Goal: Task Accomplishment & Management: Use online tool/utility

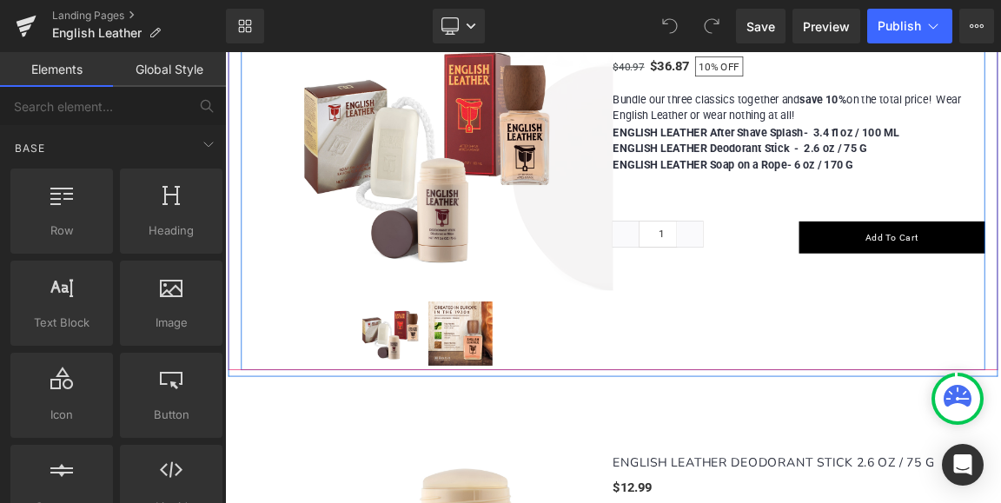
scroll to position [782, 0]
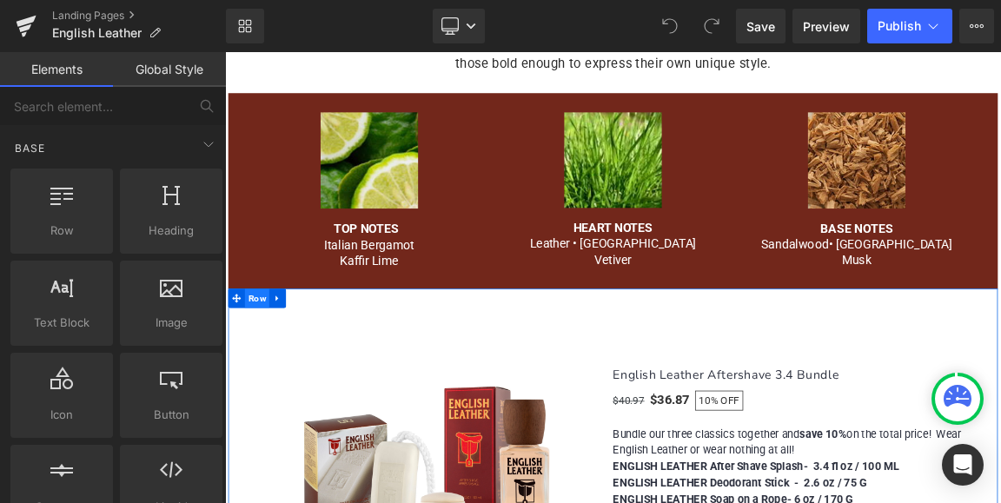
click at [269, 389] on span "Row" at bounding box center [268, 386] width 33 height 26
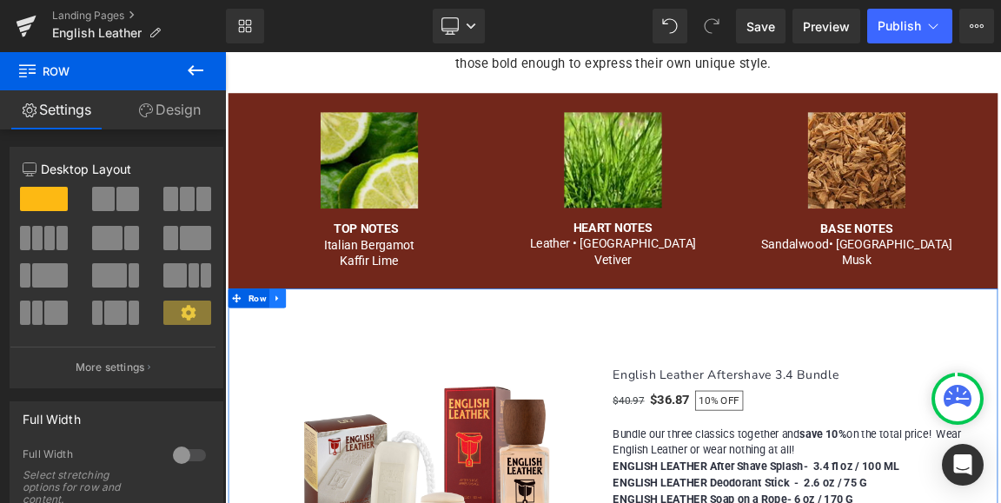
click at [294, 388] on icon at bounding box center [295, 385] width 3 height 8
click at [313, 386] on icon at bounding box center [319, 386] width 12 height 12
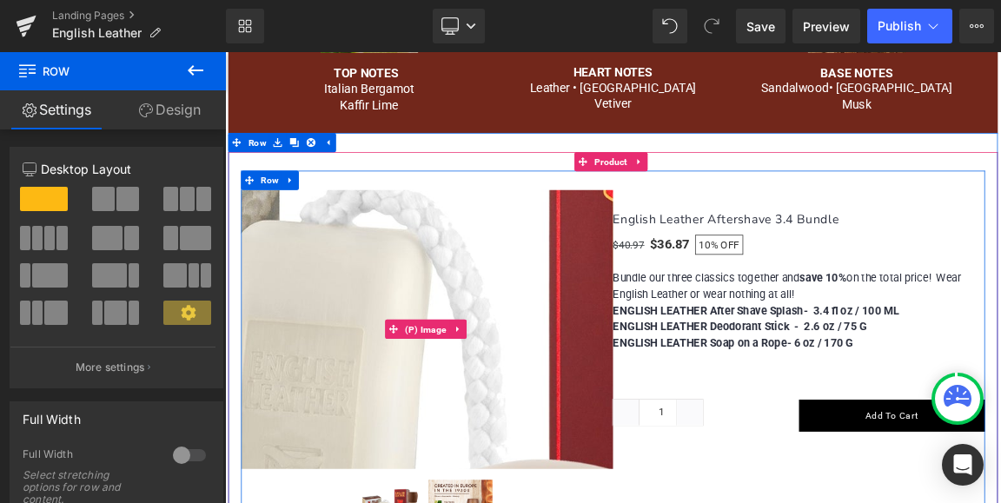
scroll to position [1080, 0]
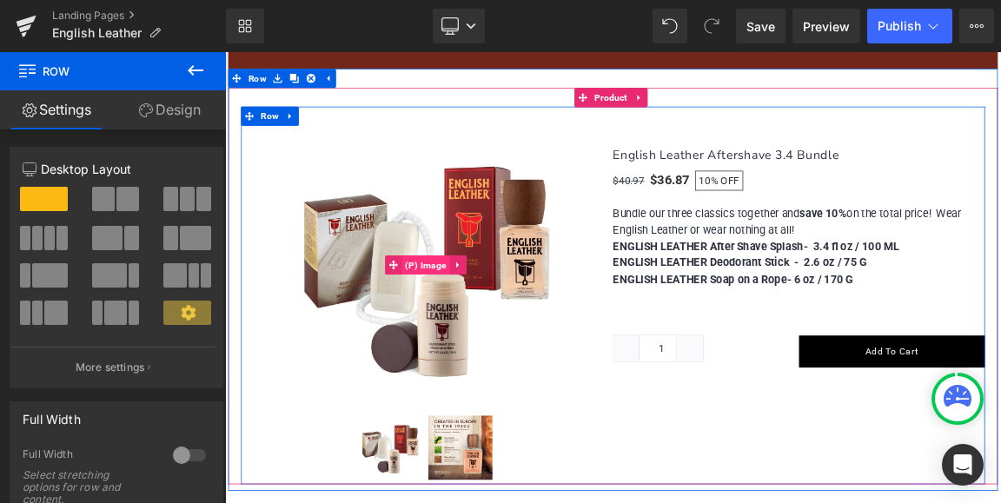
click at [513, 337] on span "(P) Image" at bounding box center [497, 341] width 65 height 26
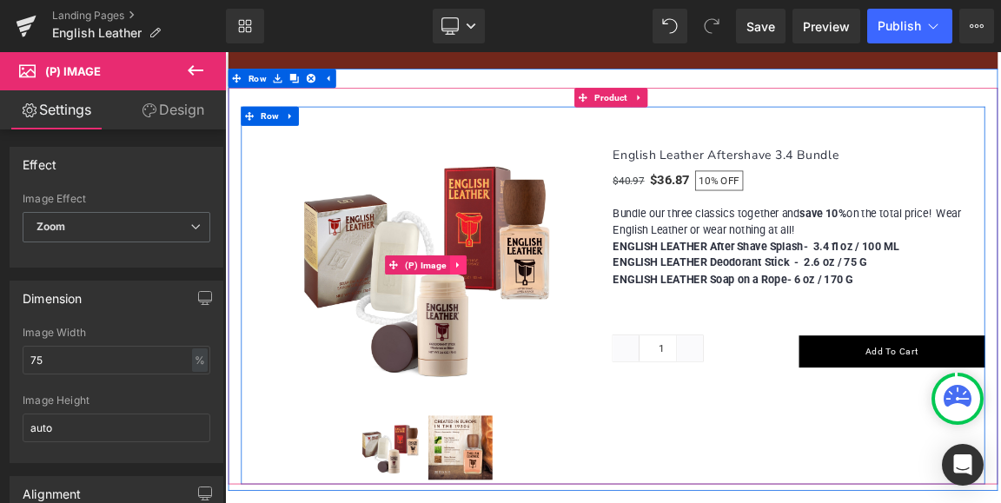
click at [539, 340] on icon at bounding box center [540, 341] width 3 height 8
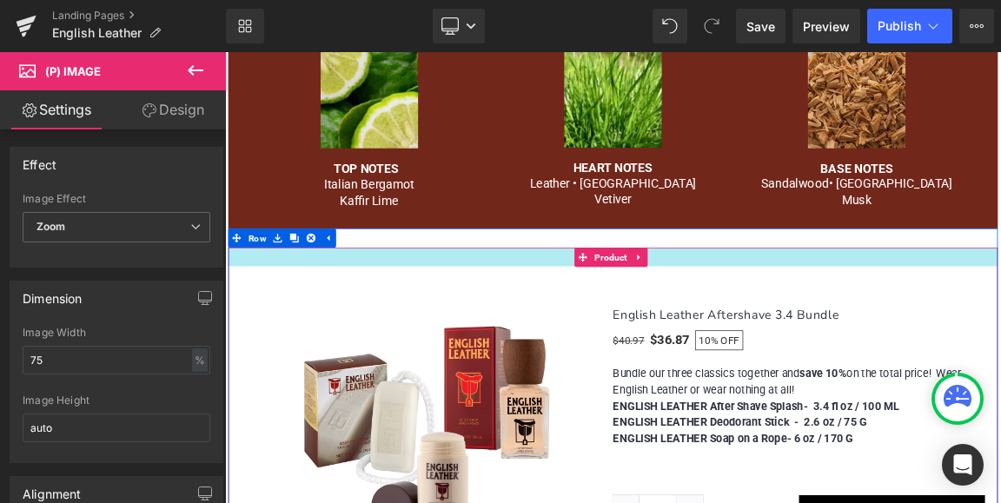
scroll to position [906, 0]
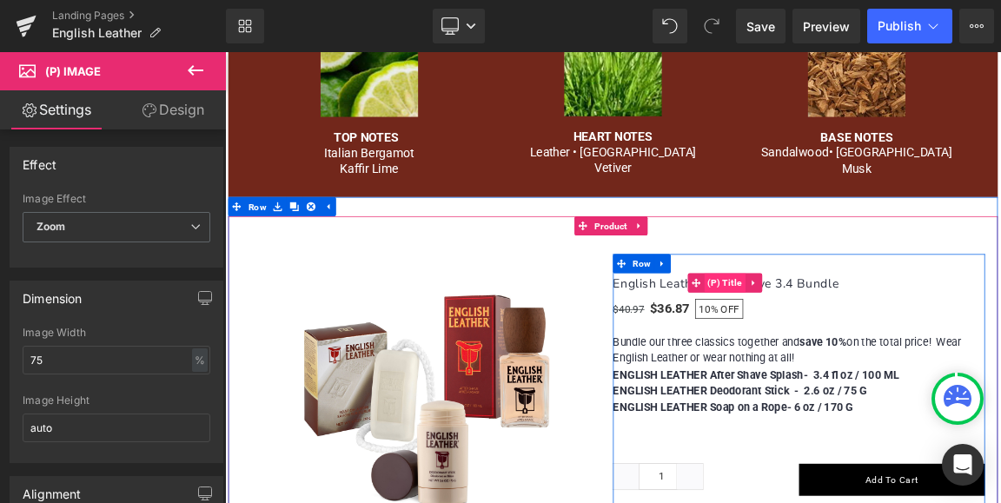
click at [905, 367] on span "(P) Title" at bounding box center [902, 365] width 56 height 26
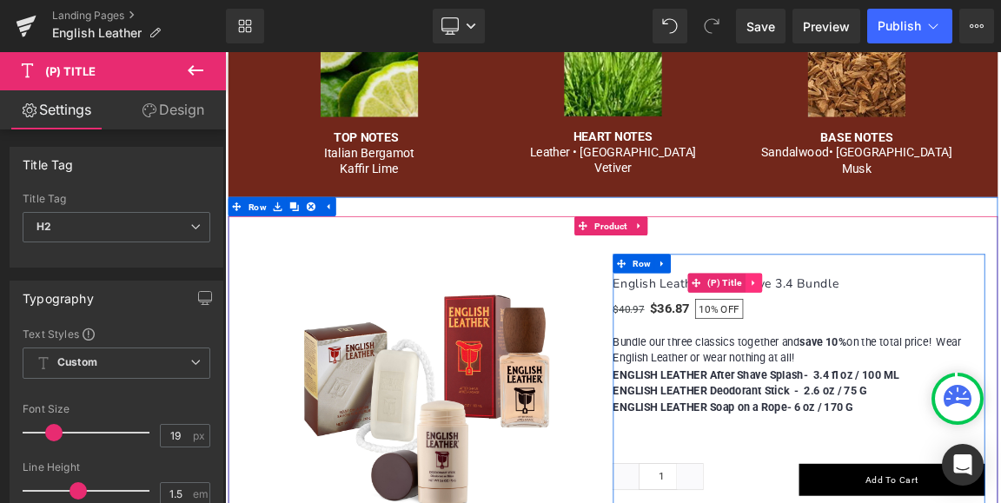
click at [939, 364] on icon at bounding box center [940, 366] width 3 height 8
click at [975, 364] on icon at bounding box center [976, 366] width 3 height 8
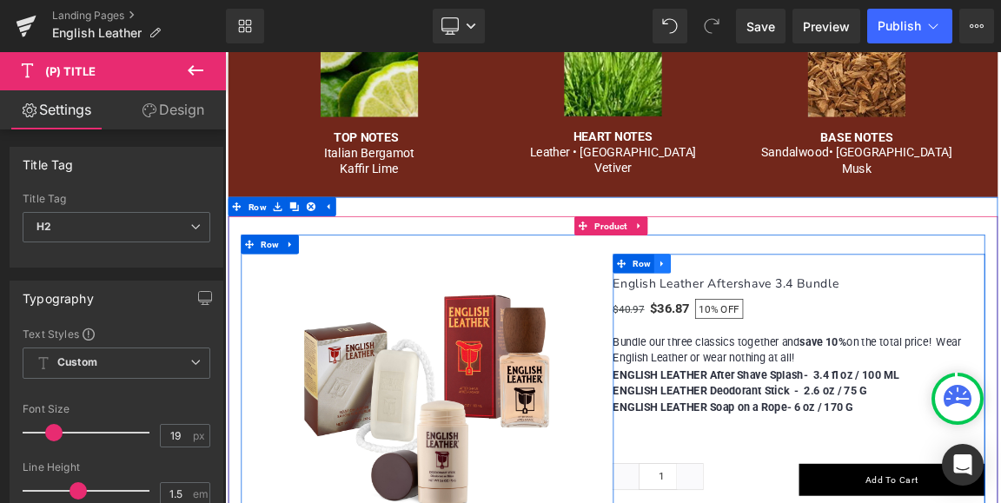
click at [817, 337] on icon at bounding box center [818, 338] width 12 height 13
click at [812, 339] on icon at bounding box center [818, 339] width 12 height 12
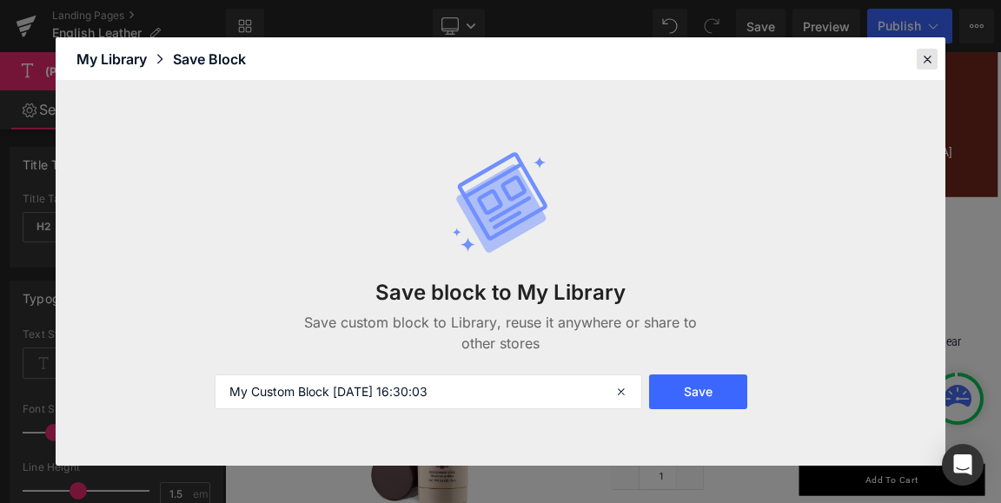
click at [925, 56] on icon at bounding box center [927, 59] width 16 height 16
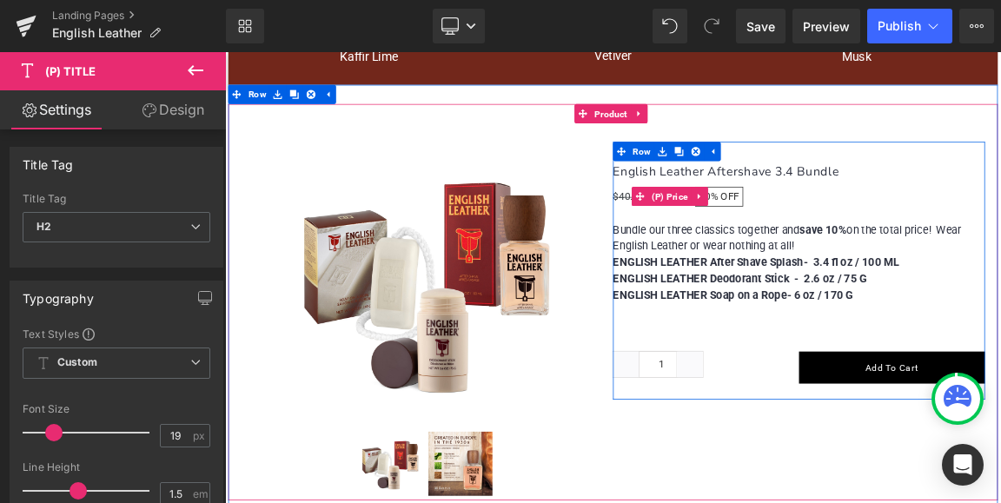
scroll to position [1080, 0]
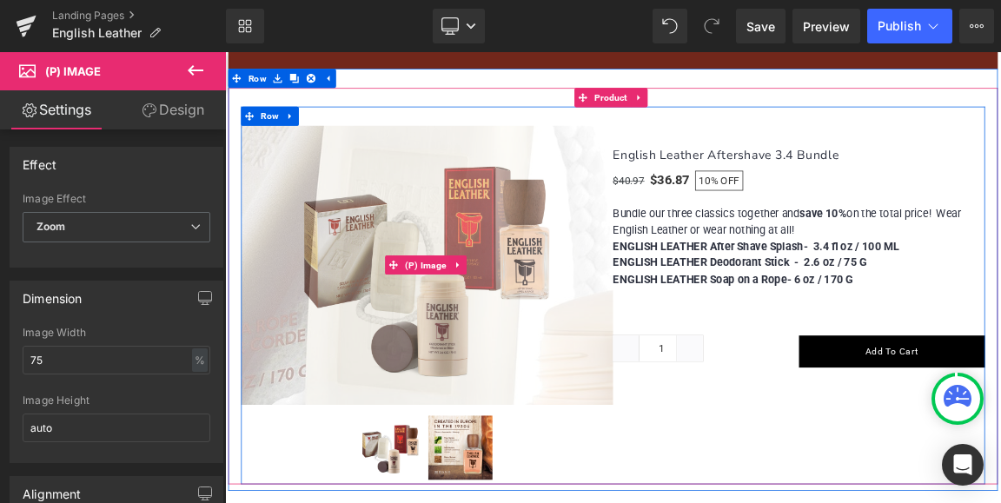
click at [415, 342] on div "(P) Image" at bounding box center [499, 341] width 504 height 378
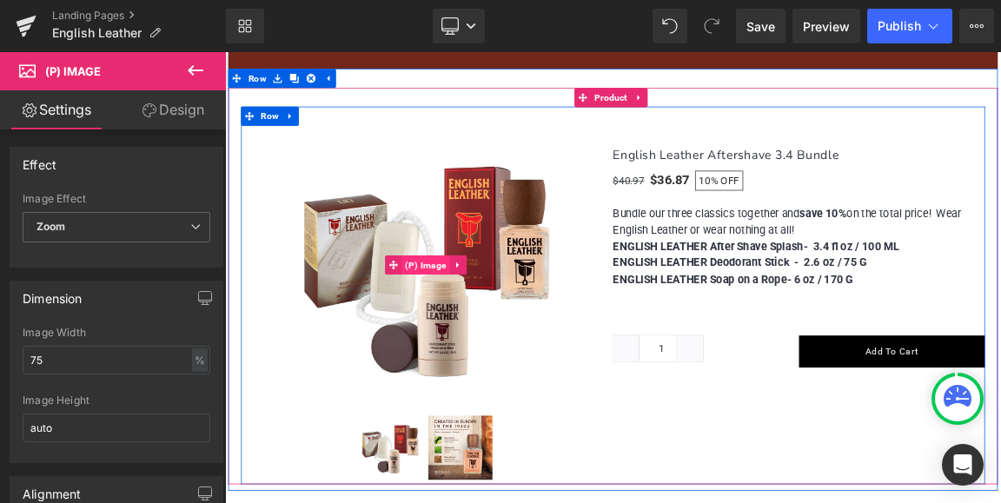
click at [501, 341] on span "(P) Image" at bounding box center [497, 341] width 65 height 26
click at [535, 340] on icon at bounding box center [541, 341] width 12 height 13
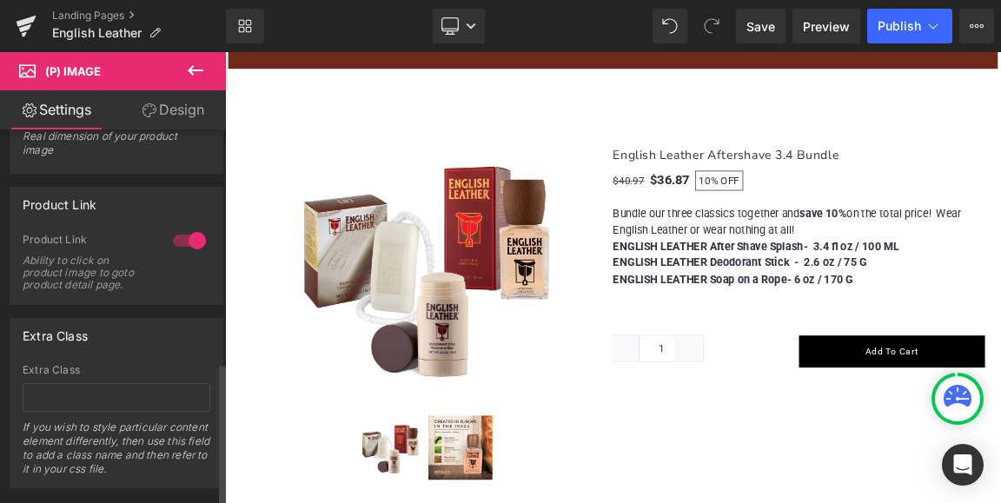
scroll to position [608, 0]
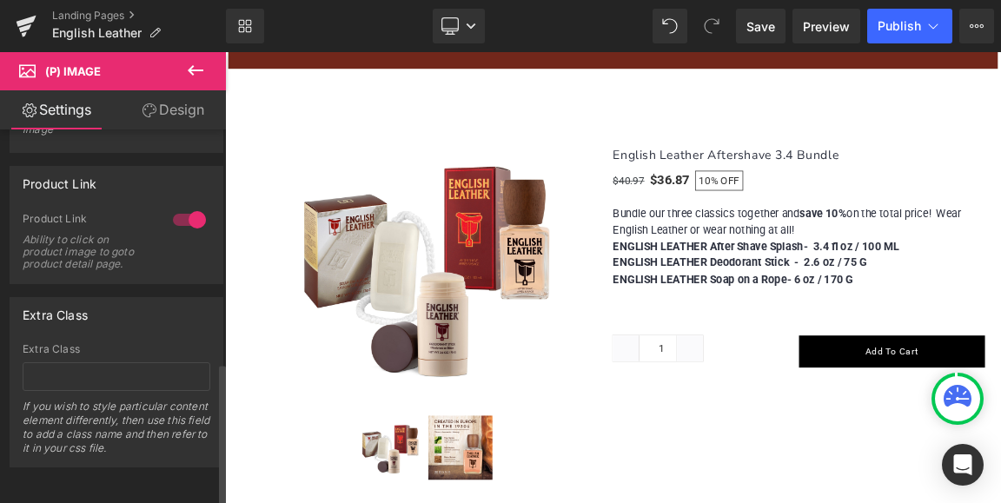
click at [189, 207] on div at bounding box center [190, 220] width 42 height 28
click at [174, 209] on div at bounding box center [190, 220] width 42 height 28
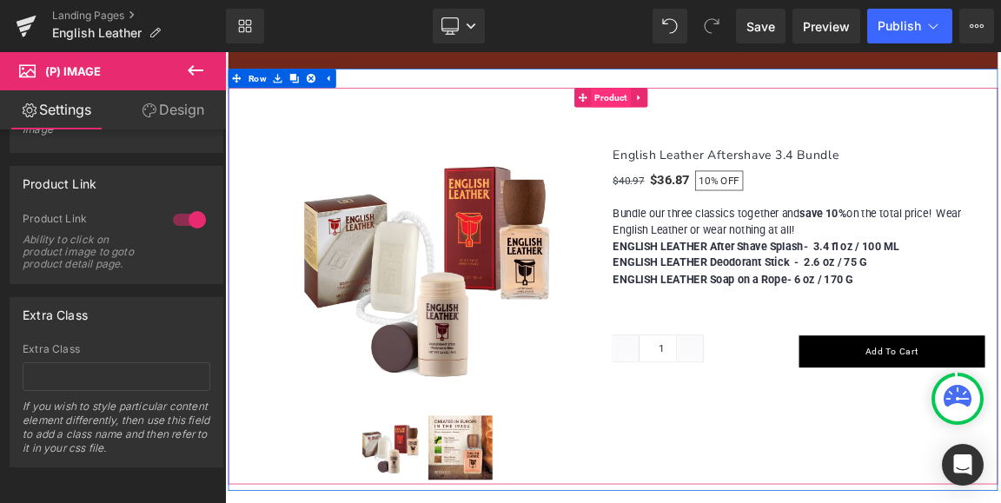
click at [740, 115] on span "Product" at bounding box center [748, 114] width 54 height 26
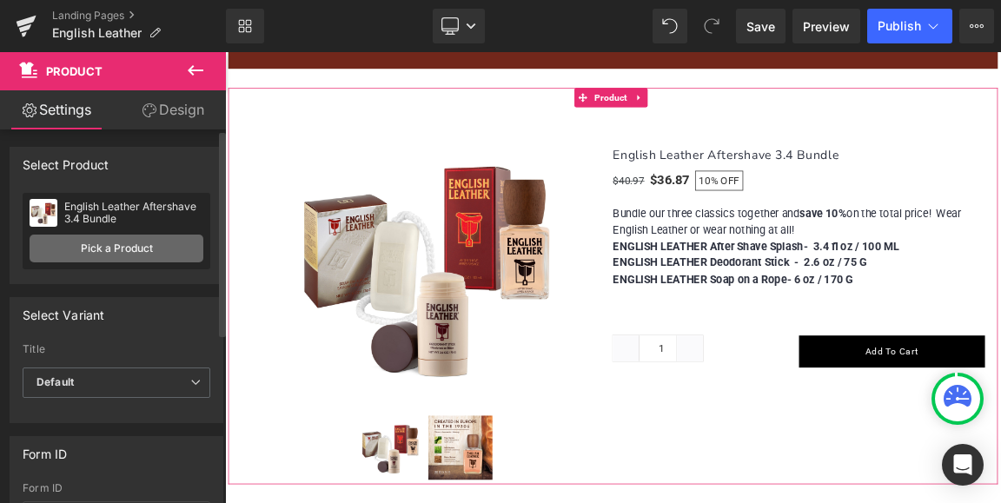
click at [105, 247] on link "Pick a Product" at bounding box center [117, 249] width 174 height 28
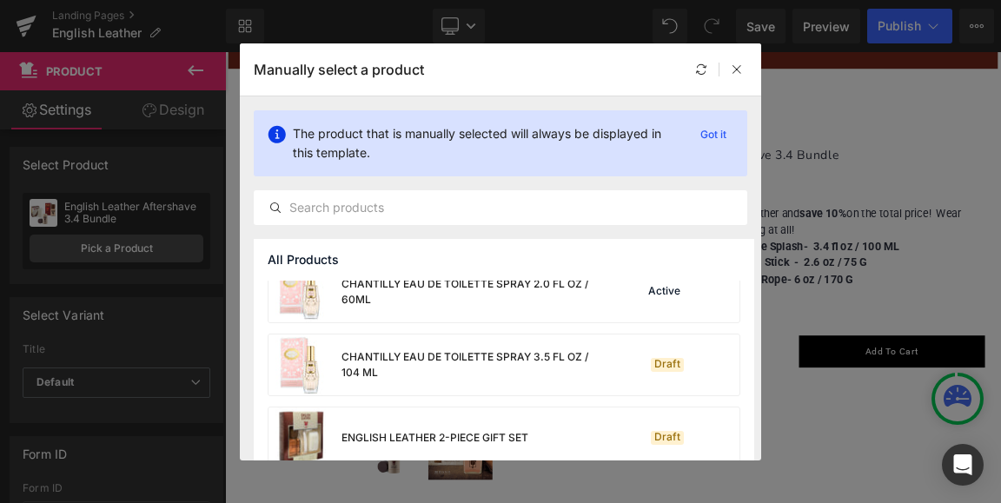
scroll to position [695, 0]
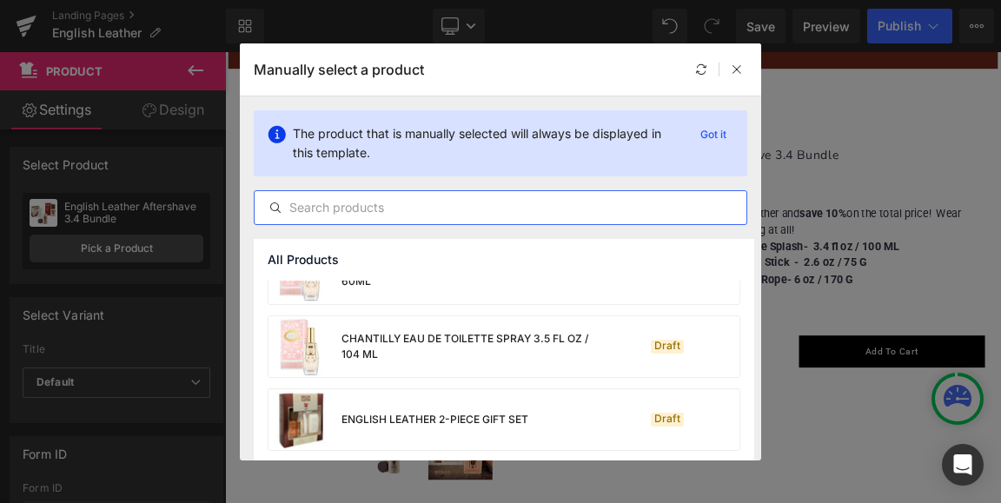
click at [339, 208] on input "text" at bounding box center [501, 207] width 492 height 21
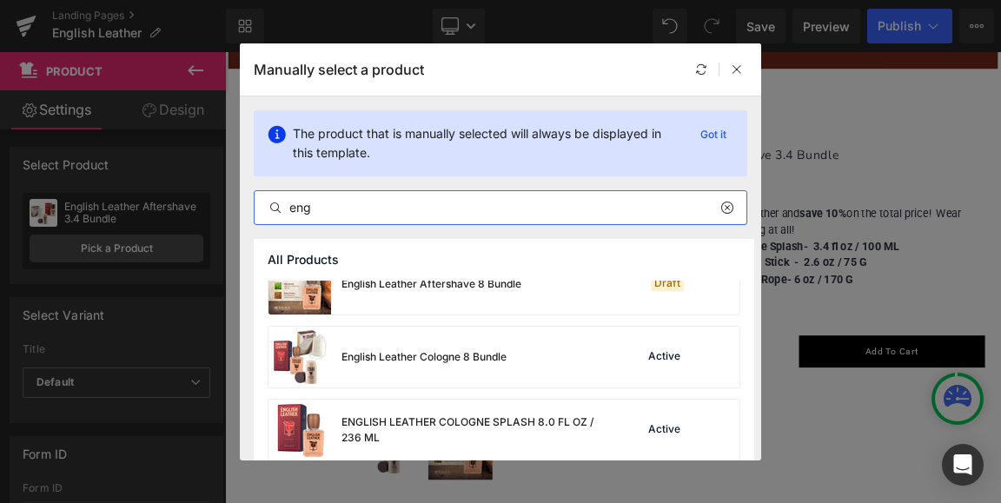
scroll to position [348, 0]
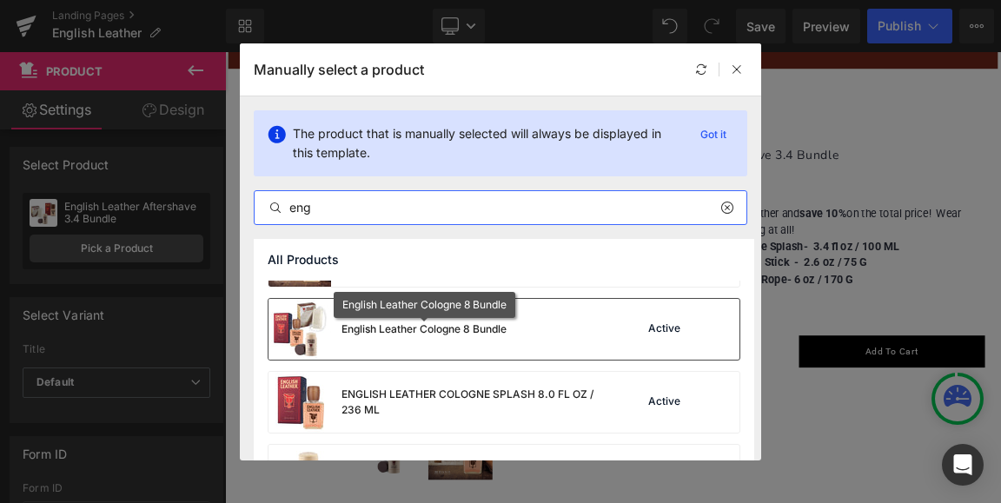
type input "eng"
click at [367, 328] on div "English Leather Cologne 8 Bundle" at bounding box center [424, 330] width 165 height 16
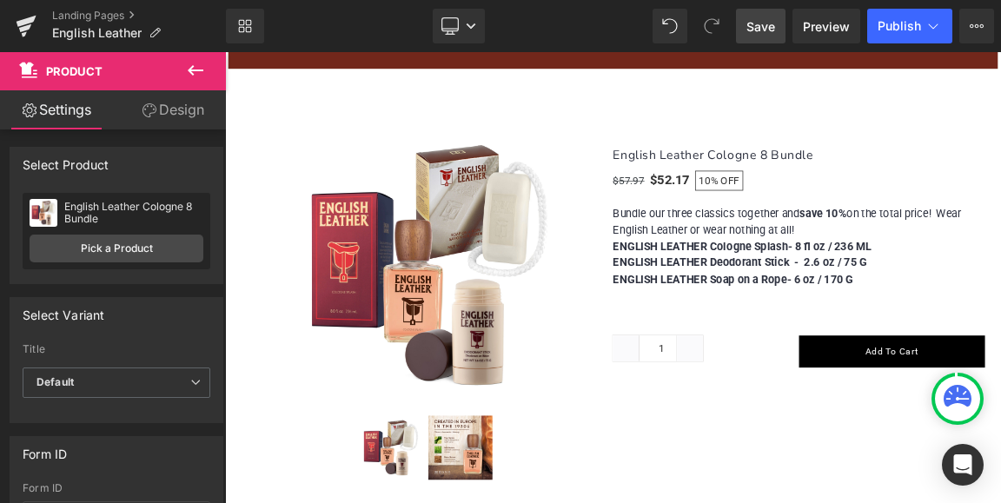
click at [766, 23] on span "Save" at bounding box center [760, 26] width 29 height 18
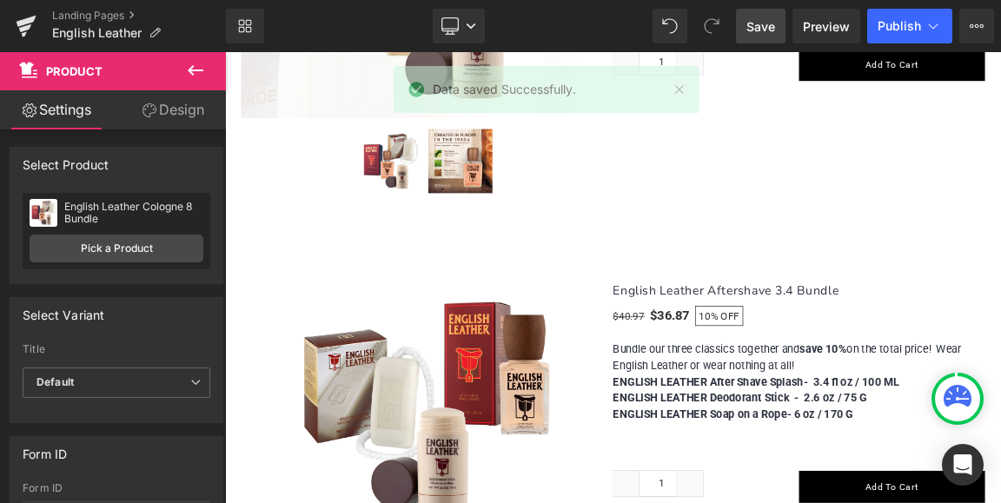
scroll to position [1515, 0]
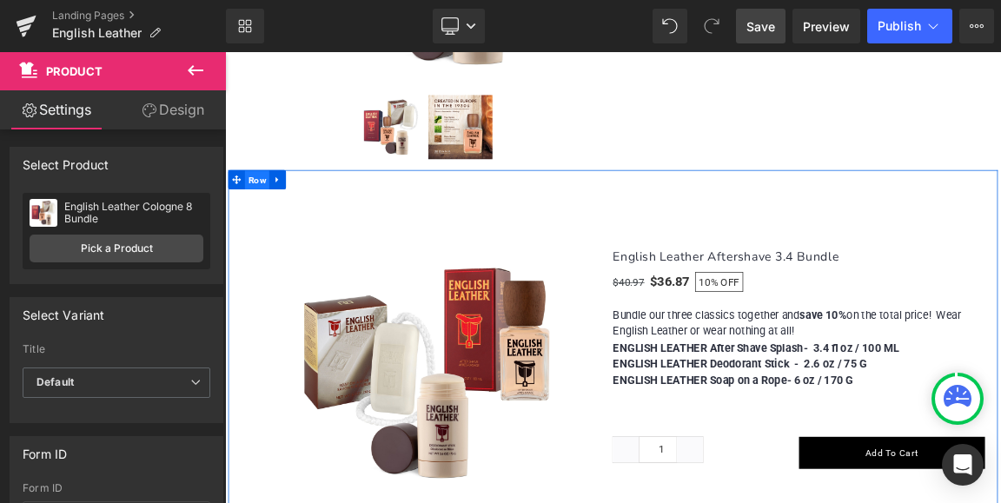
click at [257, 219] on span "Row" at bounding box center [268, 226] width 33 height 26
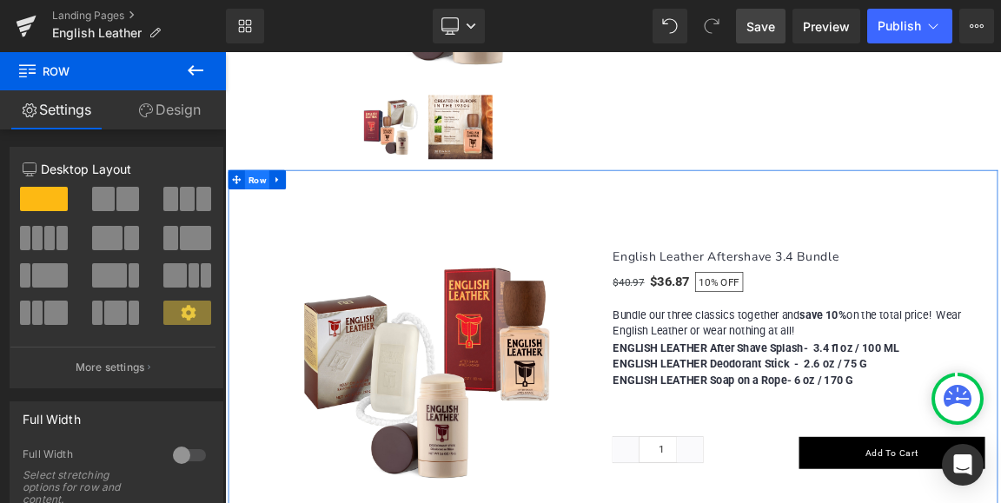
click at [269, 221] on span "Row" at bounding box center [268, 225] width 33 height 26
click at [294, 221] on icon at bounding box center [295, 225] width 3 height 8
click at [314, 222] on icon at bounding box center [319, 225] width 12 height 12
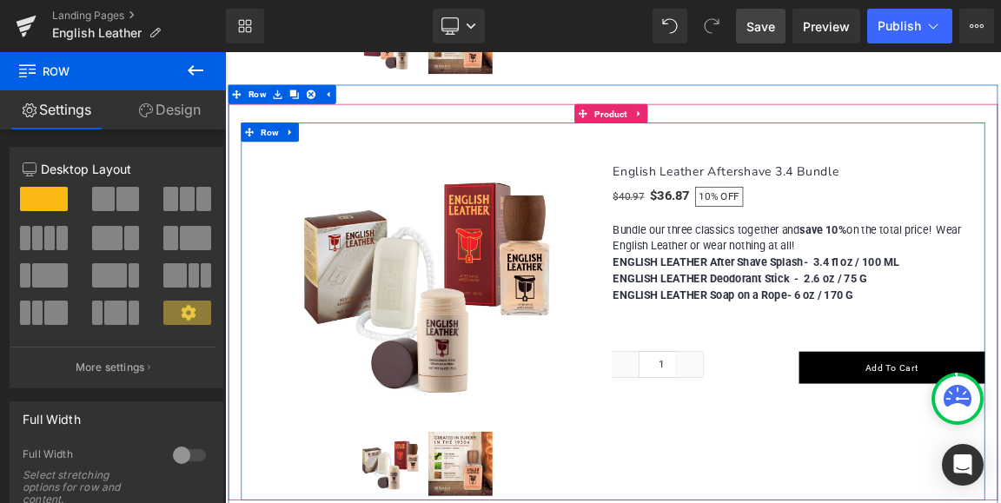
scroll to position [1612, 0]
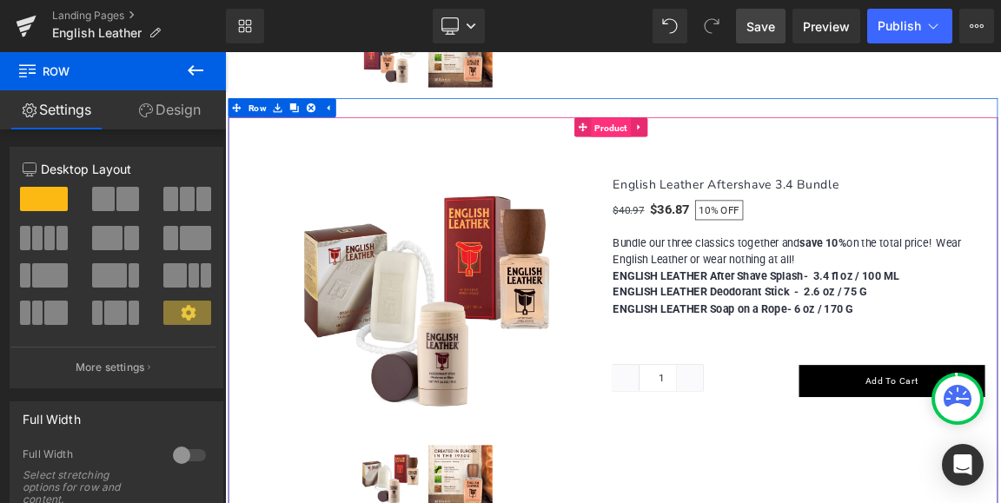
click at [745, 148] on span "Product" at bounding box center [748, 155] width 54 height 26
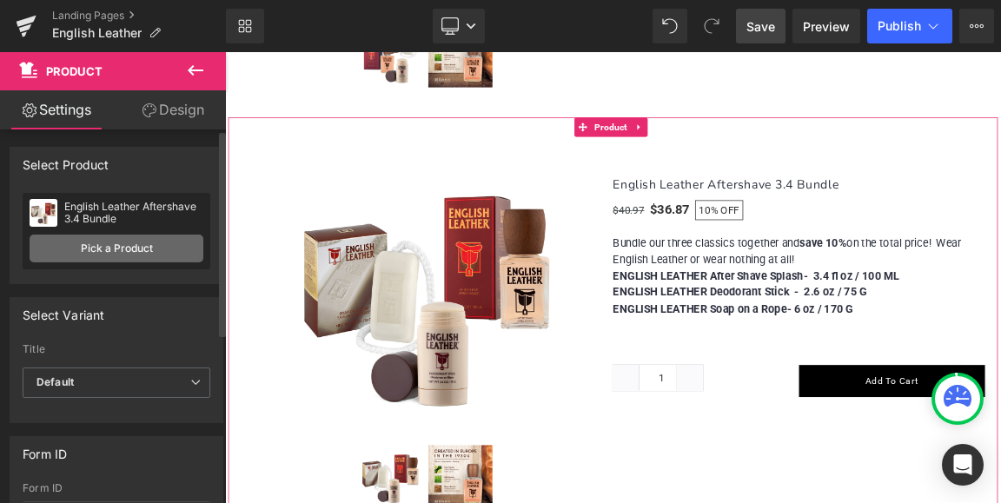
click at [127, 246] on link "Pick a Product" at bounding box center [117, 249] width 174 height 28
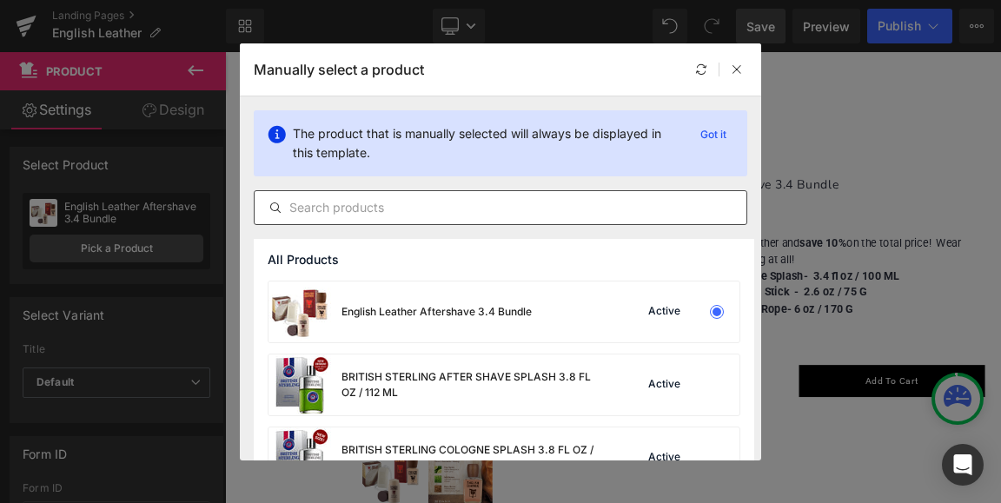
click at [341, 209] on input "text" at bounding box center [501, 207] width 492 height 21
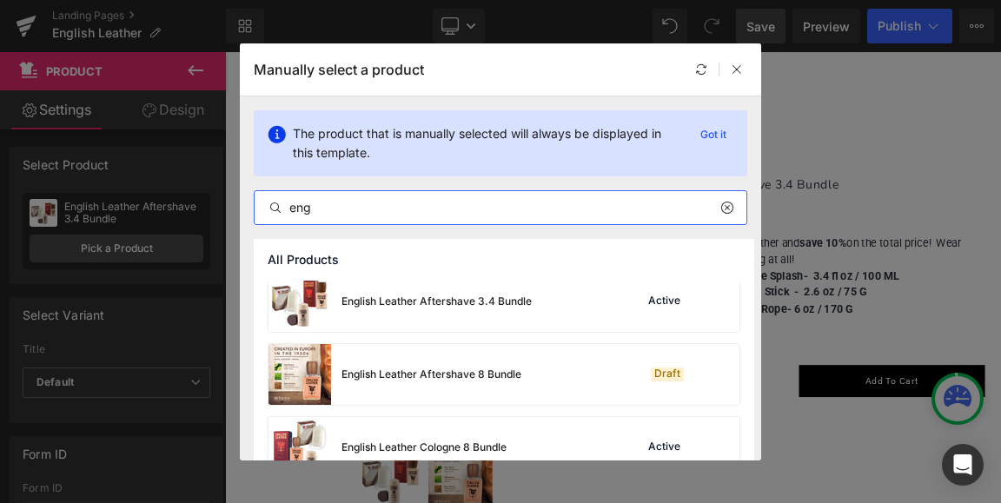
scroll to position [261, 0]
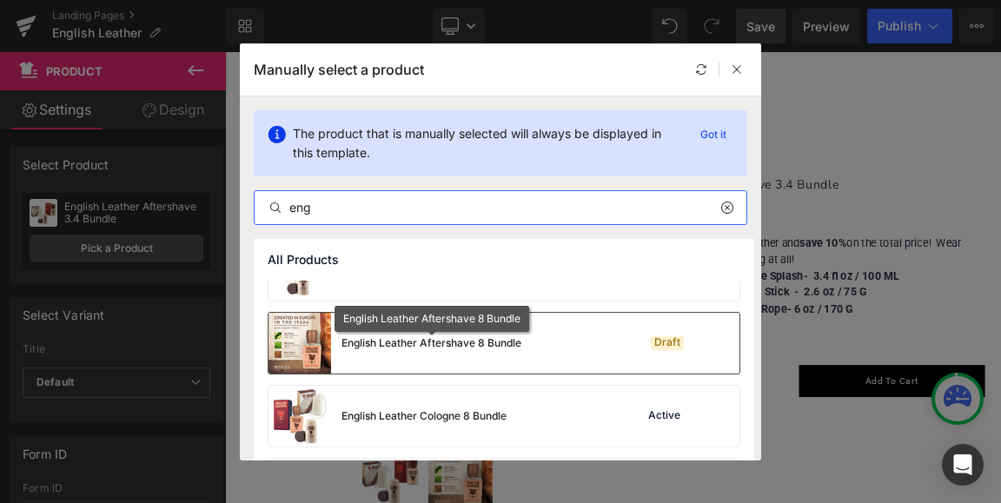
type input "eng"
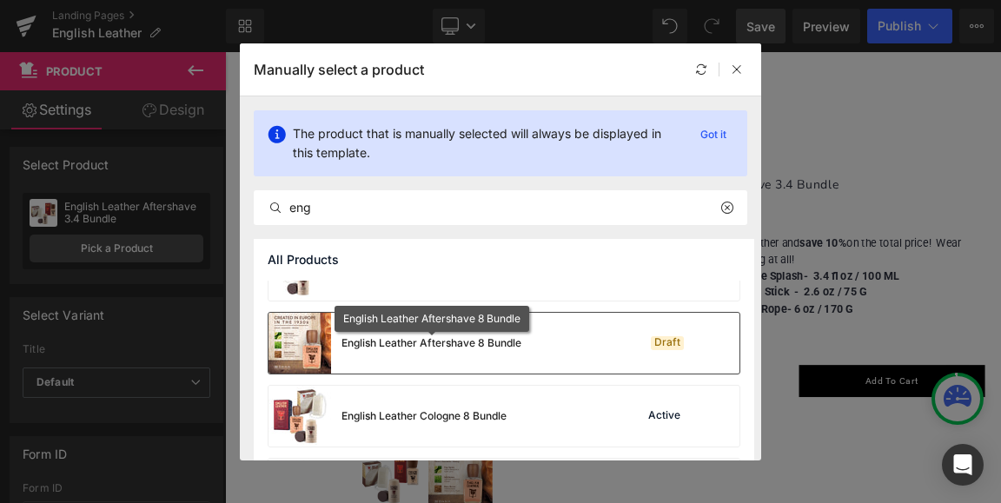
click at [388, 348] on div "English Leather Aftershave 8 Bundle" at bounding box center [432, 343] width 180 height 16
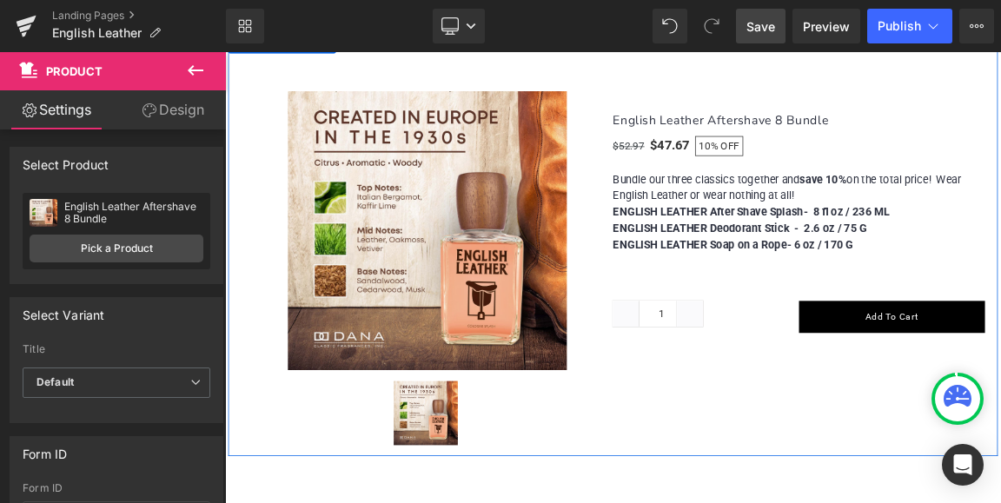
scroll to position [1438, 0]
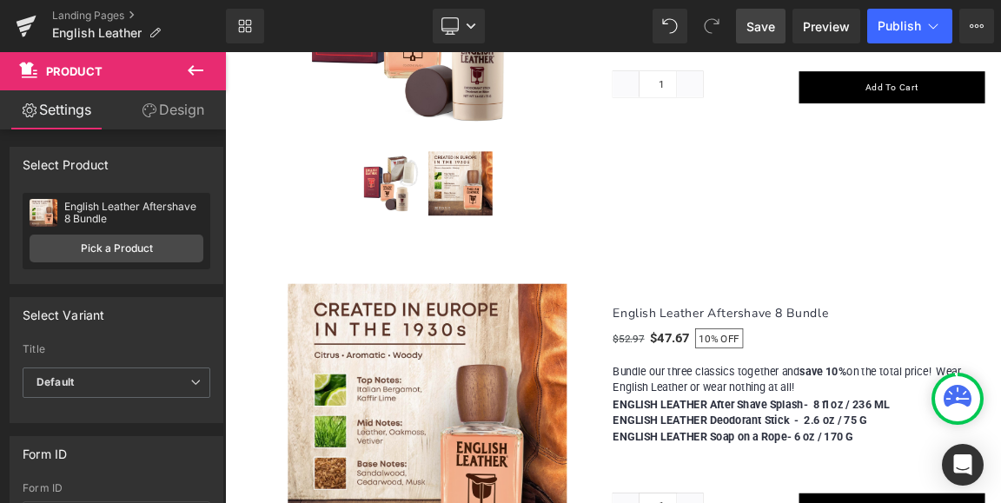
click at [758, 26] on span "Save" at bounding box center [760, 26] width 29 height 18
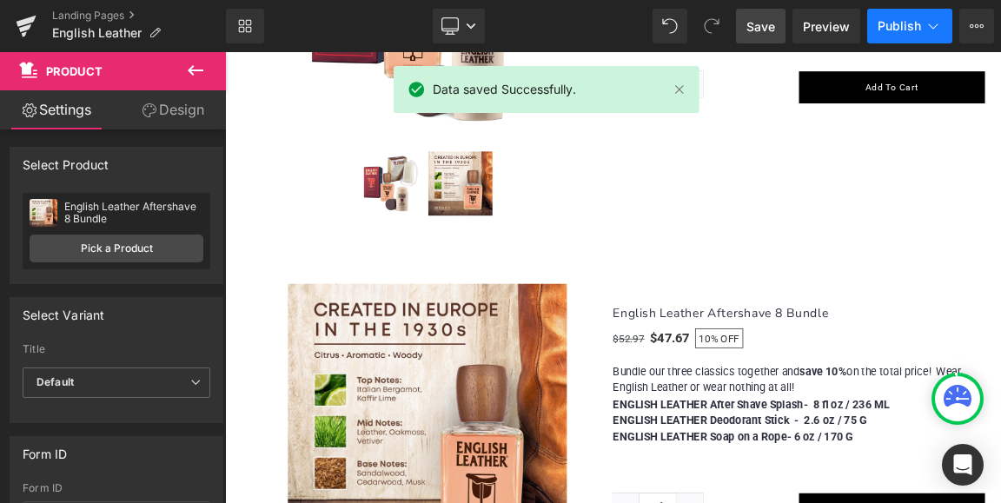
click at [918, 25] on span "Publish" at bounding box center [899, 26] width 43 height 14
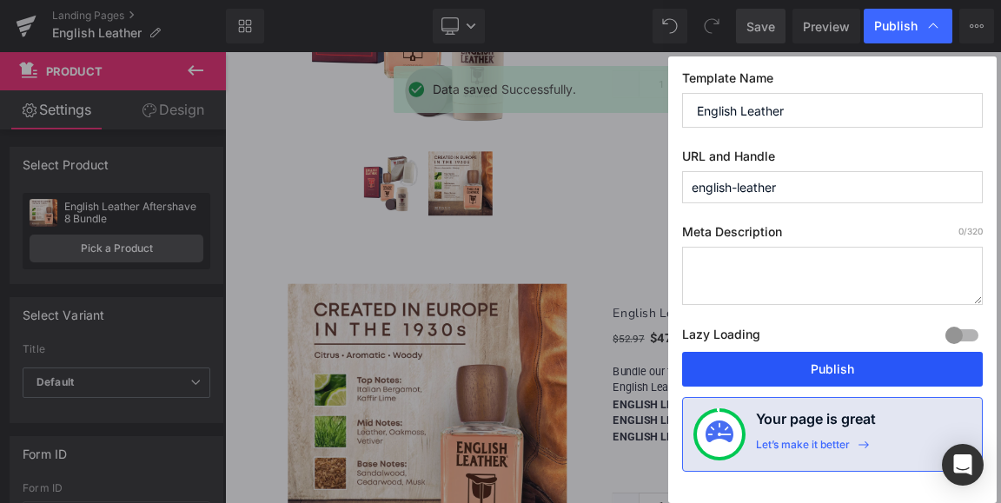
click at [833, 368] on button "Publish" at bounding box center [832, 369] width 301 height 35
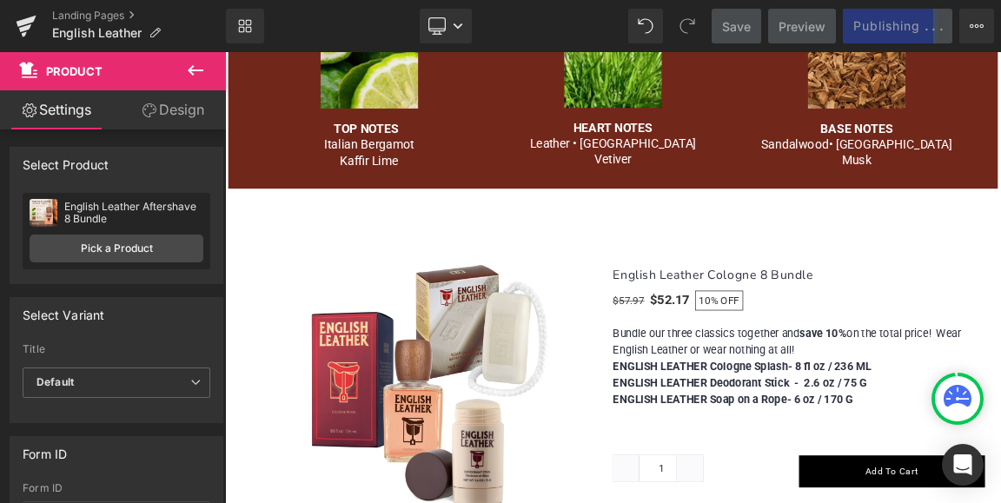
scroll to position [917, 0]
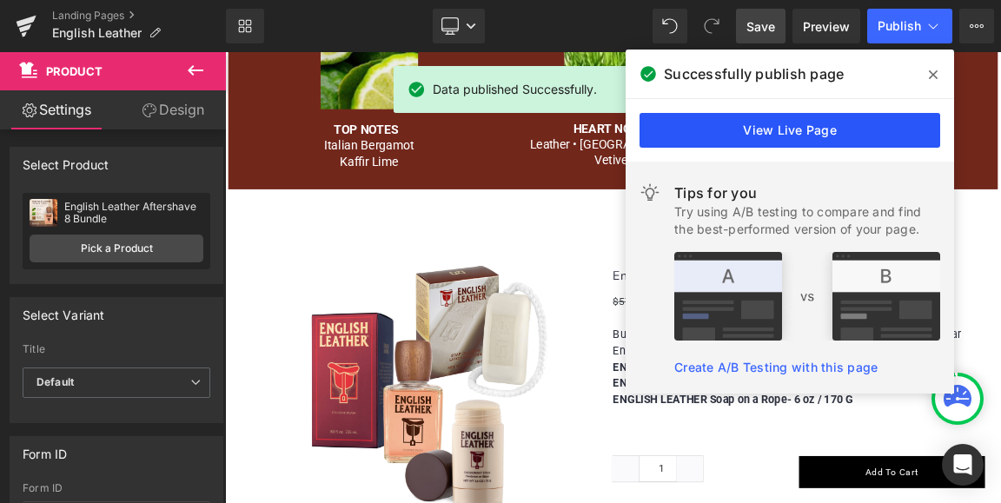
click at [786, 132] on link "View Live Page" at bounding box center [790, 130] width 301 height 35
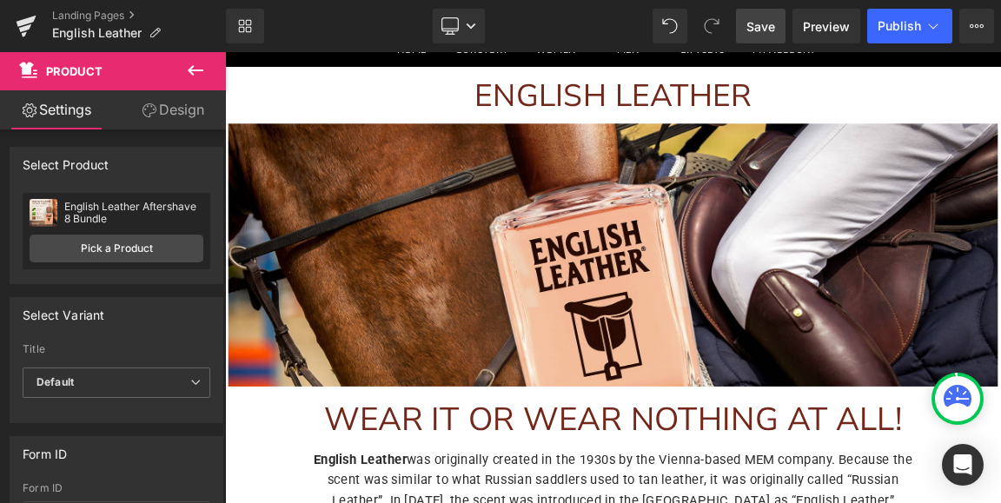
scroll to position [0, 0]
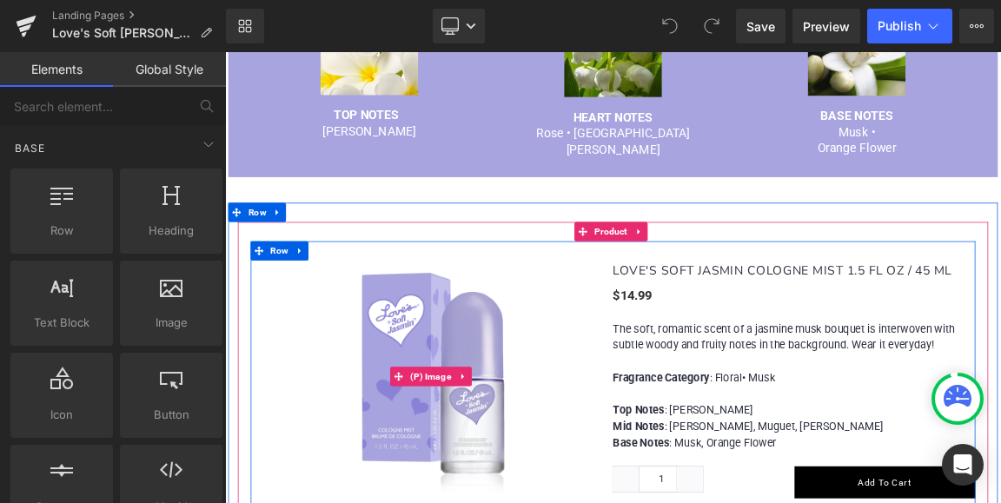
scroll to position [869, 0]
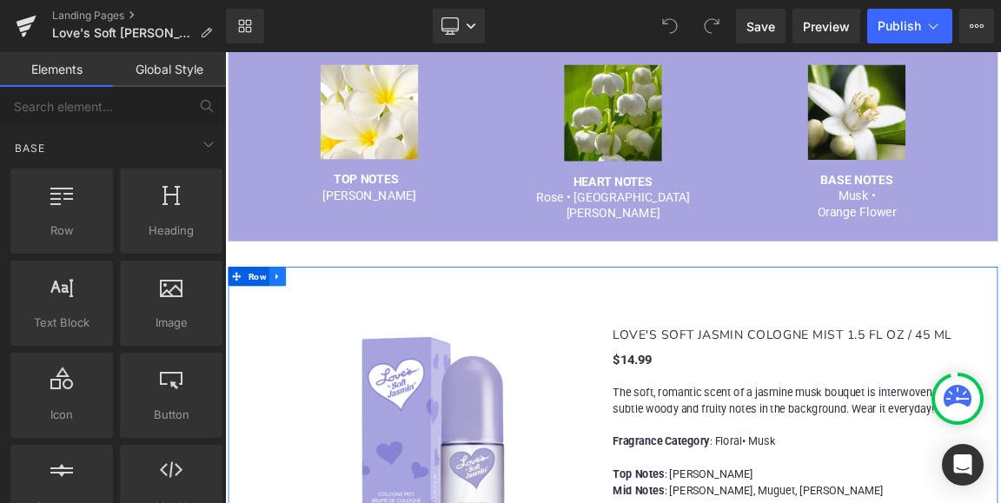
click at [293, 353] on icon at bounding box center [296, 355] width 12 height 13
drag, startPoint x: 315, startPoint y: 353, endPoint x: 355, endPoint y: 362, distance: 40.1
click at [315, 353] on icon at bounding box center [319, 356] width 12 height 12
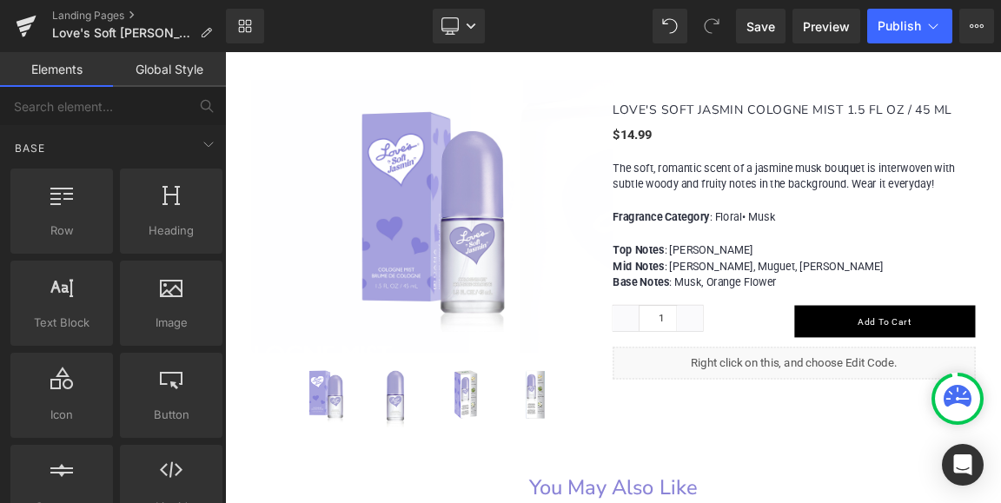
scroll to position [1571, 0]
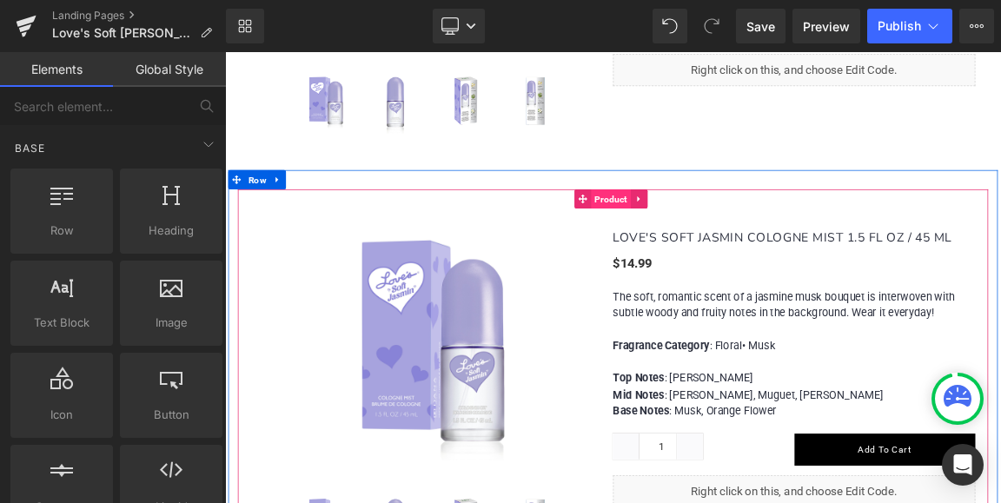
click at [734, 249] on span "Product" at bounding box center [748, 251] width 54 height 26
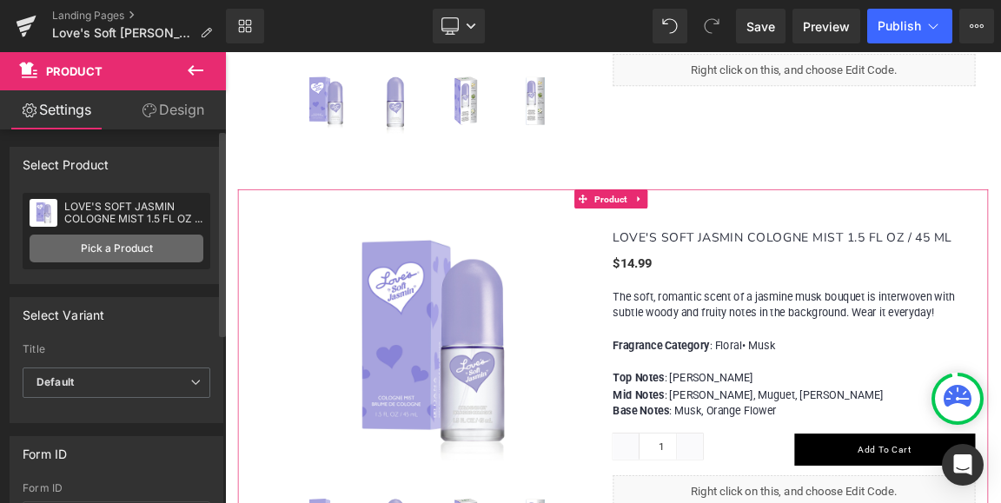
click at [93, 245] on link "Pick a Product" at bounding box center [117, 249] width 174 height 28
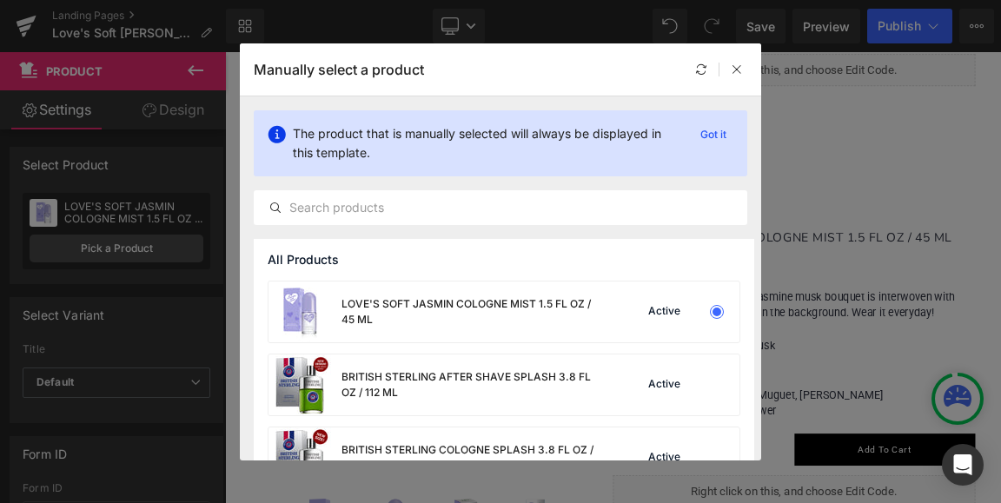
scroll to position [87, 0]
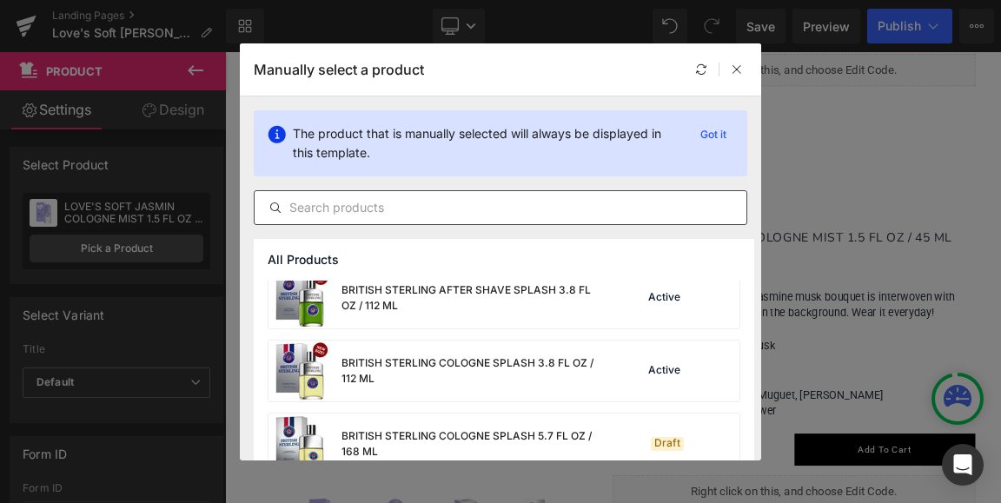
click at [371, 206] on input "text" at bounding box center [501, 207] width 492 height 21
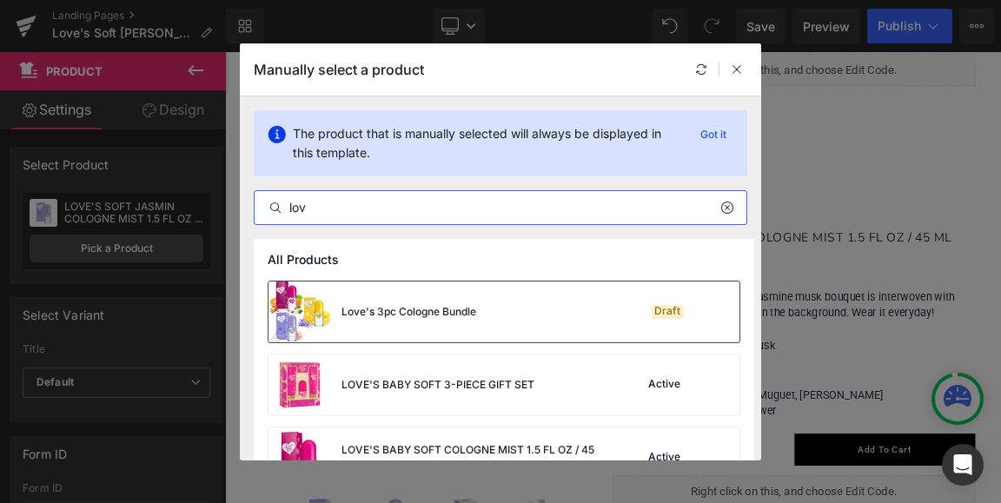
type input "lov"
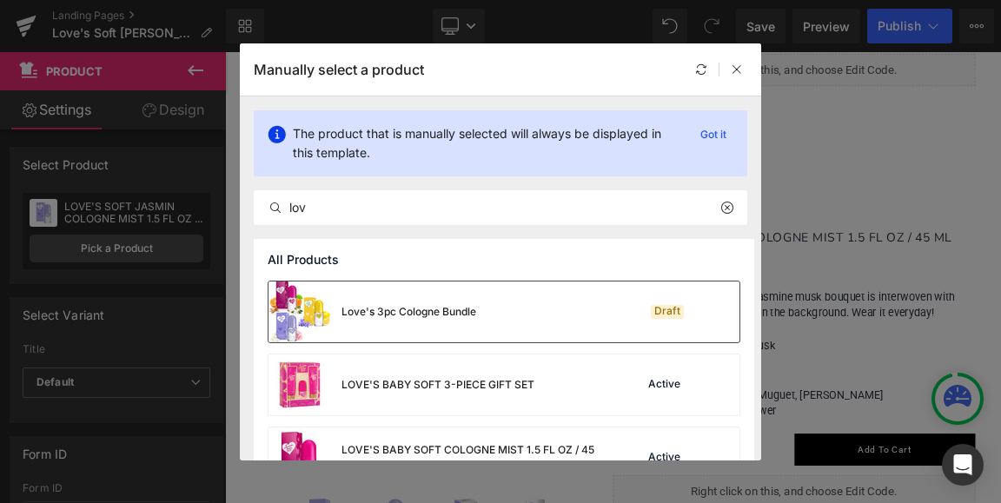
click at [311, 309] on img at bounding box center [300, 312] width 63 height 61
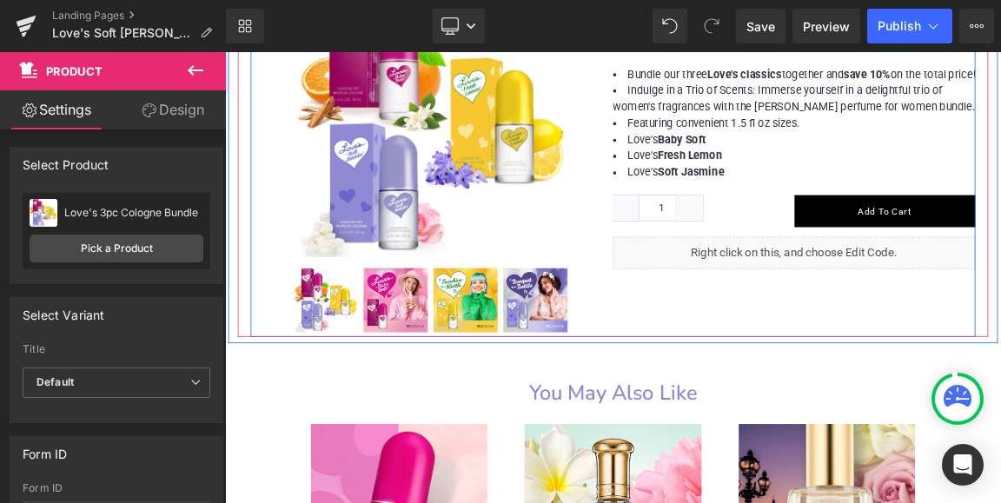
scroll to position [1919, 0]
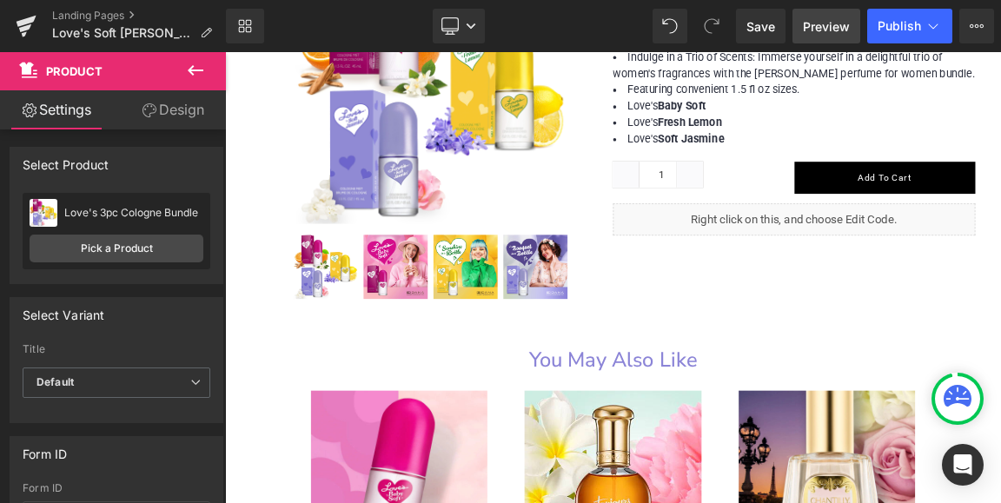
click at [834, 30] on span "Preview" at bounding box center [826, 26] width 47 height 18
click at [841, 24] on span "Preview" at bounding box center [826, 26] width 47 height 18
click at [901, 23] on span "Publish" at bounding box center [899, 26] width 43 height 14
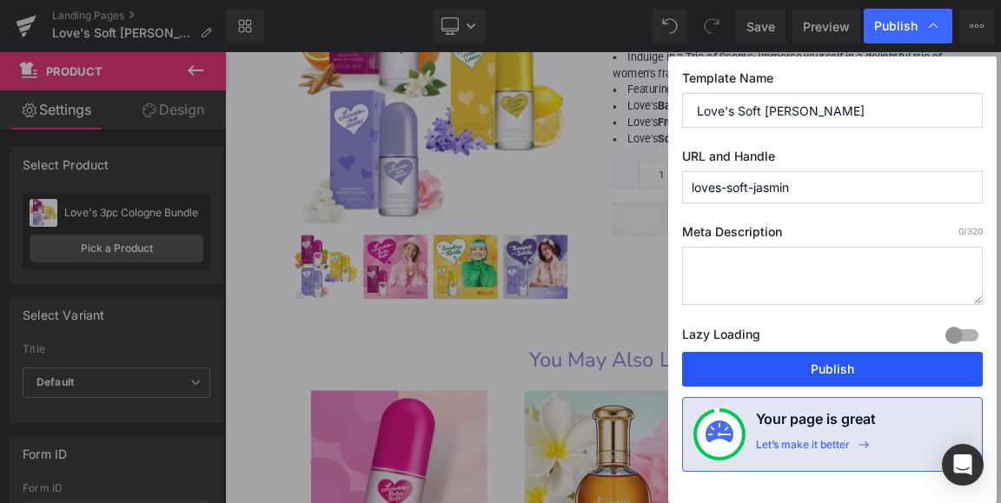
click at [819, 370] on button "Publish" at bounding box center [832, 369] width 301 height 35
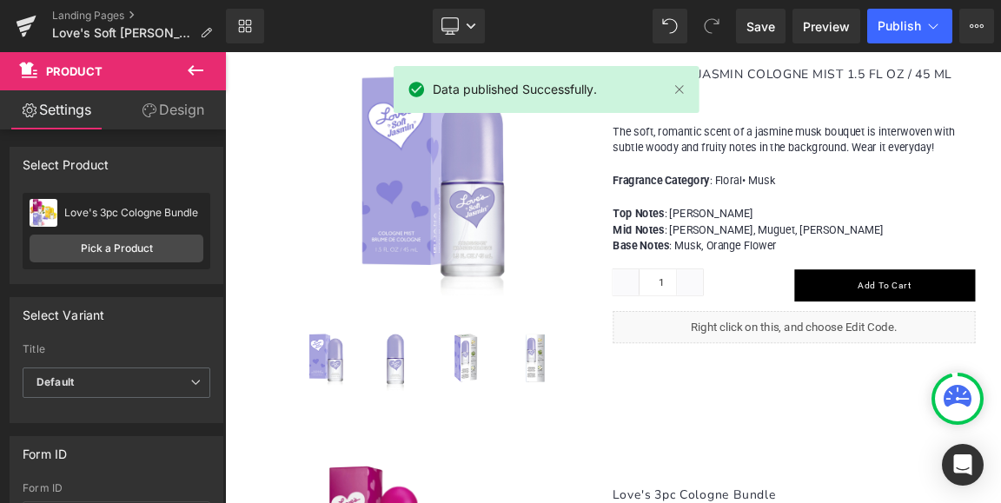
scroll to position [963, 0]
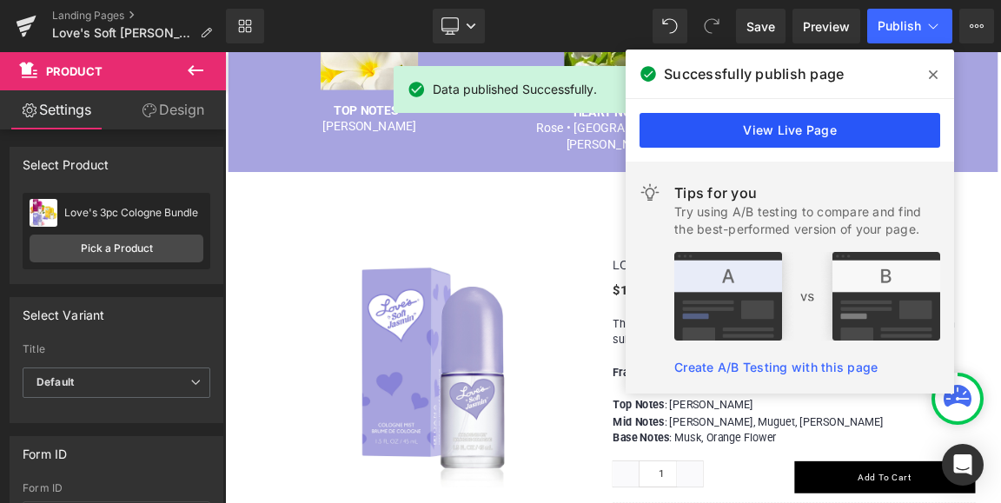
click at [788, 129] on link "View Live Page" at bounding box center [790, 130] width 301 height 35
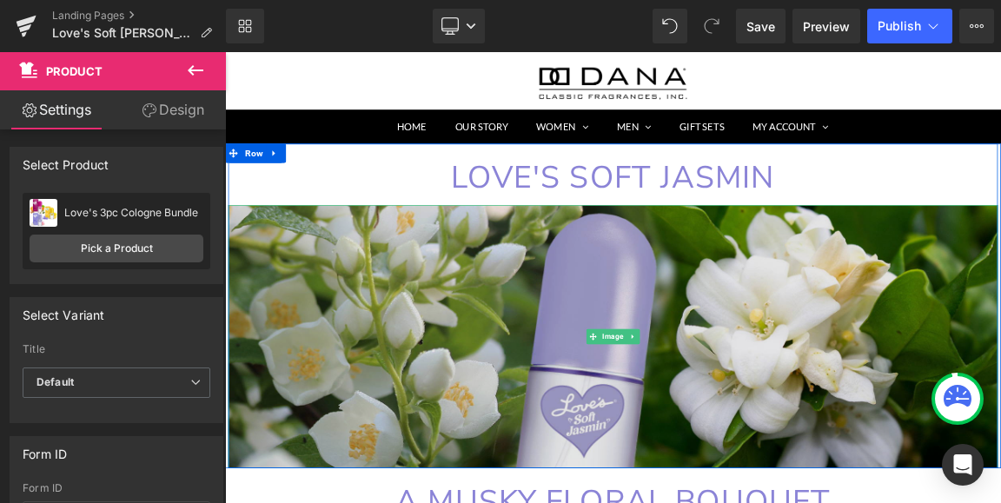
scroll to position [0, 0]
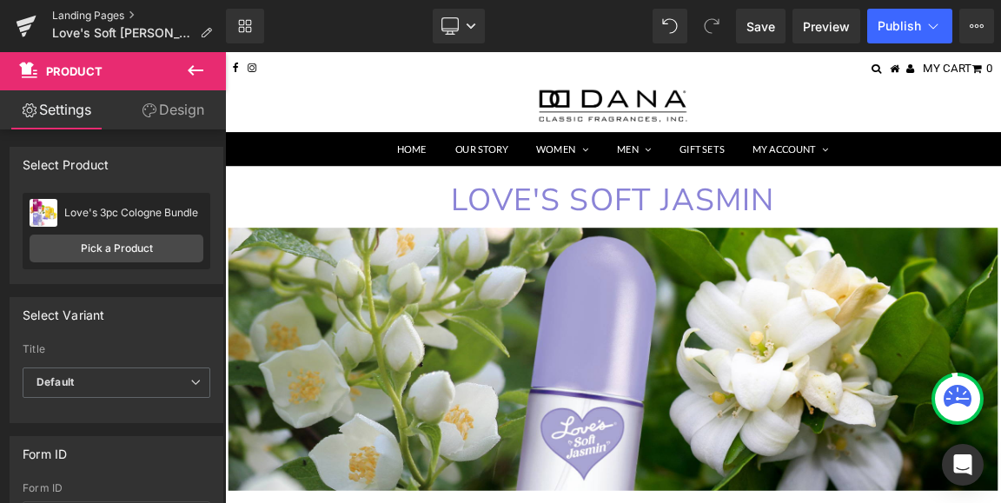
click at [73, 17] on link "Landing Pages" at bounding box center [139, 16] width 174 height 14
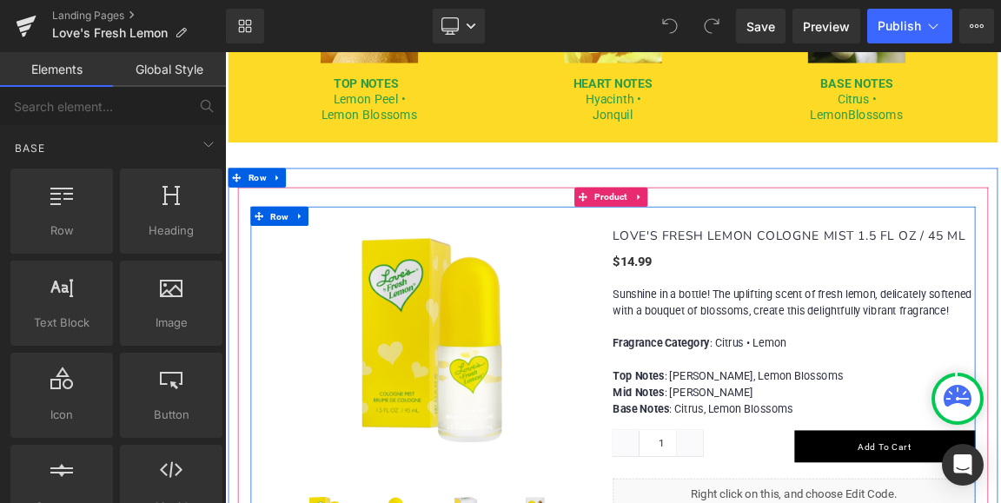
scroll to position [956, 0]
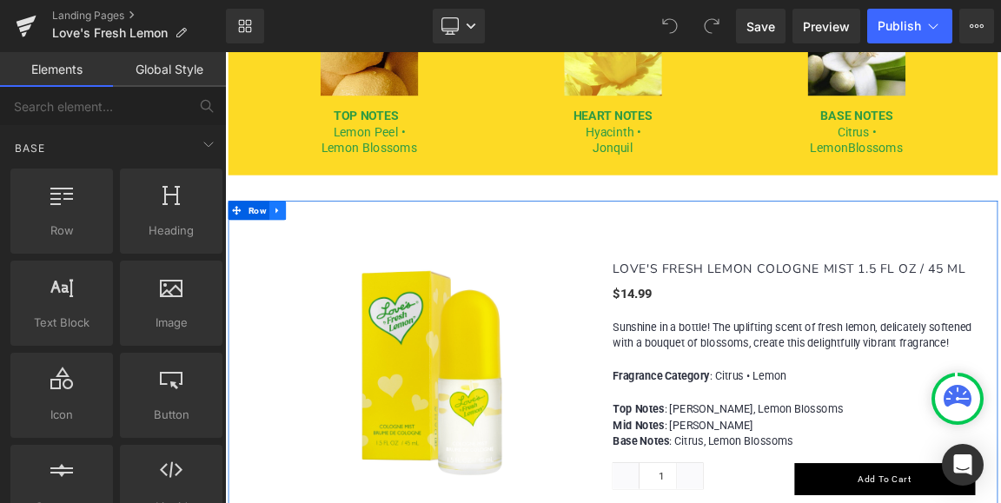
click at [294, 266] on icon at bounding box center [295, 267] width 3 height 8
click at [315, 268] on icon at bounding box center [319, 267] width 12 height 12
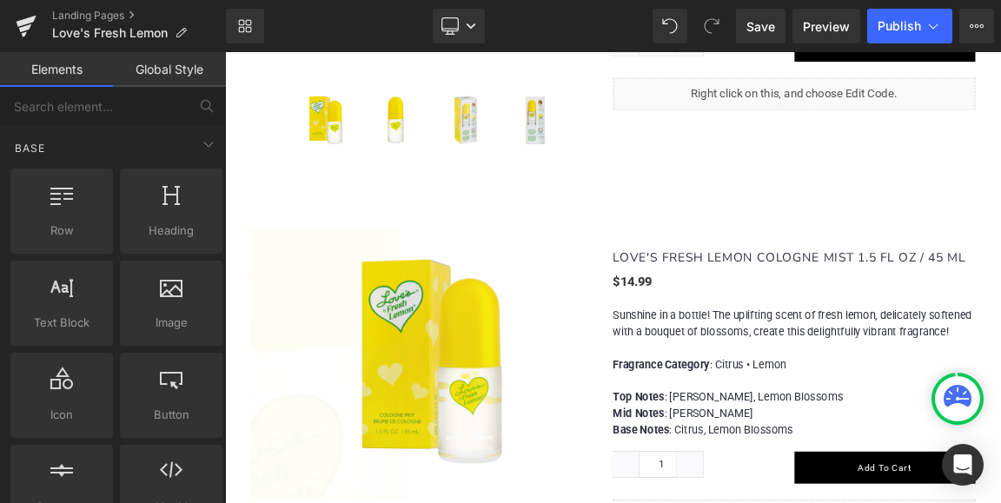
scroll to position [1569, 0]
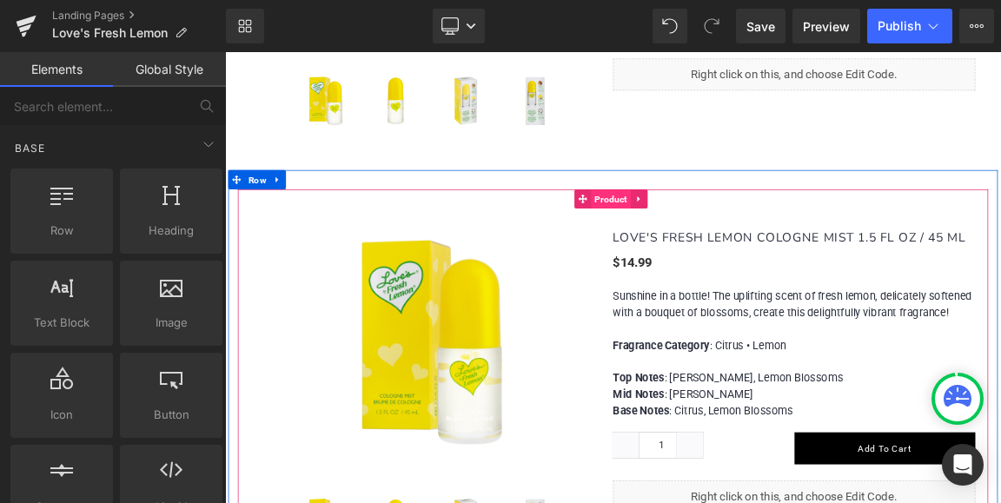
click at [739, 245] on span "Product" at bounding box center [748, 252] width 54 height 26
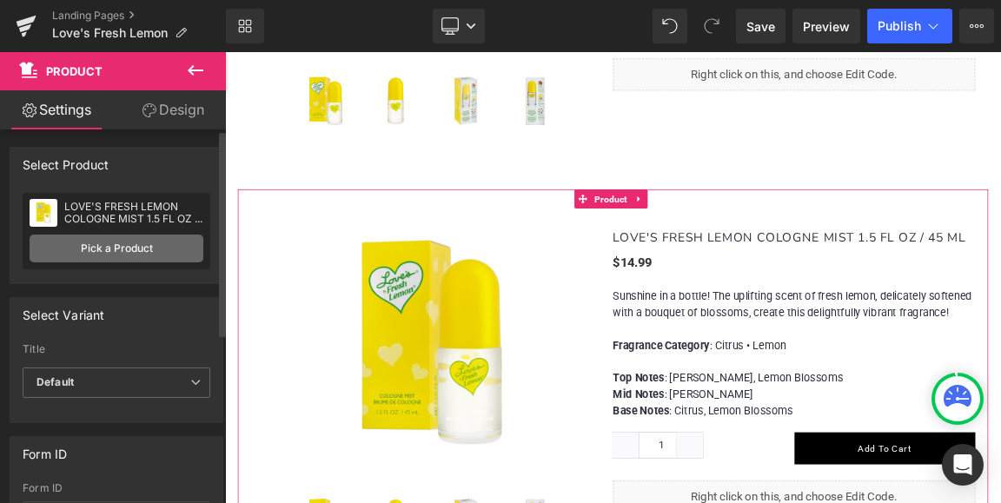
click at [108, 249] on link "Pick a Product" at bounding box center [117, 249] width 174 height 28
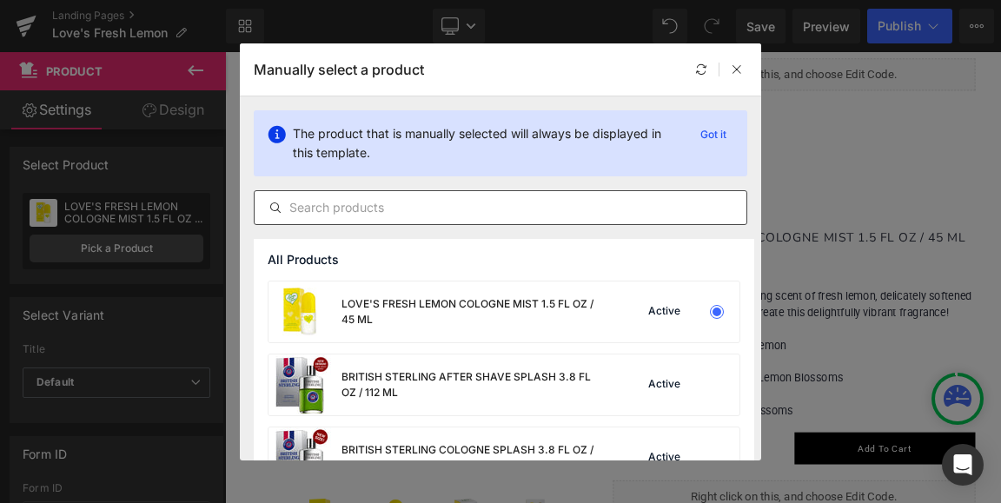
click at [303, 203] on input "text" at bounding box center [501, 207] width 492 height 21
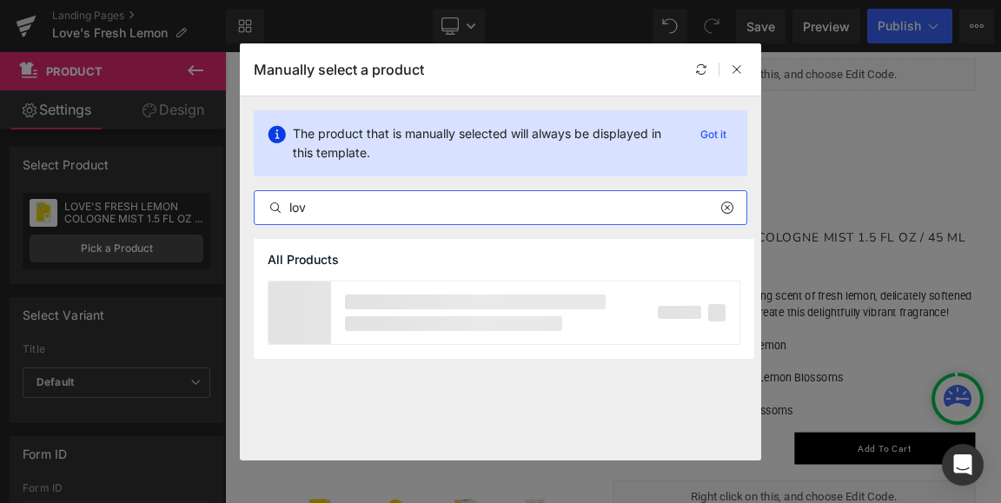
type input "lov"
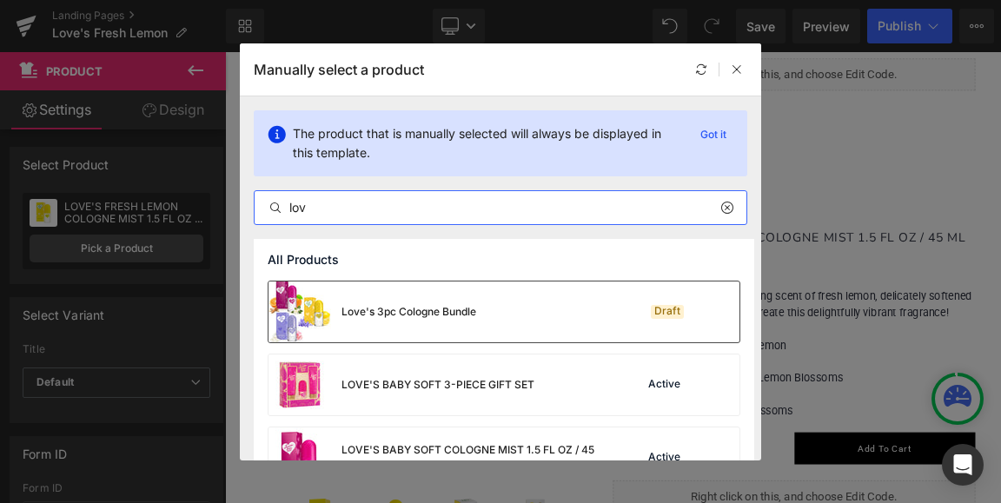
click at [381, 311] on div "Love's 3pc Cologne Bundle" at bounding box center [409, 312] width 135 height 16
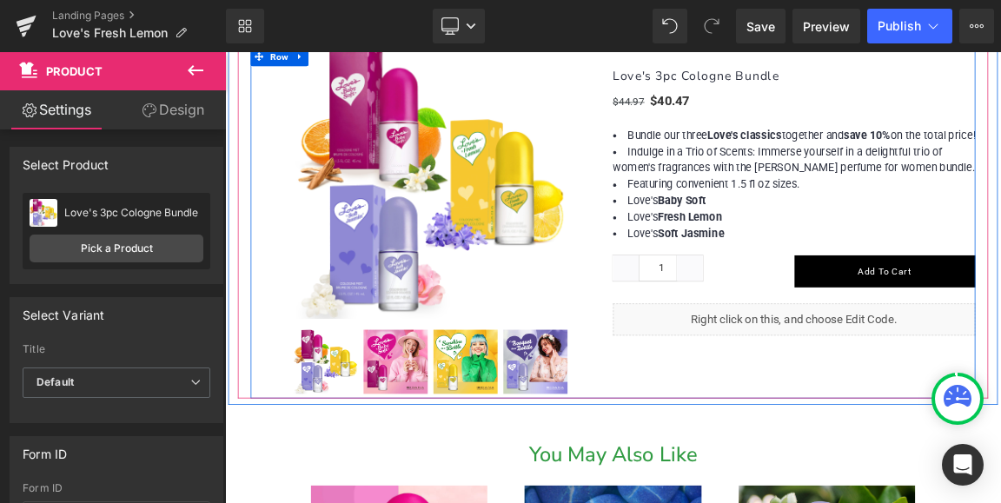
scroll to position [1743, 0]
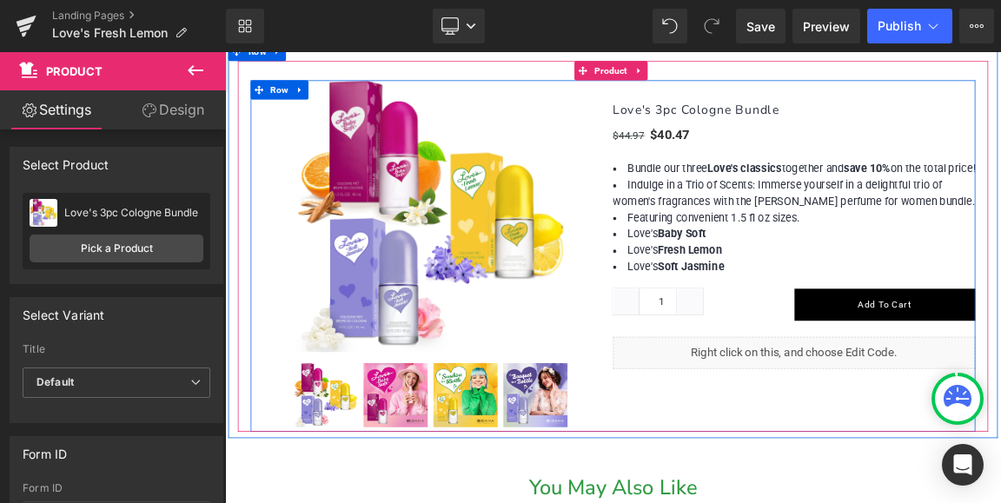
click at [918, 502] on div "(P) Image (P) Image List Love's 3pc Cologne Bundle (P) Title $44.97 $40.47" at bounding box center [751, 328] width 982 height 476
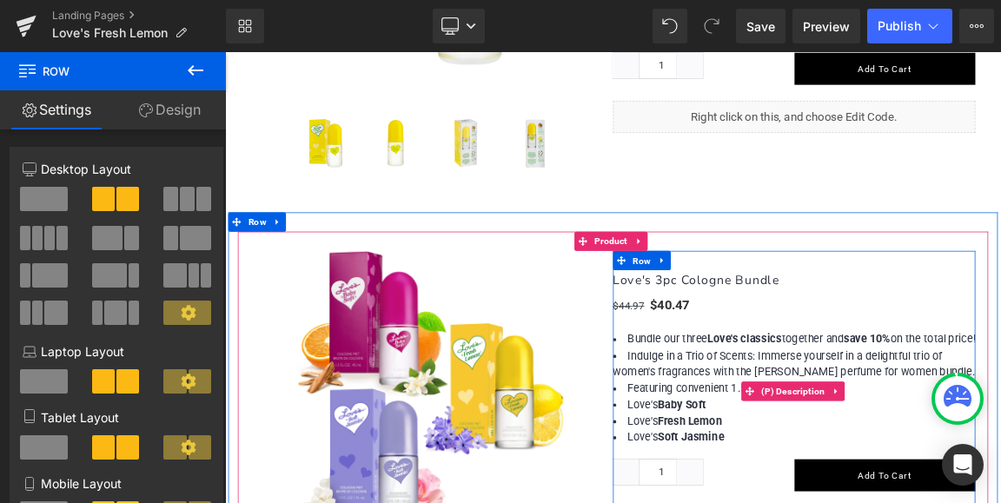
scroll to position [1483, 0]
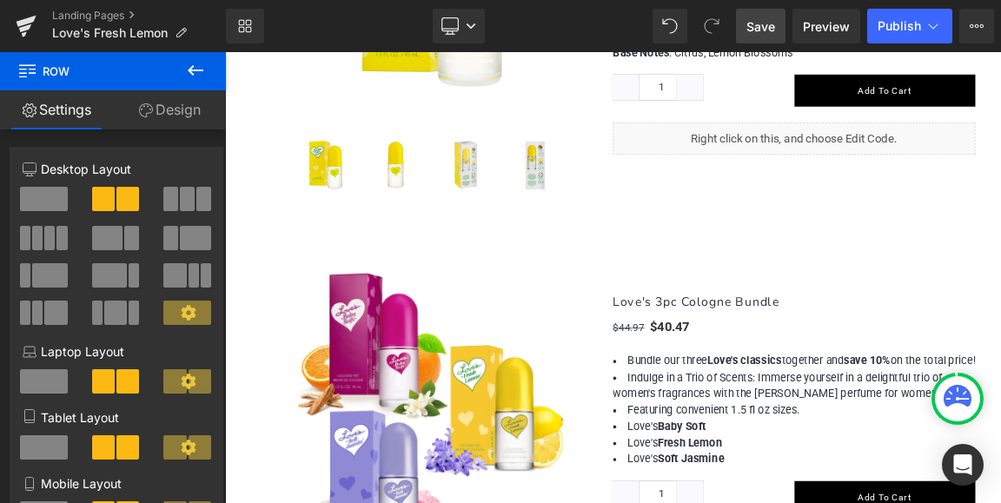
click at [756, 23] on span "Save" at bounding box center [760, 26] width 29 height 18
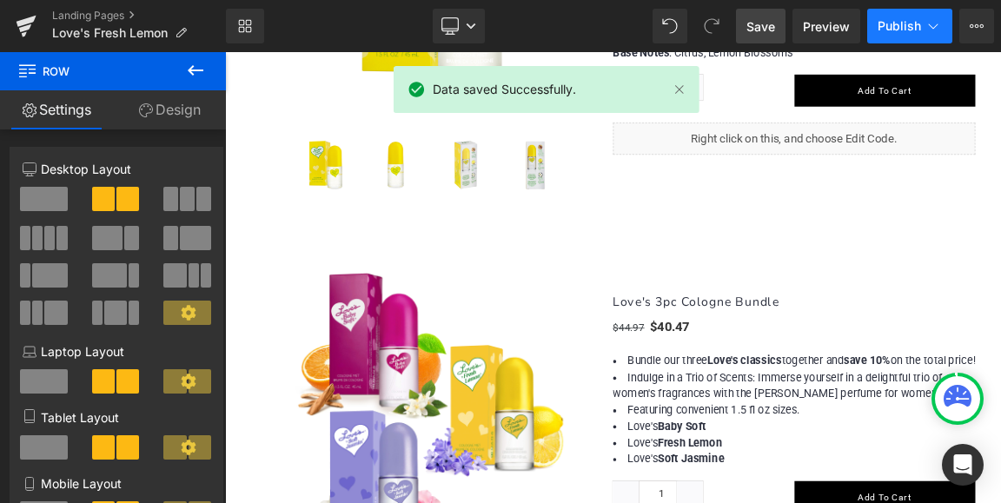
click at [901, 23] on span "Publish" at bounding box center [899, 26] width 43 height 14
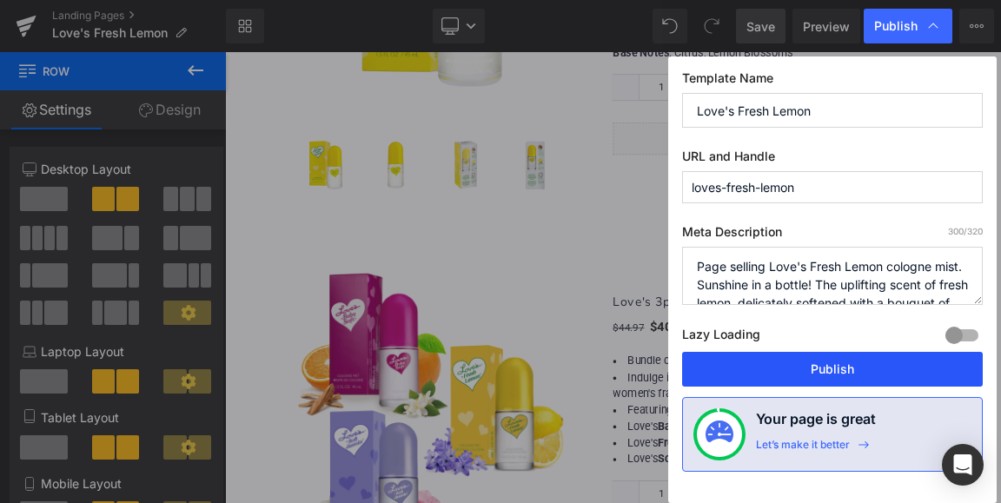
click at [822, 370] on button "Publish" at bounding box center [832, 369] width 301 height 35
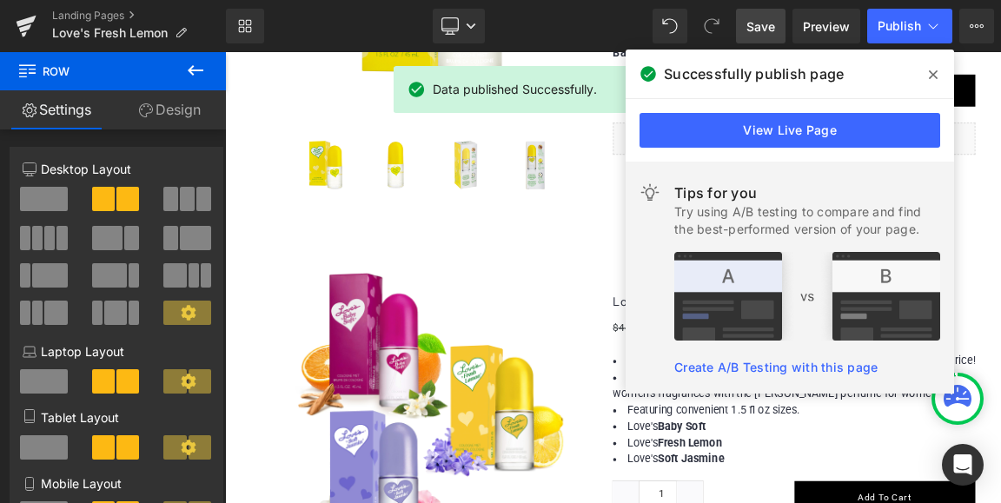
scroll to position [1743, 0]
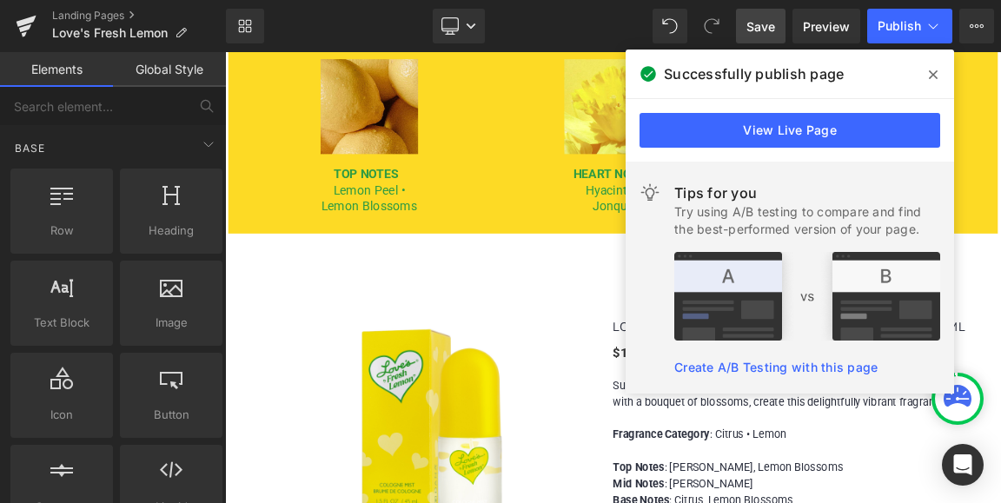
scroll to position [874, 0]
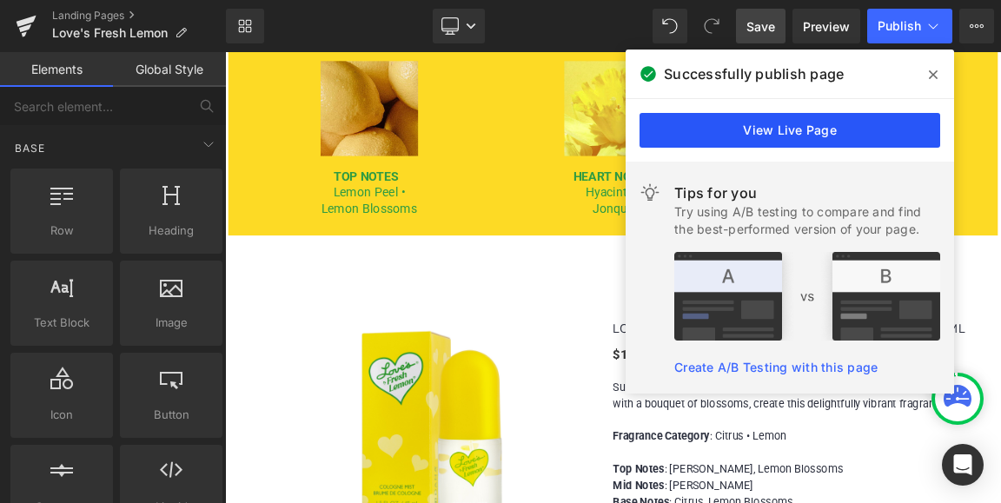
click at [794, 125] on link "View Live Page" at bounding box center [790, 130] width 301 height 35
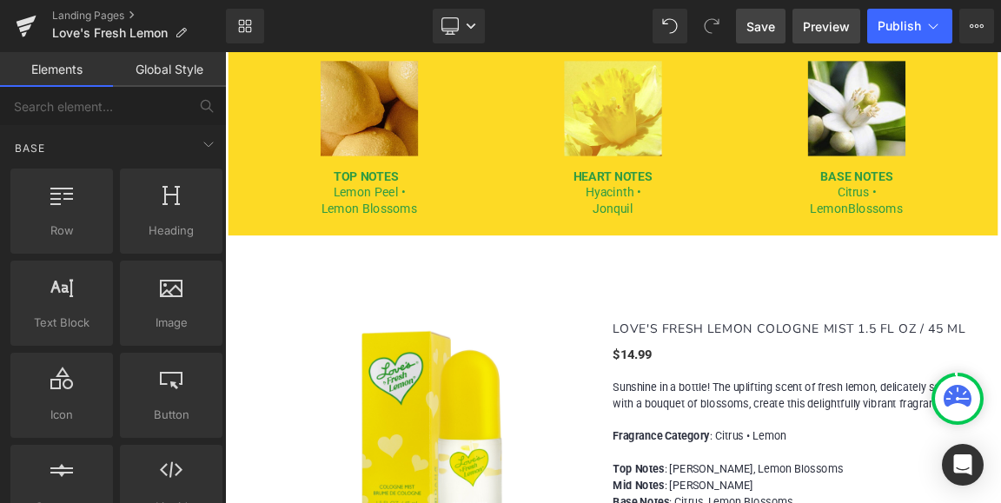
click at [826, 27] on span "Preview" at bounding box center [826, 26] width 47 height 18
click at [88, 16] on link "Landing Pages" at bounding box center [139, 16] width 174 height 14
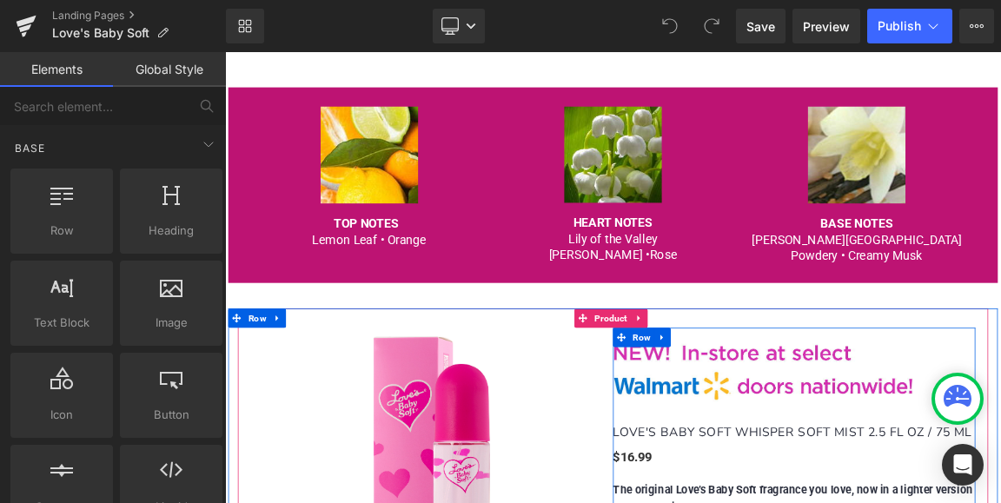
scroll to position [782, 0]
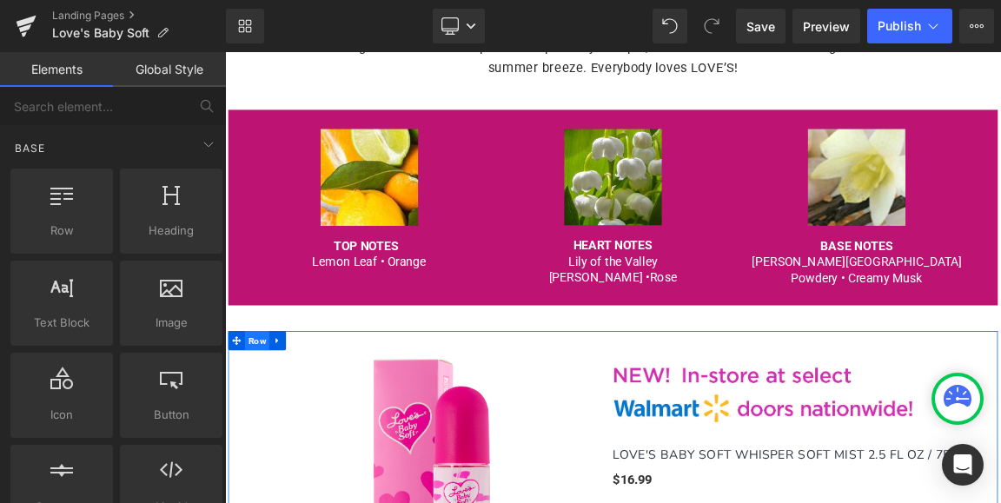
click at [265, 441] on span "Row" at bounding box center [268, 443] width 33 height 26
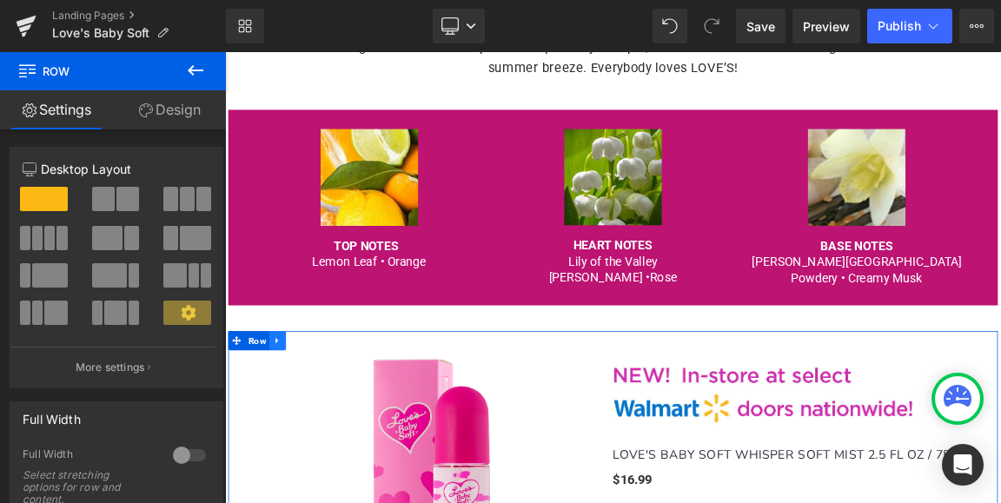
click at [293, 446] on icon at bounding box center [296, 443] width 12 height 13
click at [313, 443] on icon at bounding box center [319, 443] width 12 height 12
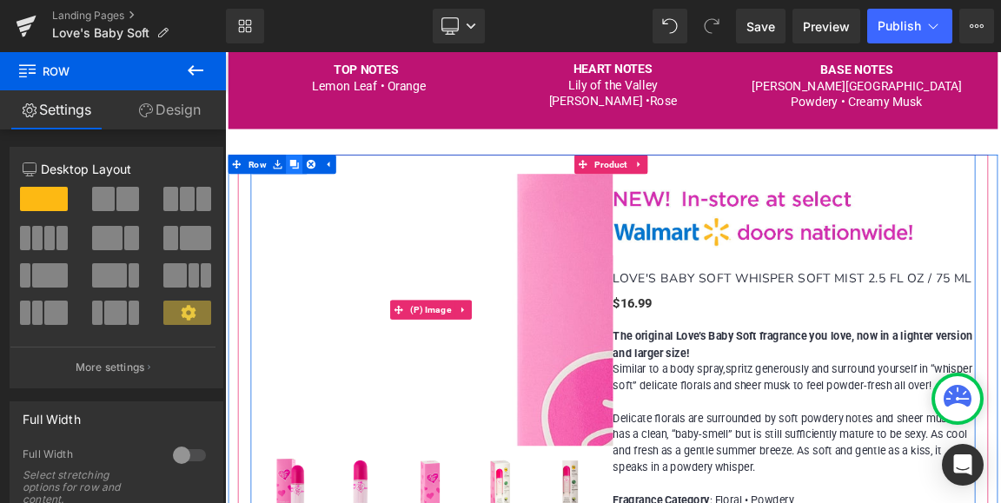
scroll to position [1041, 0]
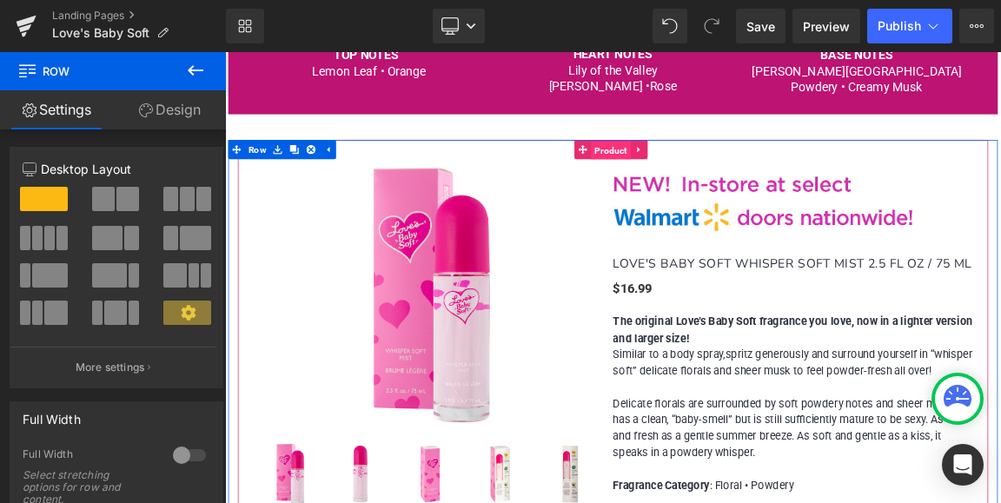
click at [753, 182] on span "Product" at bounding box center [748, 185] width 54 height 26
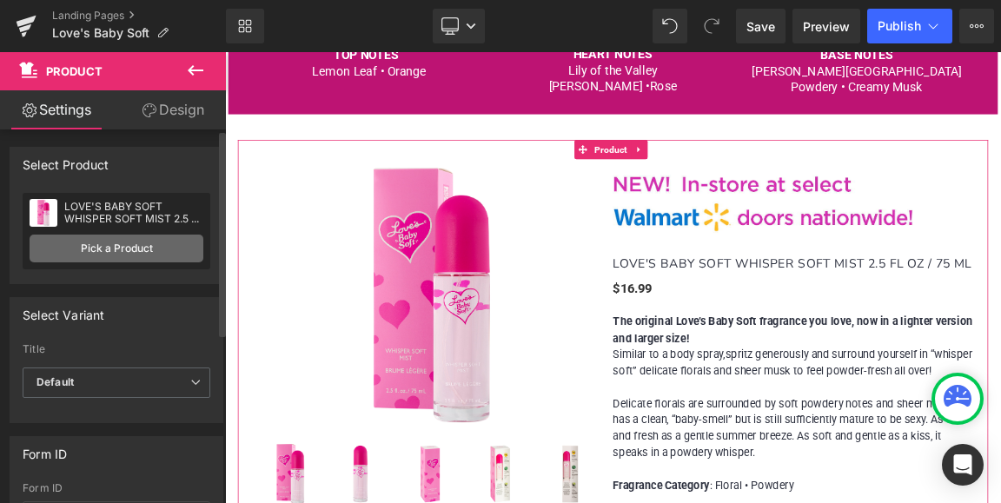
click at [131, 249] on link "Pick a Product" at bounding box center [117, 249] width 174 height 28
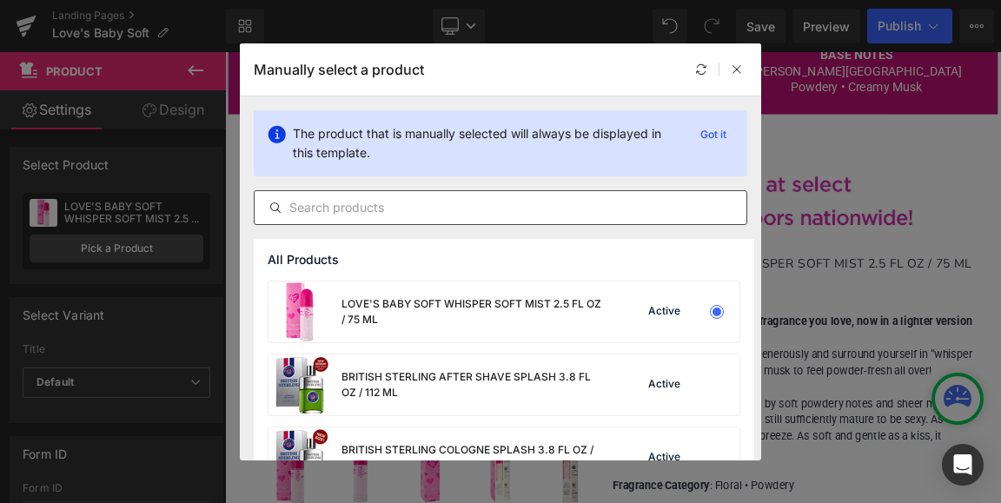
click at [407, 210] on input "text" at bounding box center [501, 207] width 492 height 21
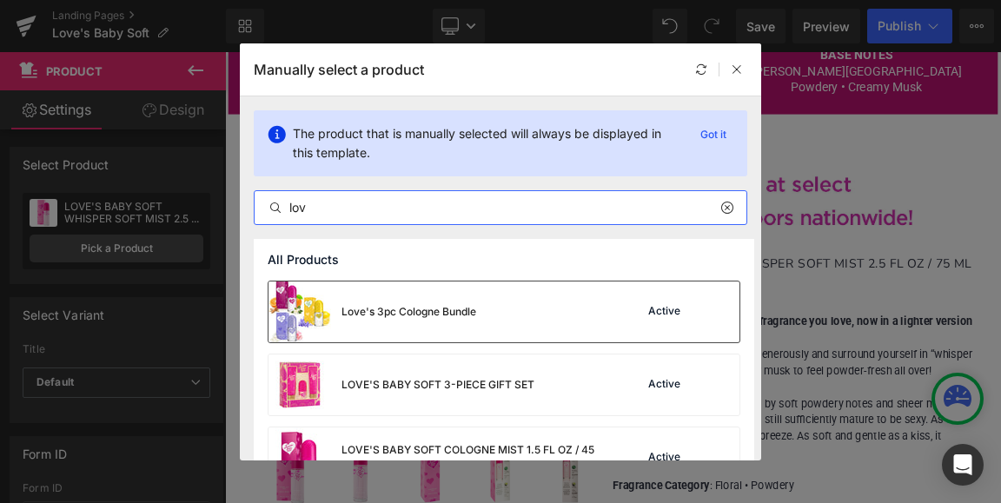
type input "lov"
click at [378, 308] on div "Love's 3pc Cologne Bundle" at bounding box center [409, 312] width 135 height 16
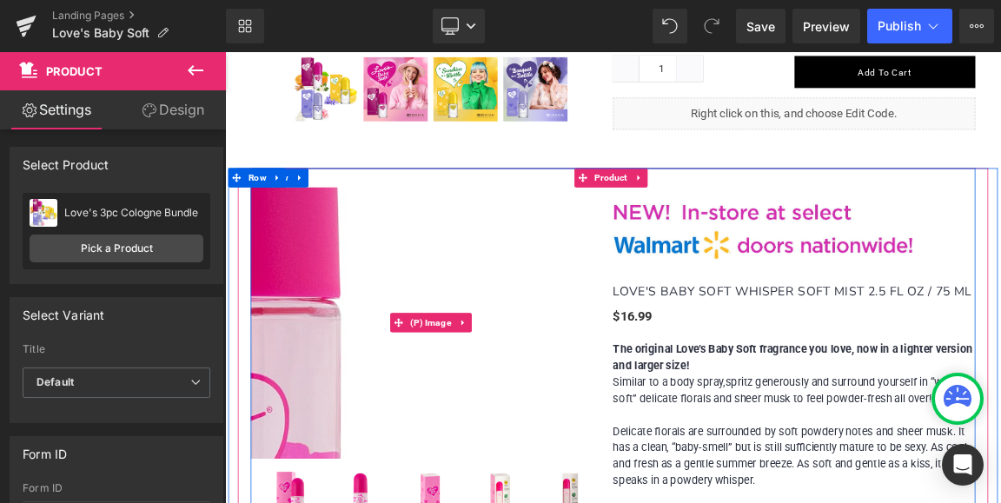
scroll to position [1041, 0]
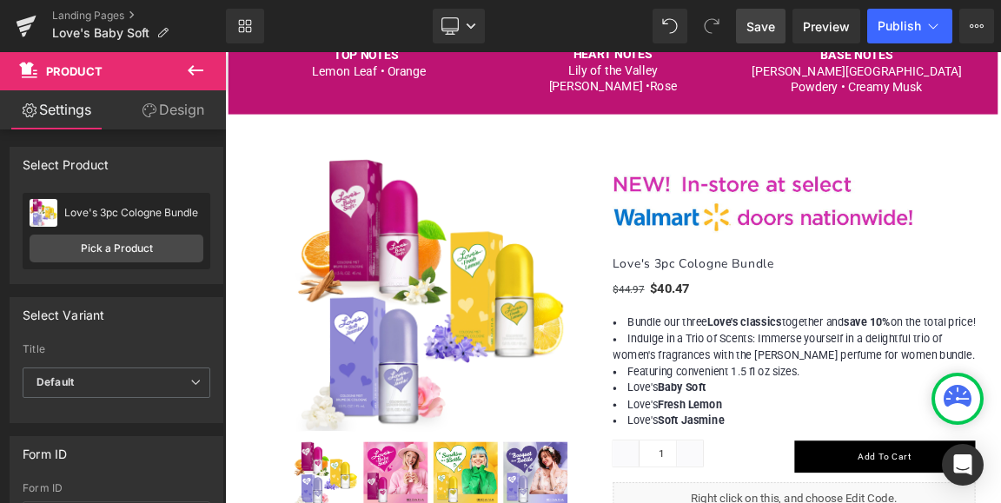
click at [766, 26] on span "Save" at bounding box center [760, 26] width 29 height 18
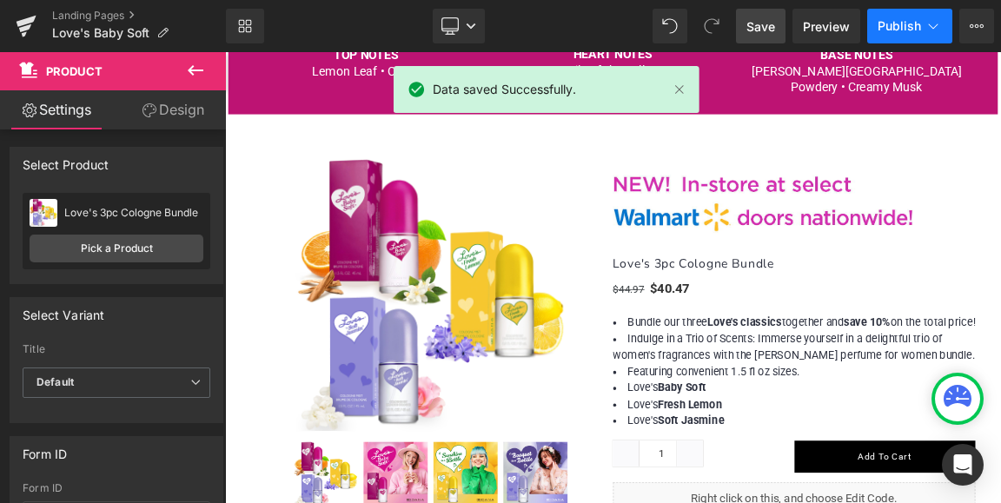
click at [903, 26] on span "Publish" at bounding box center [899, 26] width 43 height 14
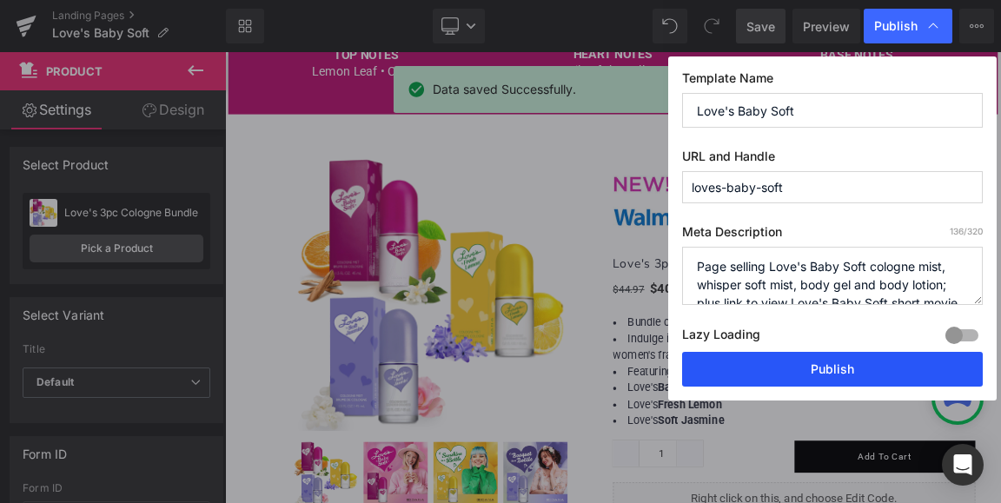
click at [833, 370] on button "Publish" at bounding box center [832, 369] width 301 height 35
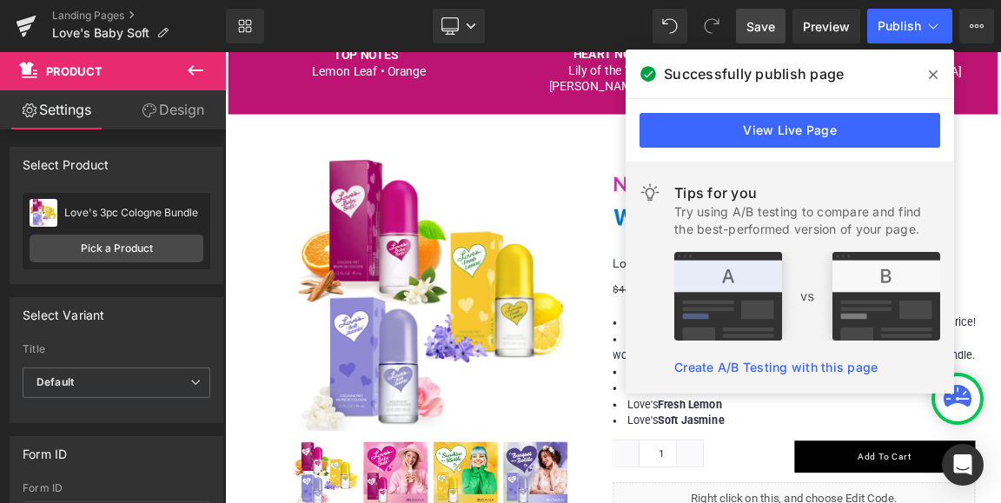
drag, startPoint x: 933, startPoint y: 74, endPoint x: 959, endPoint y: 79, distance: 25.7
click at [933, 74] on icon at bounding box center [933, 74] width 9 height 9
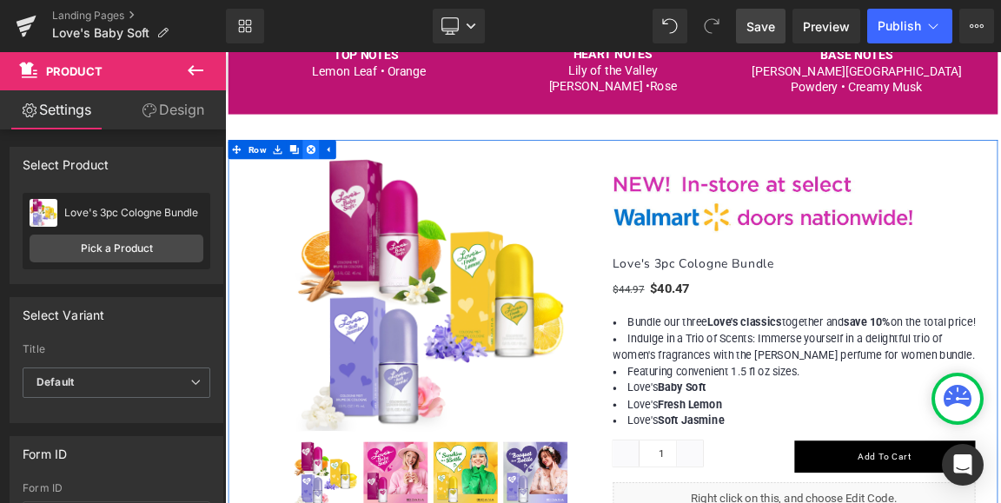
click at [337, 182] on icon at bounding box center [341, 184] width 12 height 12
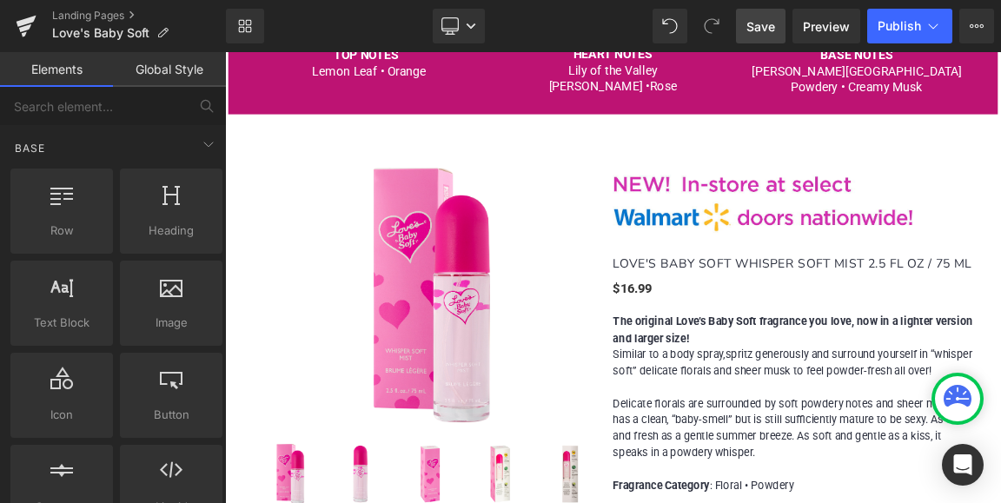
click at [761, 23] on span "Save" at bounding box center [760, 26] width 29 height 18
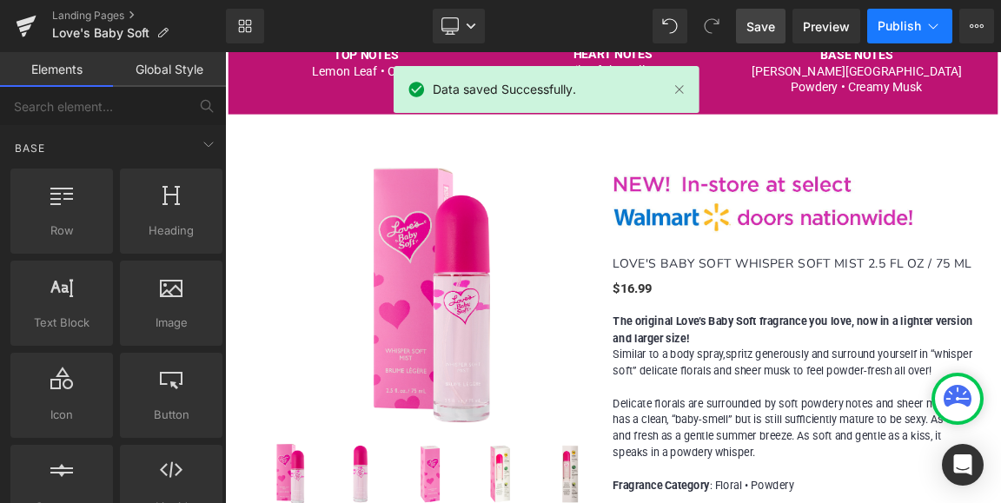
click at [898, 21] on span "Publish" at bounding box center [899, 26] width 43 height 14
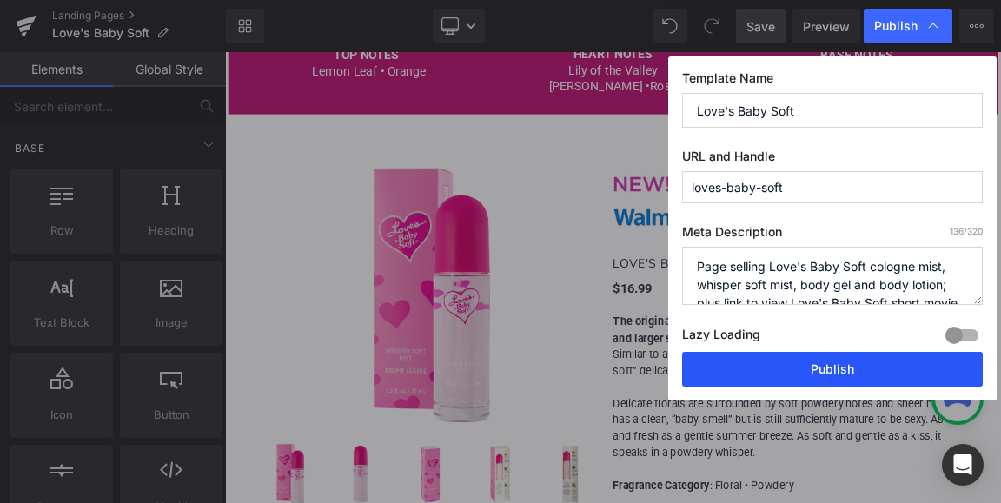
drag, startPoint x: 827, startPoint y: 366, endPoint x: 469, endPoint y: 367, distance: 358.0
click at [827, 366] on button "Publish" at bounding box center [832, 369] width 301 height 35
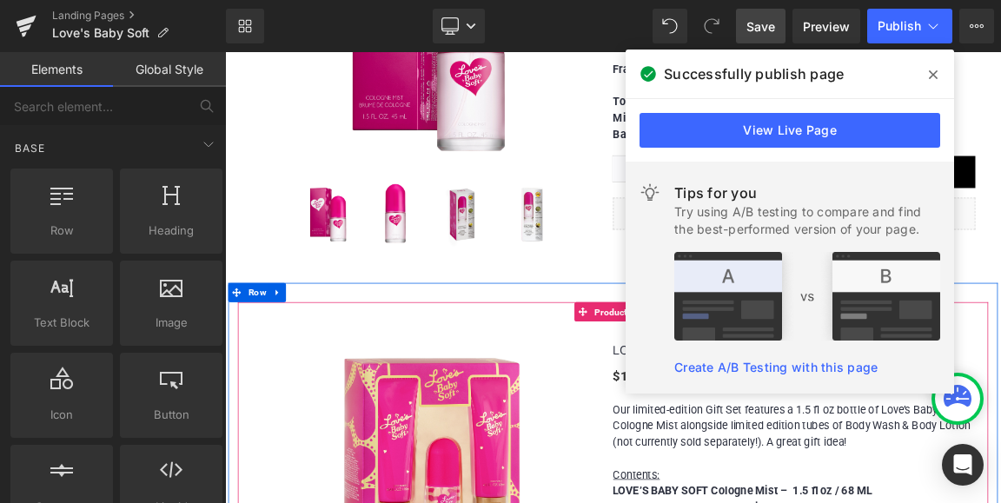
scroll to position [2258, 0]
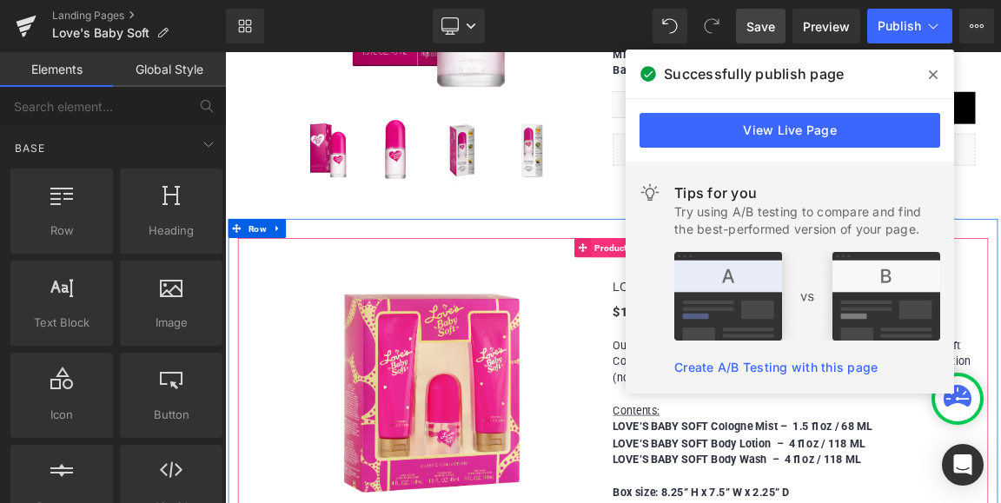
click at [736, 315] on span "Product" at bounding box center [748, 317] width 54 height 26
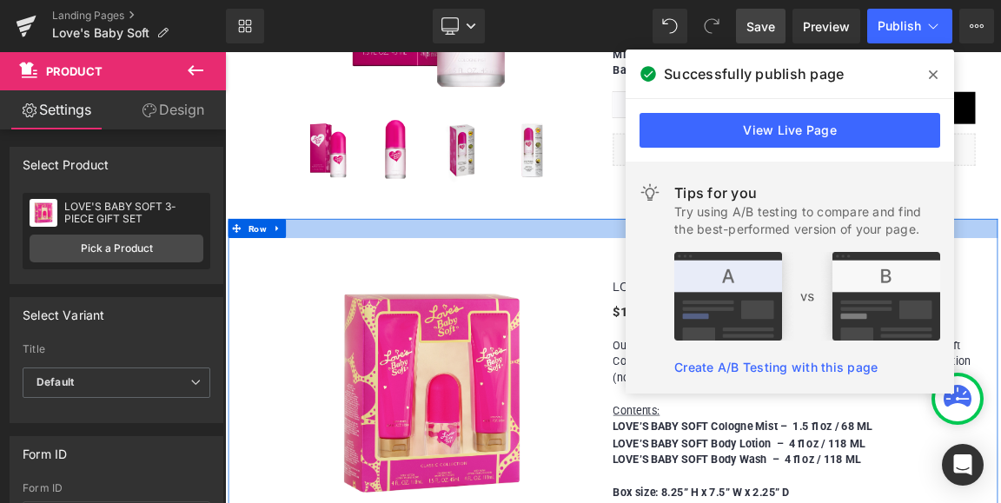
click at [440, 289] on div at bounding box center [750, 291] width 1043 height 26
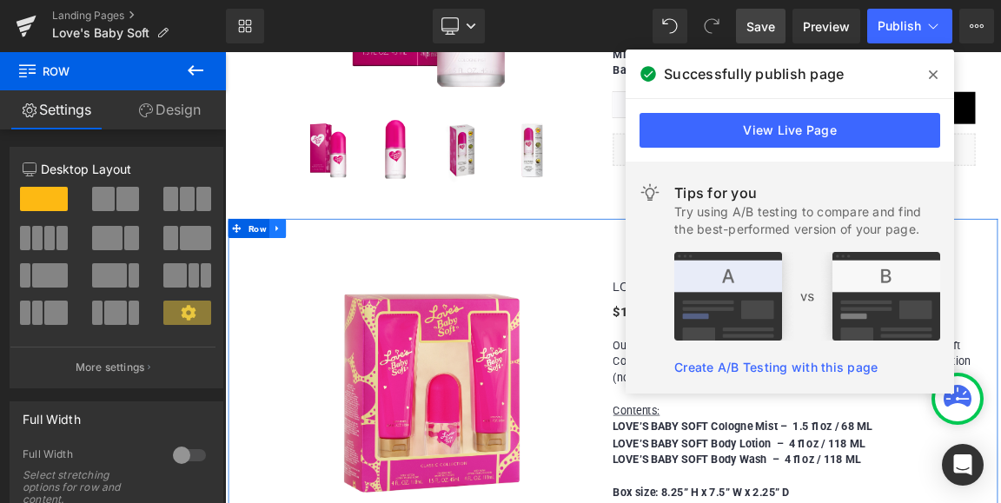
click at [294, 288] on icon at bounding box center [295, 292] width 3 height 8
click at [314, 287] on icon at bounding box center [319, 291] width 12 height 12
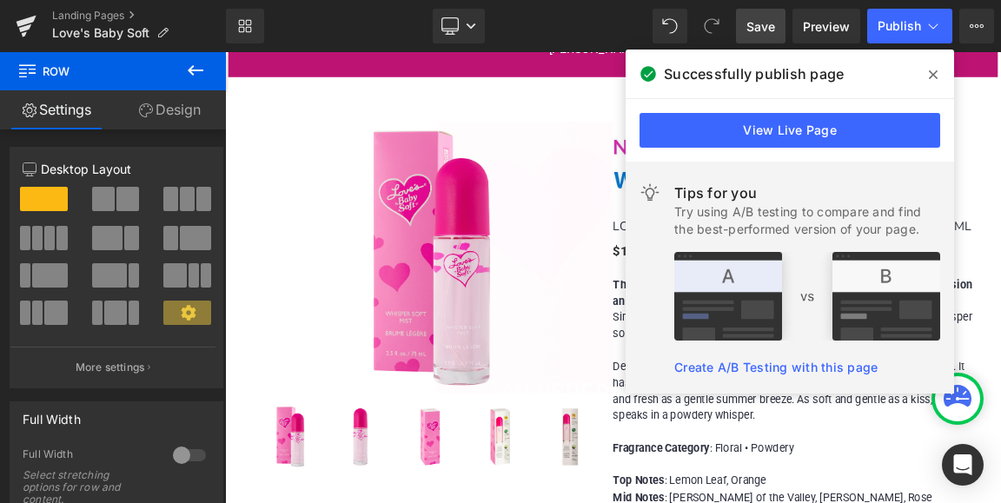
scroll to position [1032, 0]
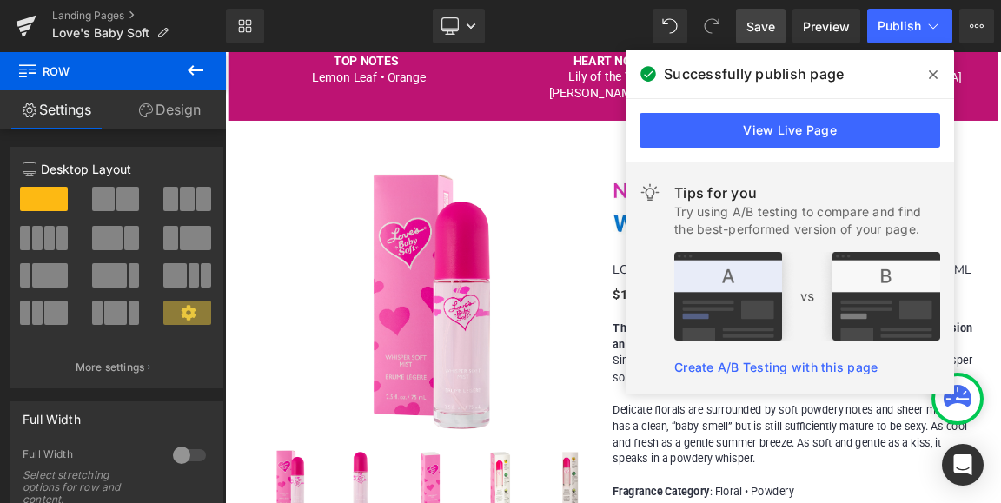
click at [929, 74] on icon at bounding box center [933, 75] width 9 height 14
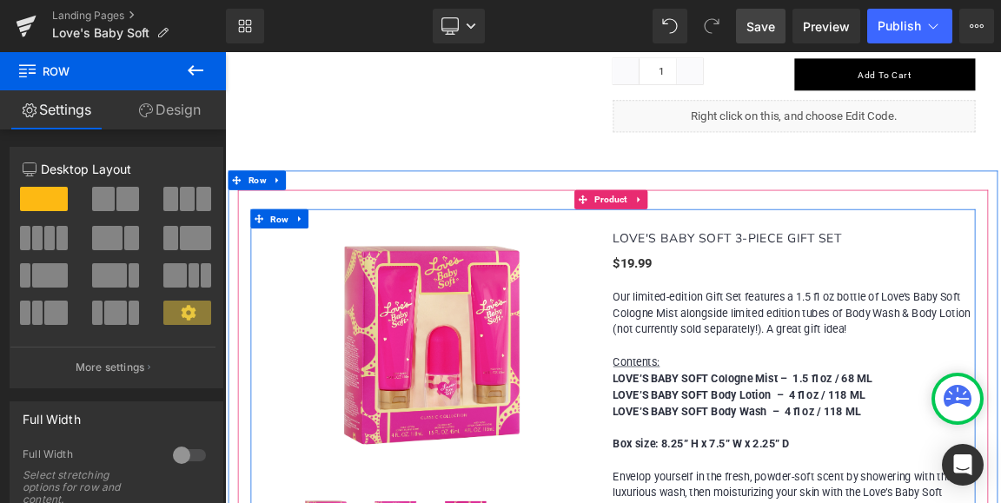
scroll to position [3205, 0]
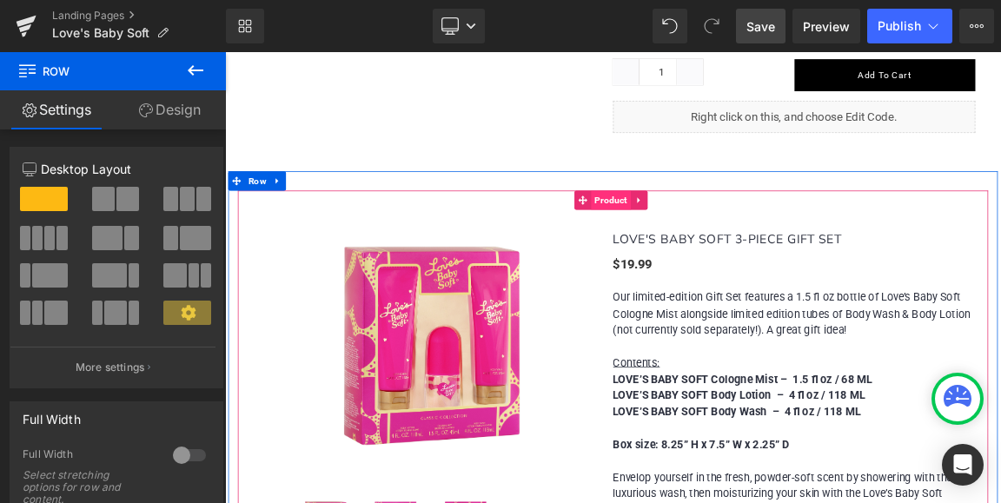
click at [735, 242] on span "Product" at bounding box center [748, 253] width 54 height 26
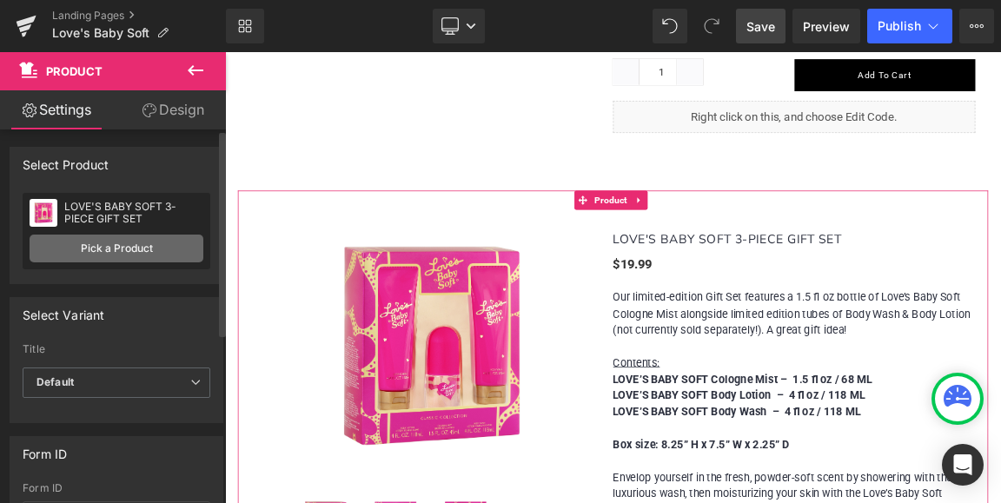
click at [98, 247] on link "Pick a Product" at bounding box center [117, 249] width 174 height 28
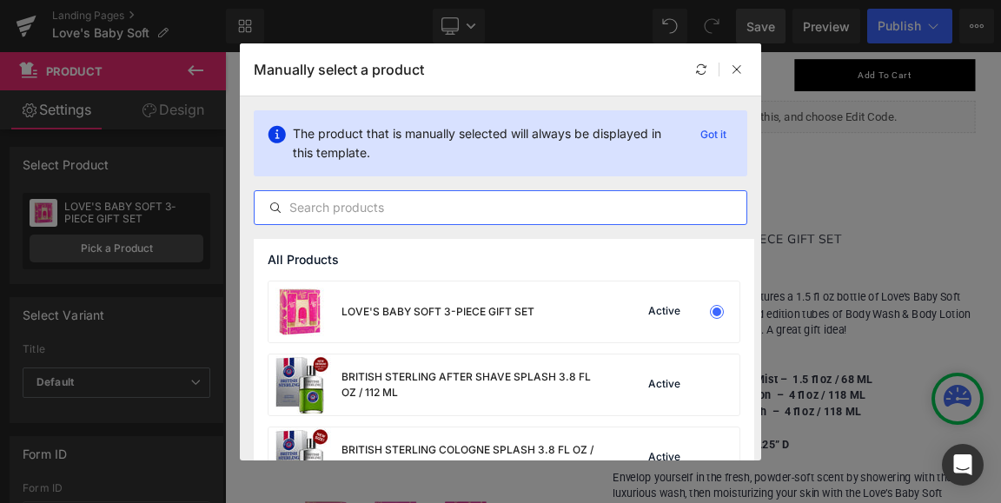
click at [403, 207] on input "text" at bounding box center [501, 207] width 492 height 21
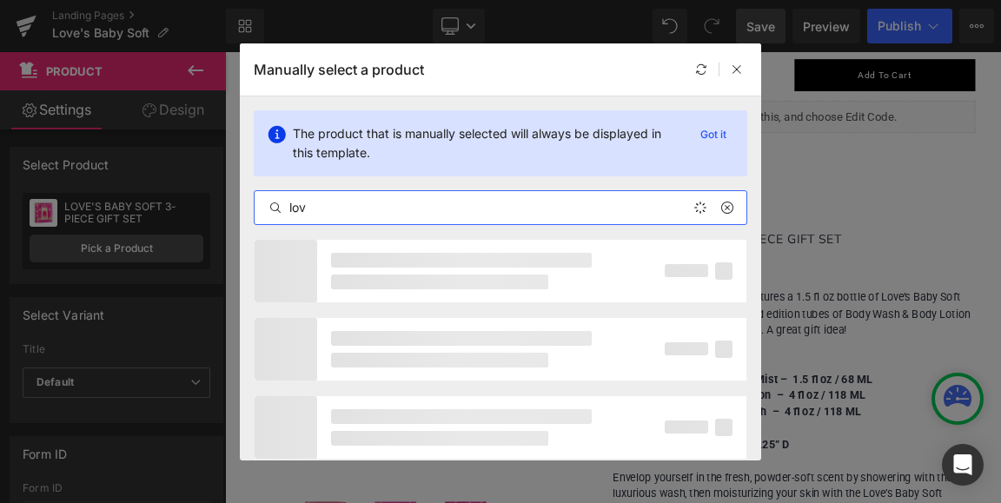
type input "lov"
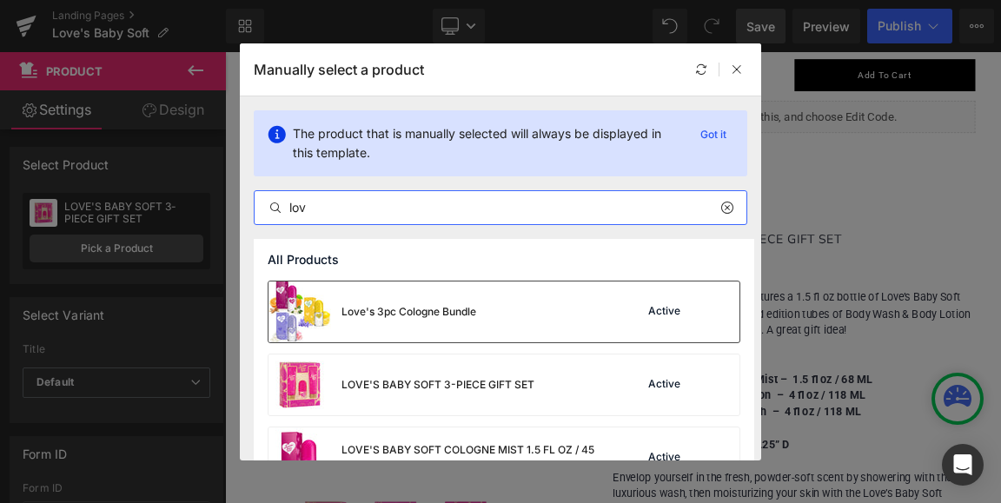
click at [403, 310] on div "Love's 3pc Cologne Bundle" at bounding box center [409, 312] width 135 height 16
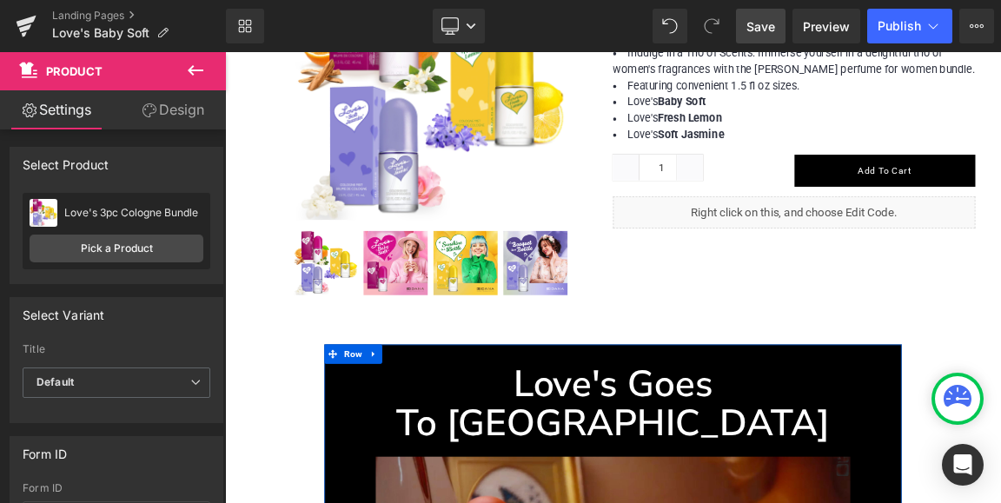
scroll to position [3292, 0]
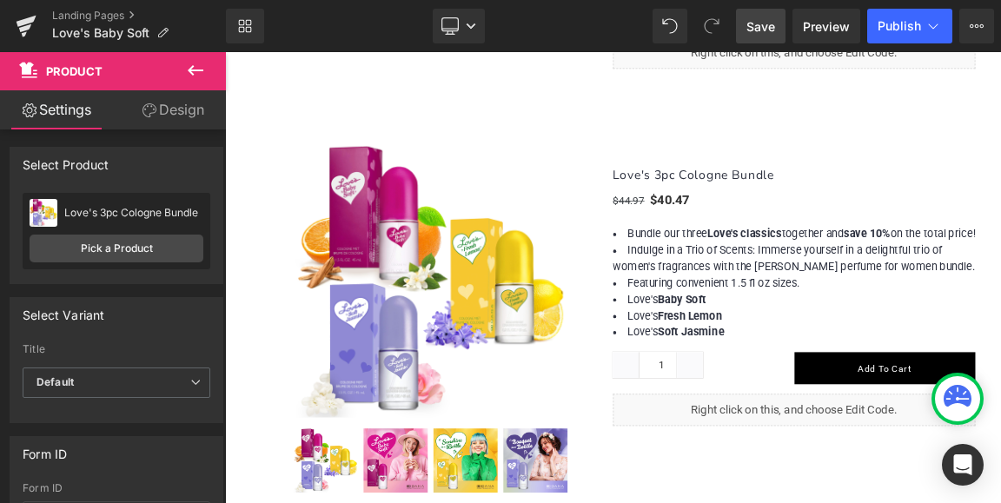
click at [756, 30] on span "Save" at bounding box center [760, 26] width 29 height 18
click at [890, 24] on span "Publish" at bounding box center [899, 26] width 43 height 14
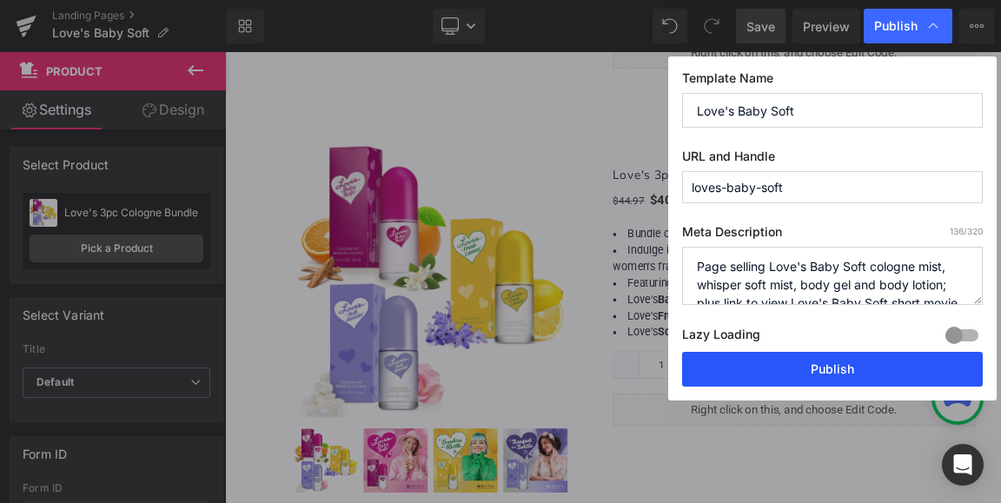
click at [829, 371] on button "Publish" at bounding box center [832, 369] width 301 height 35
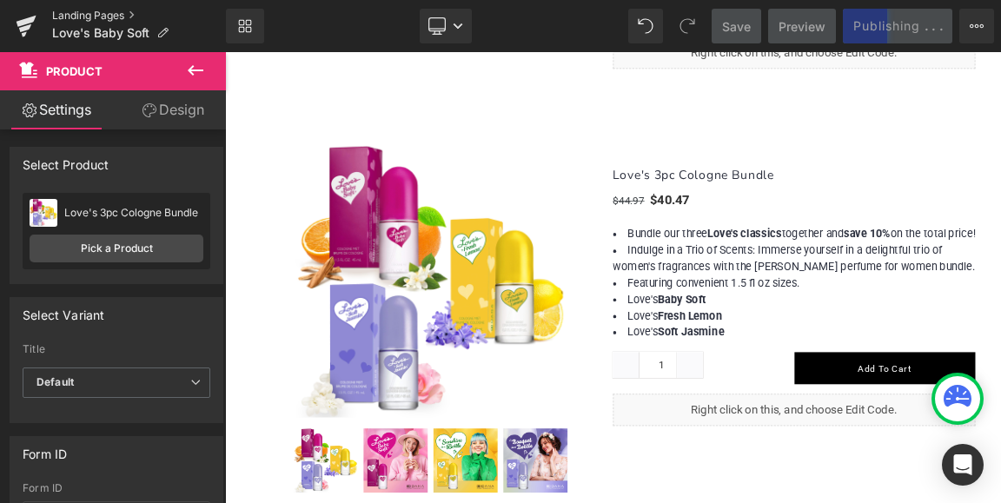
click at [80, 12] on link "Landing Pages" at bounding box center [139, 16] width 174 height 14
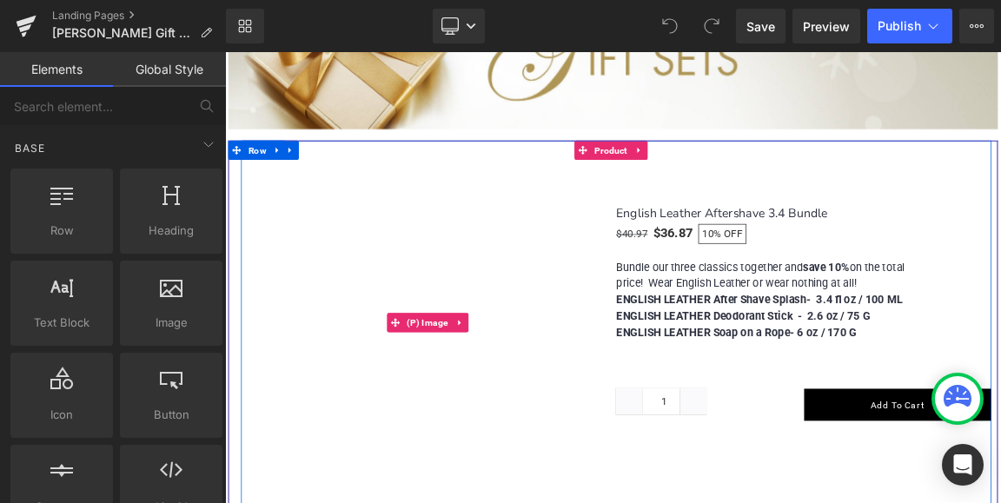
scroll to position [261, 0]
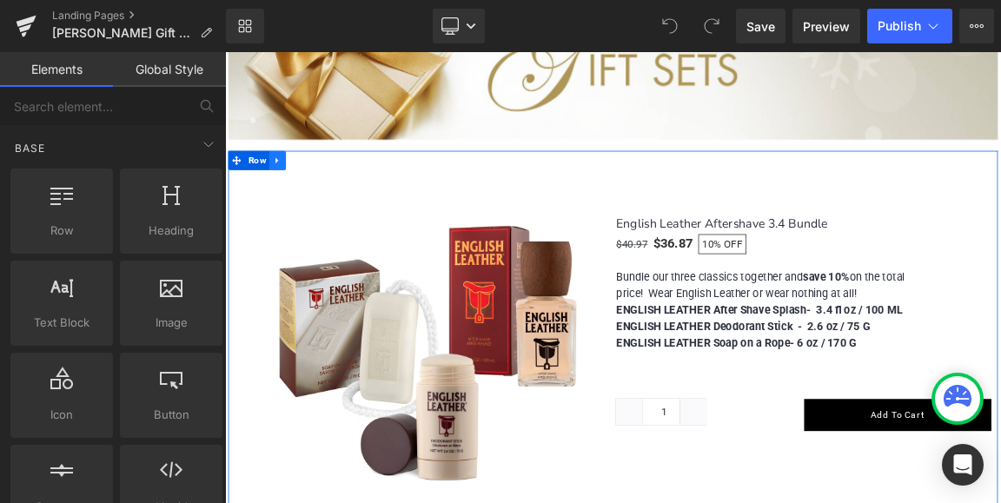
click at [292, 196] on icon at bounding box center [296, 199] width 12 height 13
click at [315, 198] on icon at bounding box center [319, 199] width 12 height 12
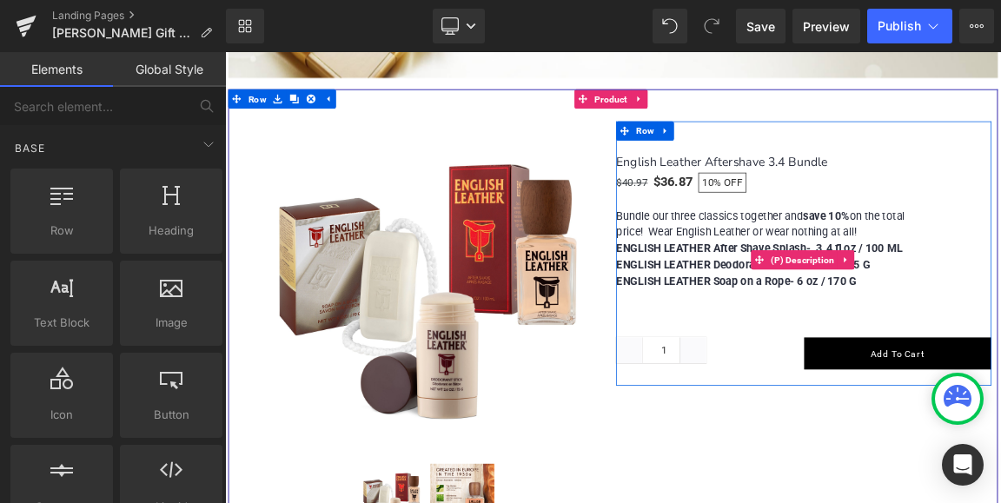
scroll to position [315, 0]
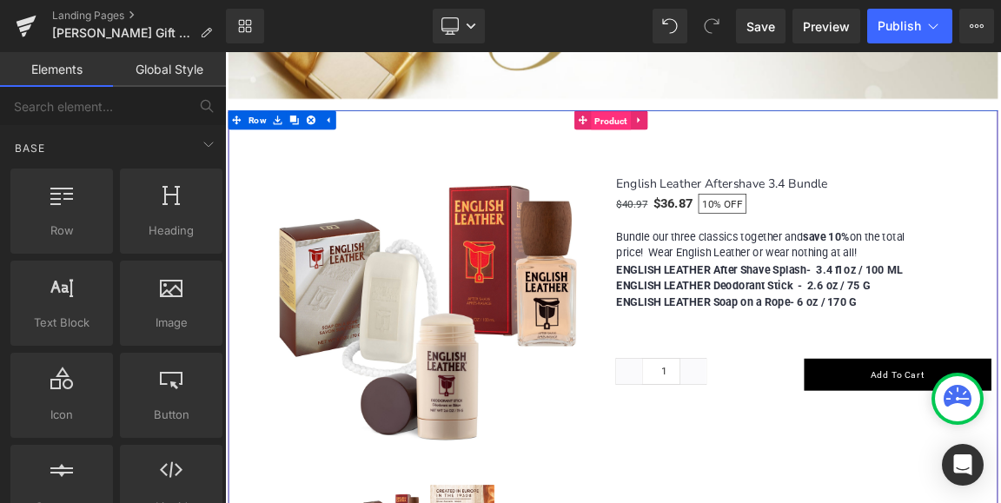
click at [745, 144] on span "Product" at bounding box center [748, 145] width 54 height 26
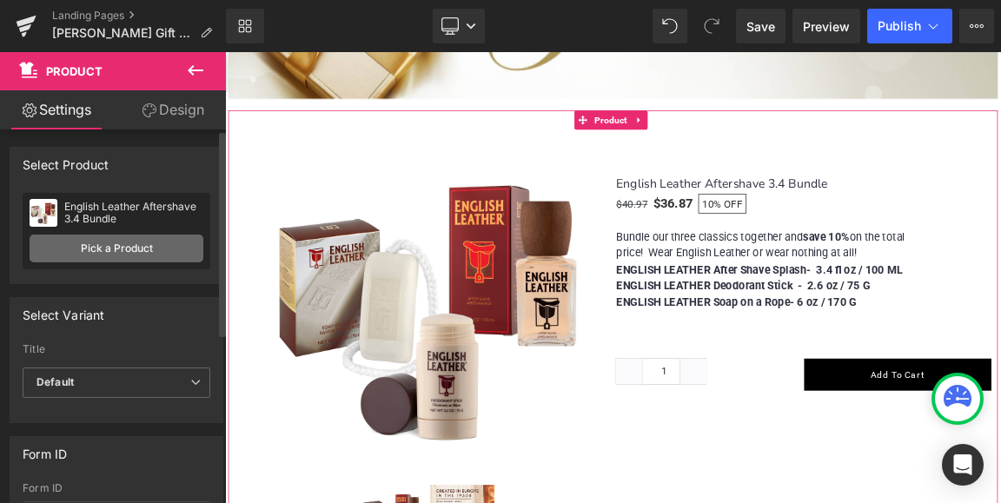
click at [108, 245] on link "Pick a Product" at bounding box center [117, 249] width 174 height 28
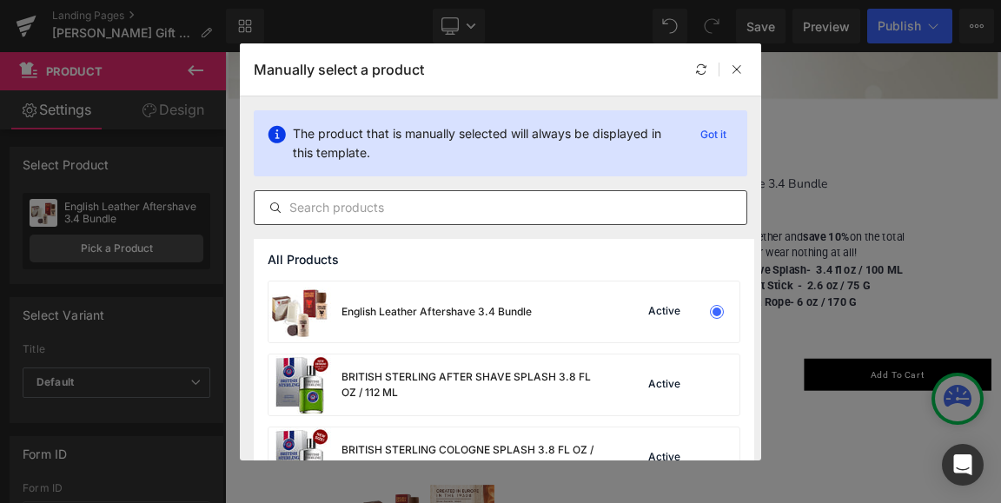
click at [370, 202] on input "text" at bounding box center [501, 207] width 492 height 21
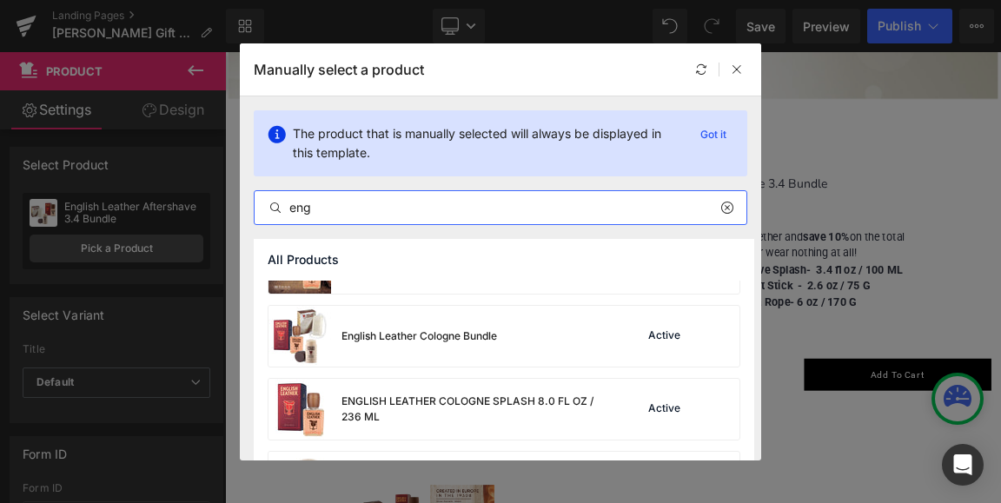
scroll to position [348, 0]
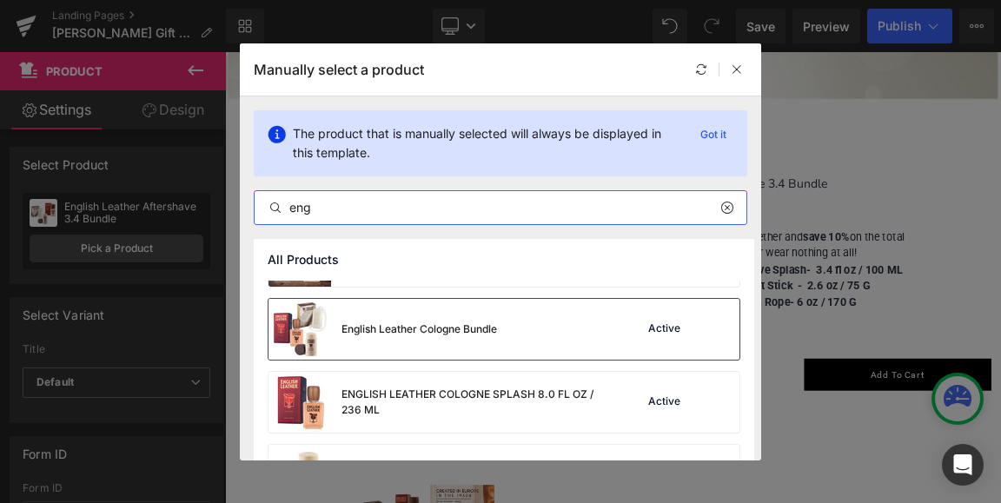
type input "eng"
click at [421, 324] on div "English Leather Cologne Bundle" at bounding box center [420, 330] width 156 height 16
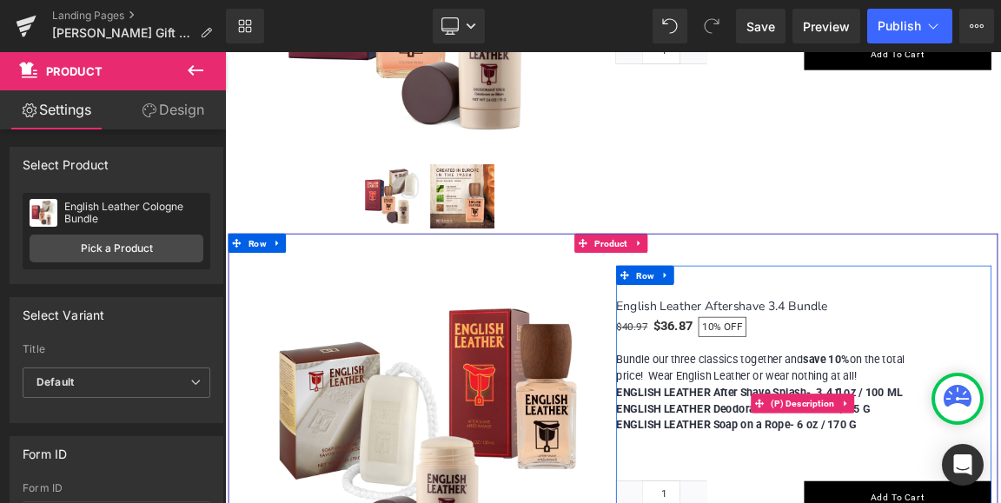
scroll to position [837, 0]
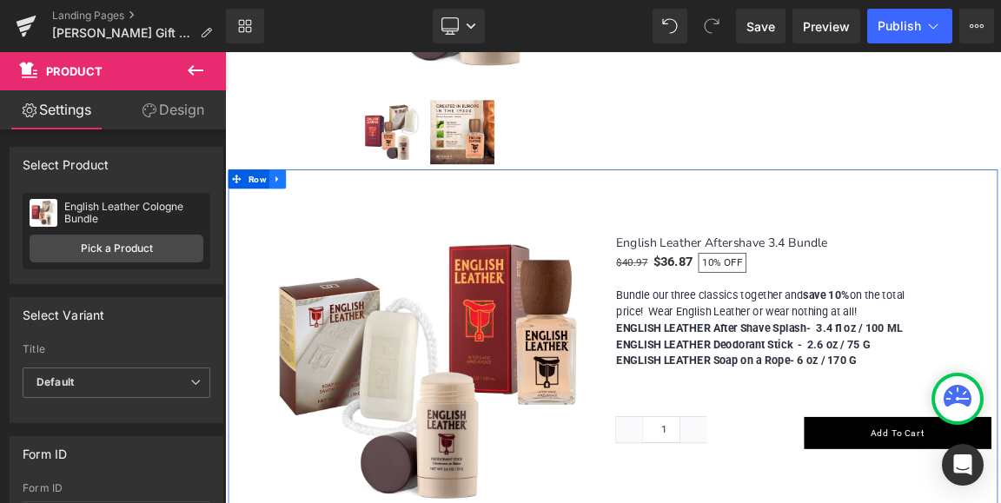
click at [294, 222] on icon at bounding box center [295, 225] width 3 height 8
click at [315, 222] on icon at bounding box center [319, 224] width 12 height 12
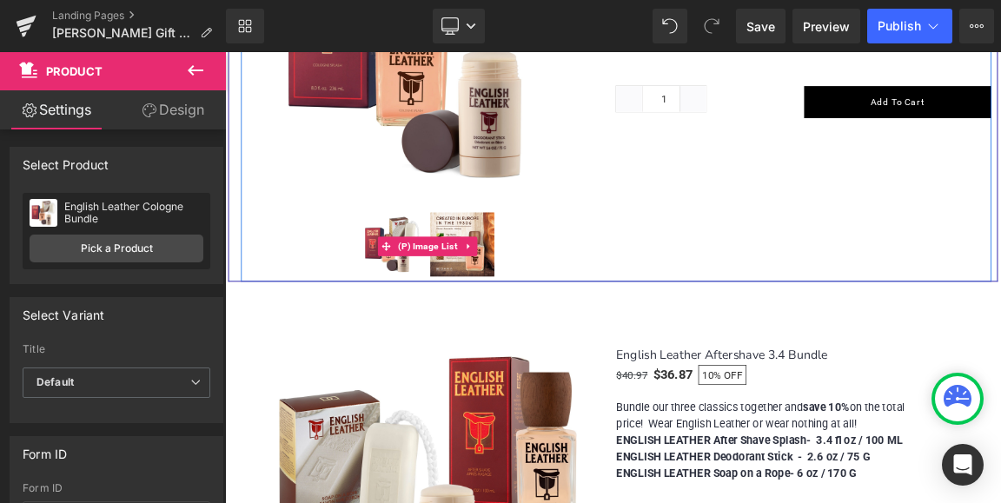
scroll to position [772, 0]
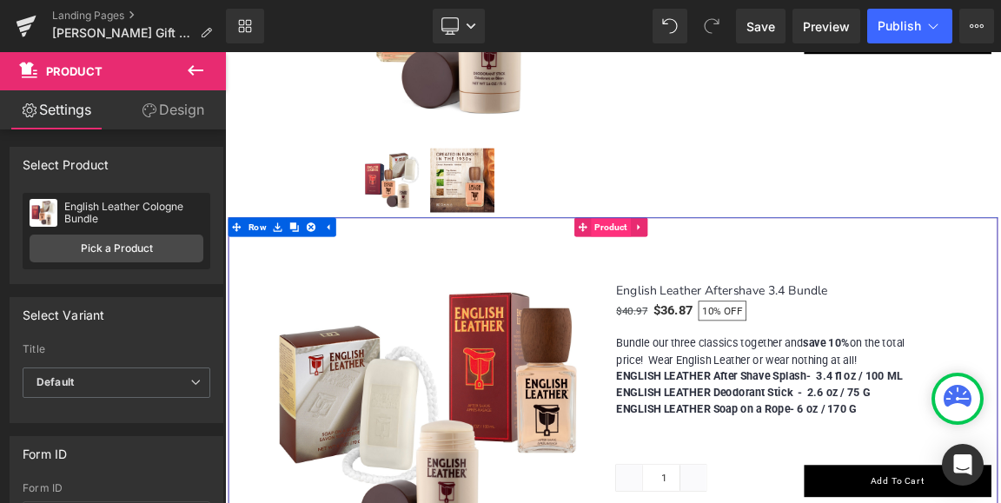
click at [740, 278] on span "Product" at bounding box center [748, 289] width 54 height 26
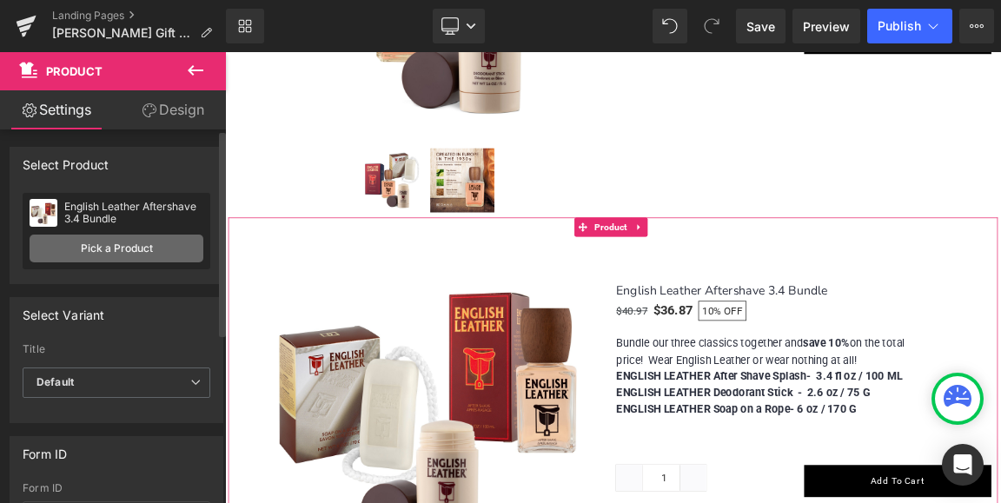
click at [108, 247] on link "Pick a Product" at bounding box center [117, 249] width 174 height 28
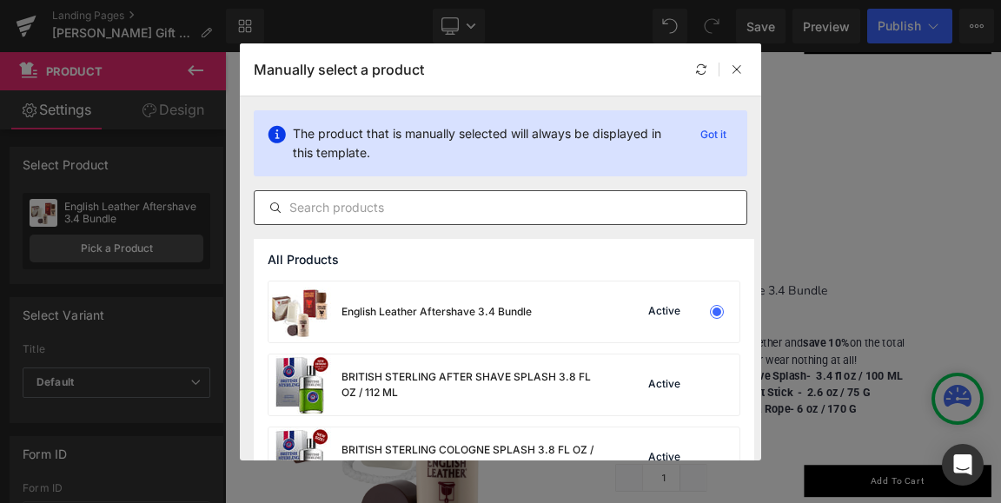
click at [348, 207] on input "text" at bounding box center [501, 207] width 492 height 21
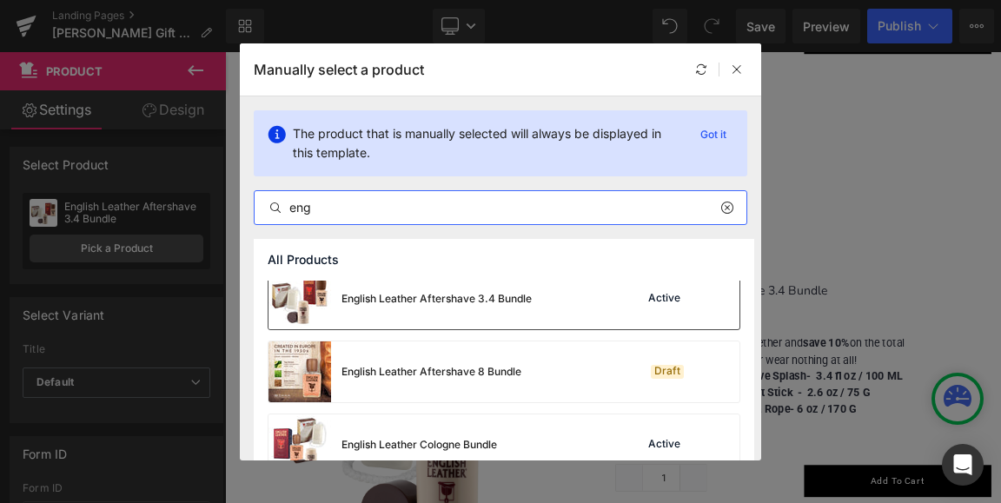
scroll to position [261, 0]
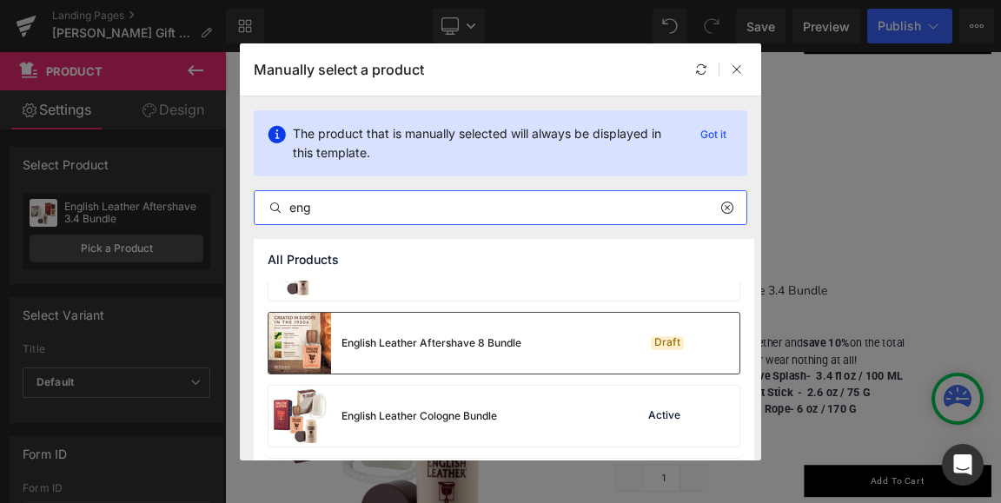
type input "eng"
click at [414, 346] on div "English Leather Aftershave 8 Bundle" at bounding box center [432, 343] width 180 height 16
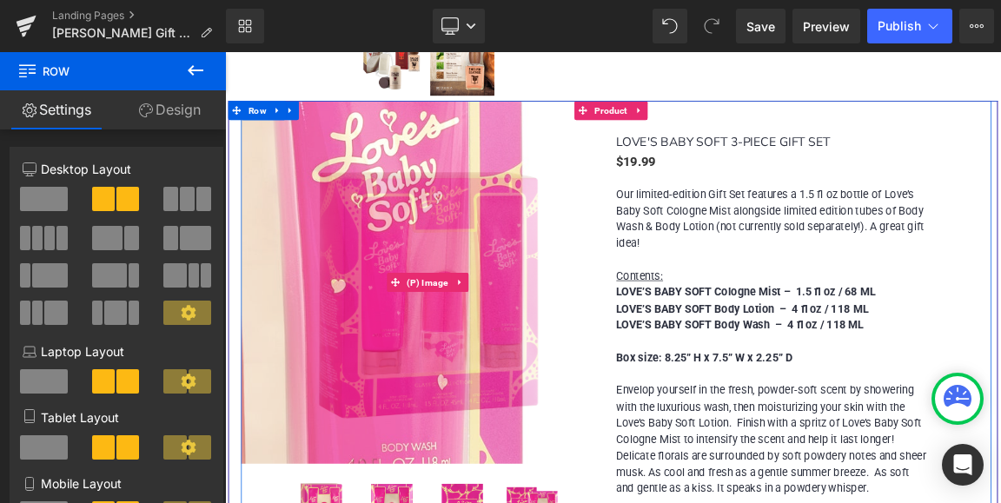
scroll to position [1999, 0]
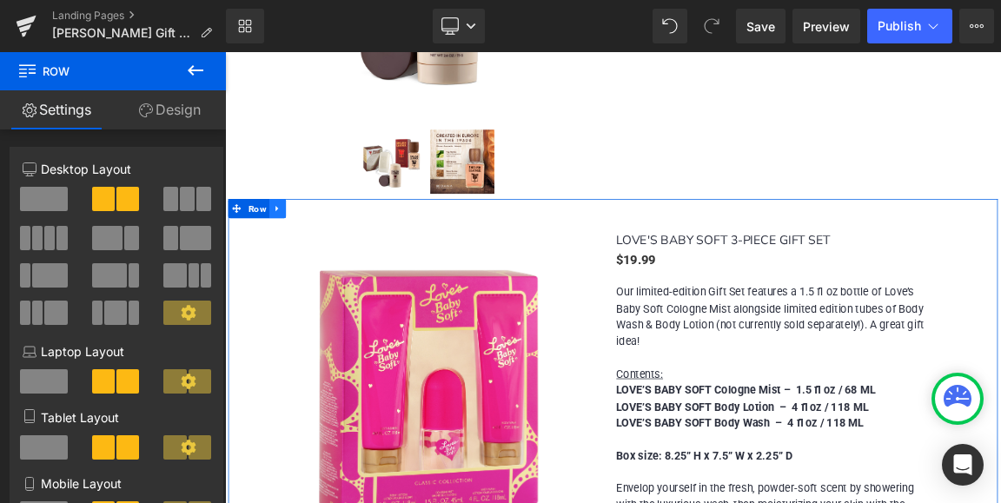
click at [294, 261] on icon at bounding box center [295, 265] width 3 height 8
click at [315, 258] on icon at bounding box center [319, 264] width 12 height 12
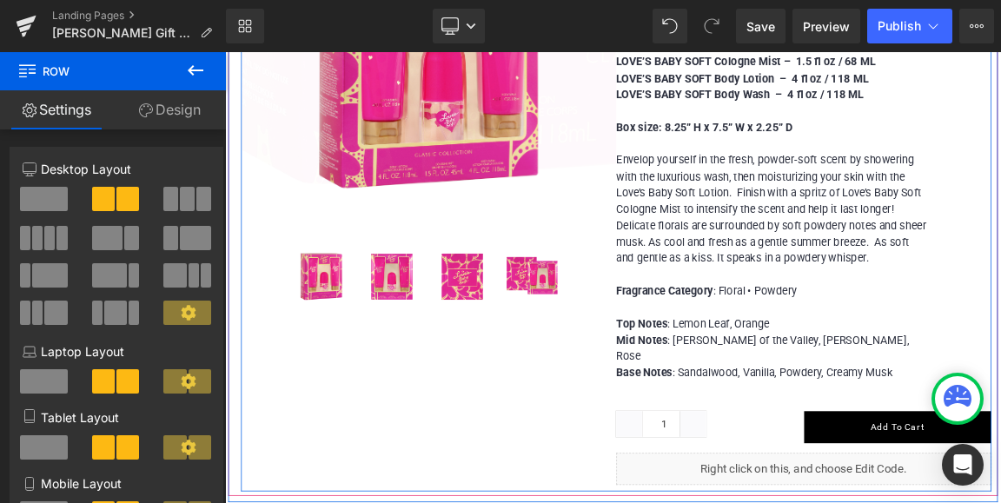
scroll to position [2952, 0]
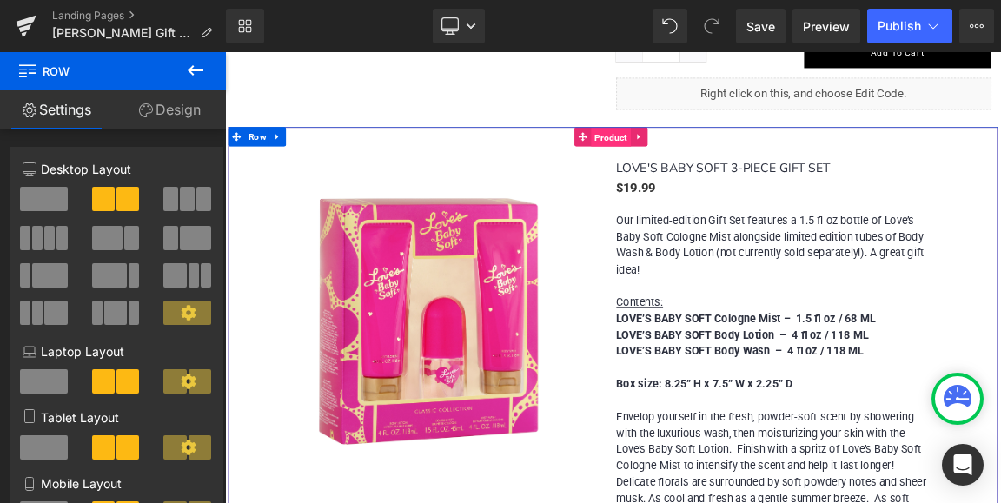
click at [741, 155] on span "Product" at bounding box center [748, 168] width 54 height 26
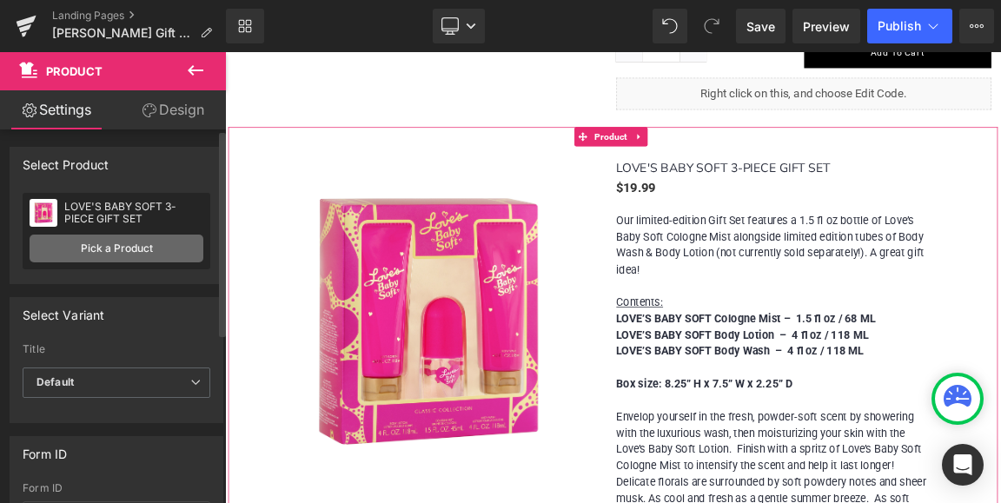
click at [131, 246] on link "Pick a Product" at bounding box center [117, 249] width 174 height 28
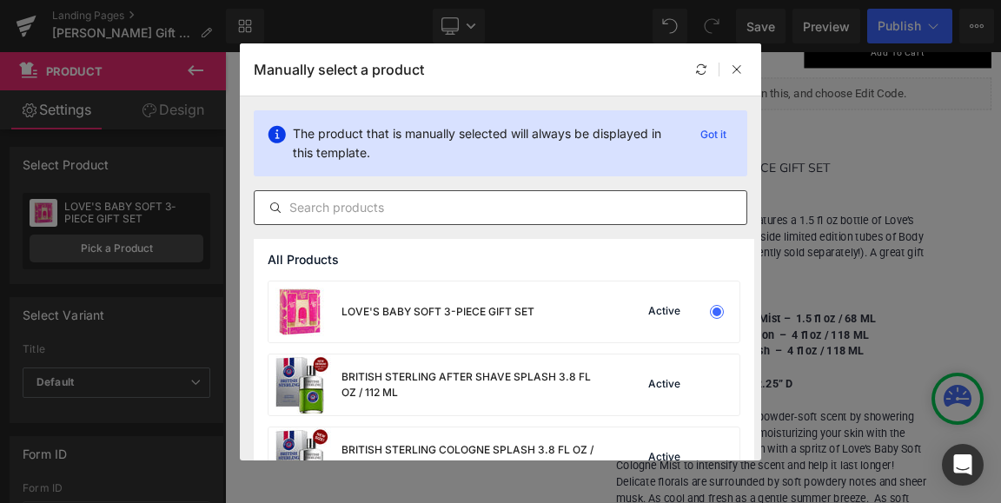
click at [380, 197] on input "text" at bounding box center [501, 207] width 492 height 21
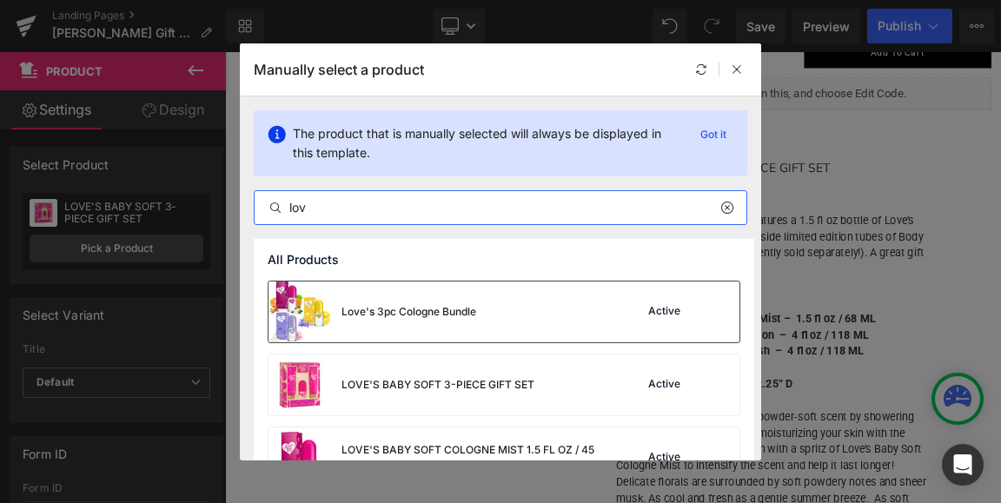
type input "lov"
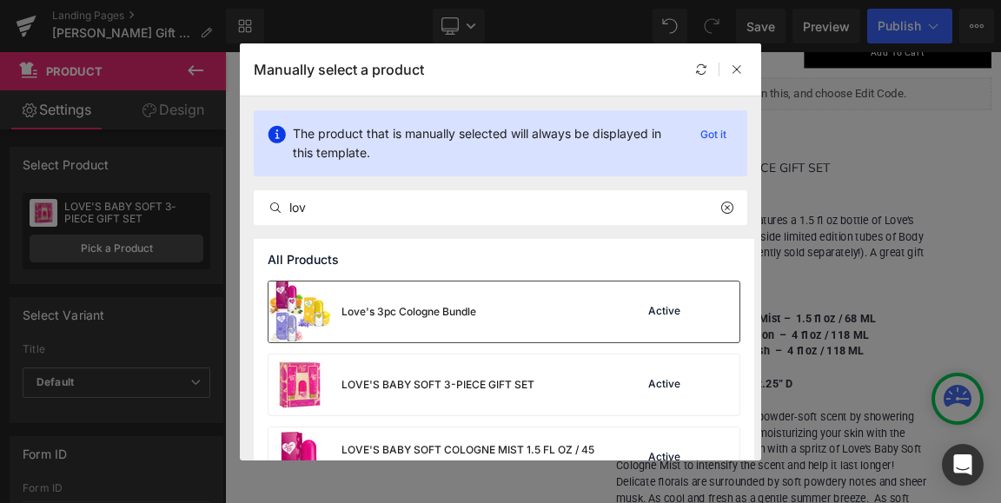
click at [368, 307] on div "Love's 3pc Cologne Bundle" at bounding box center [409, 312] width 135 height 16
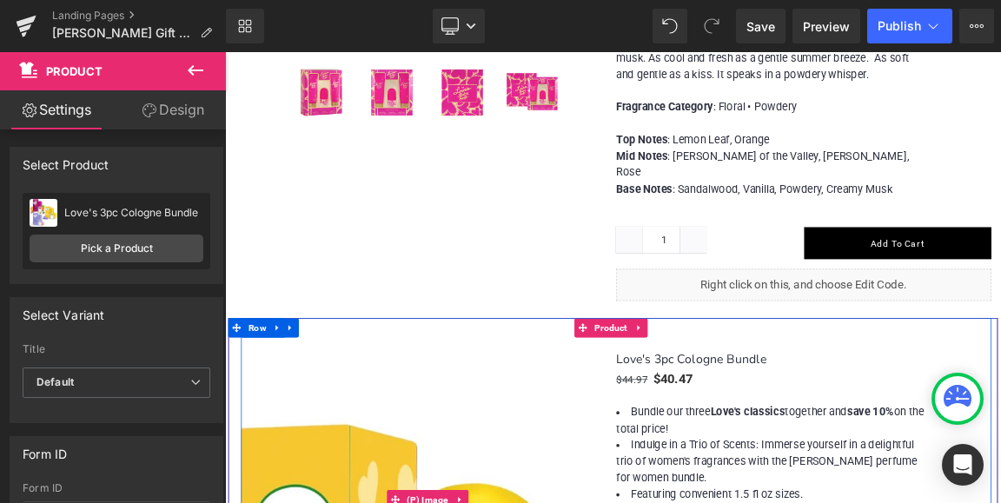
scroll to position [2691, 0]
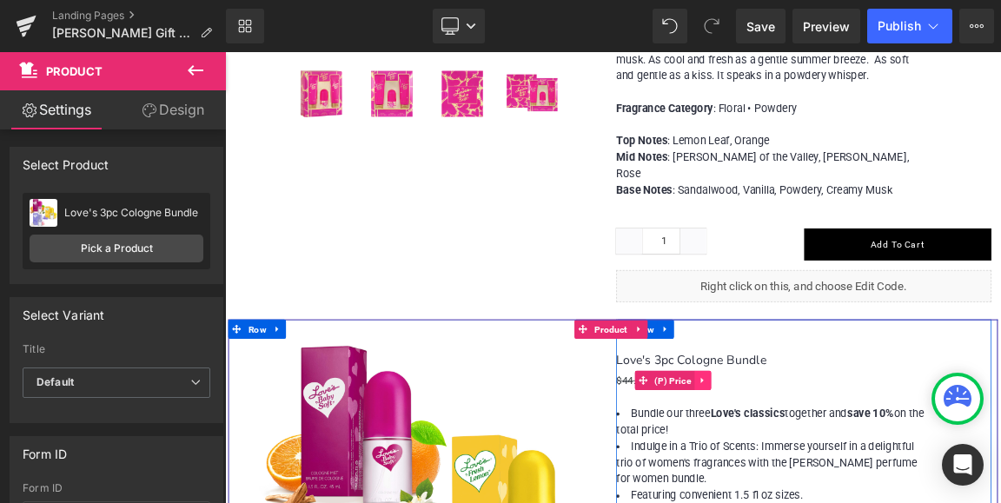
click at [868, 490] on icon at bounding box center [872, 496] width 12 height 13
click at [944, 484] on div "$44.97 $40.47" at bounding box center [1009, 497] width 508 height 27
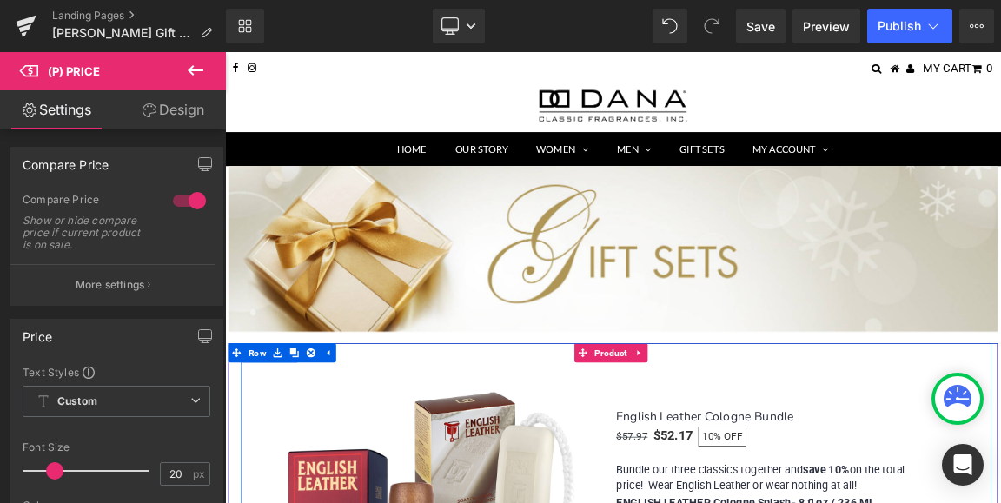
scroll to position [174, 0]
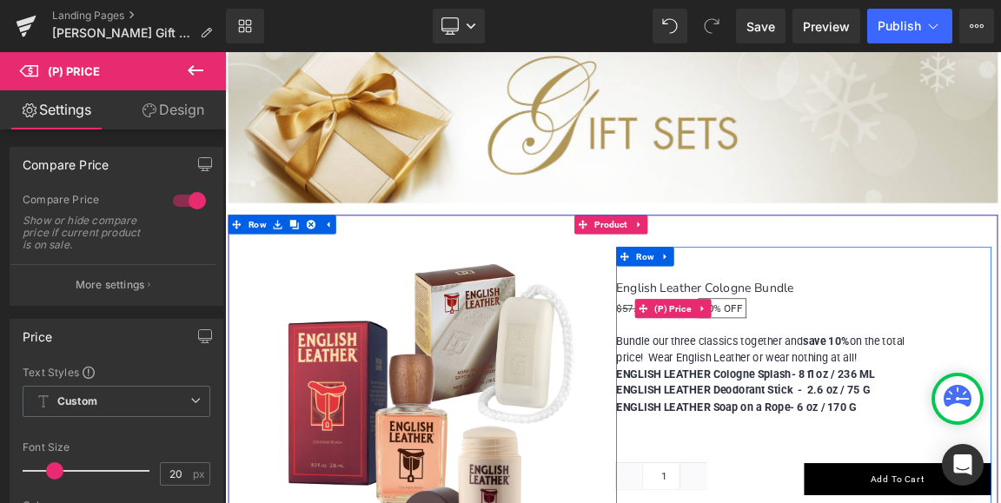
click at [902, 398] on span "OFF" at bounding box center [913, 399] width 25 height 17
click at [925, 415] on div "English Leather Cologne Bundle (P) Title $57.97 $52.17 10% OFF (P) Price Bundle…" at bounding box center [1009, 503] width 508 height 322
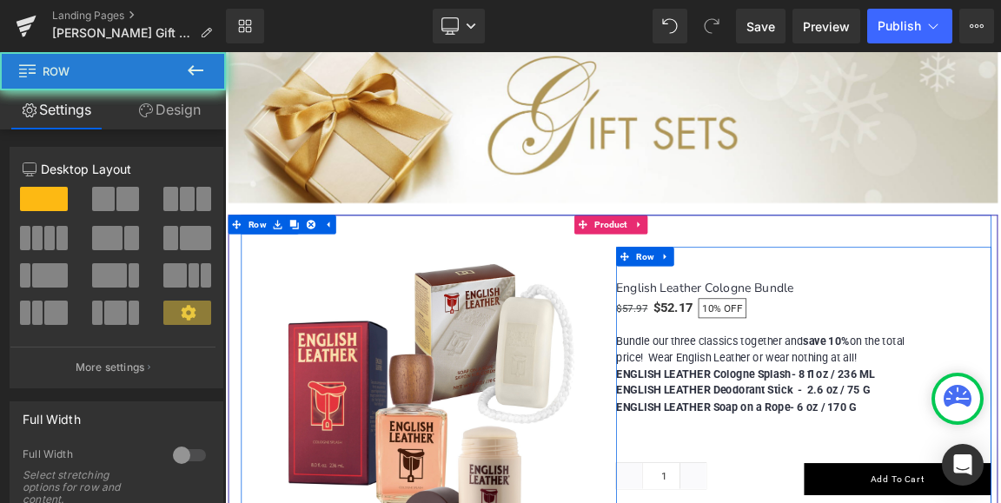
click at [935, 419] on div "English Leather Cologne Bundle (P) Title $57.97 $52.17 10% OFF (P) Price Bundle…" at bounding box center [1009, 503] width 508 height 322
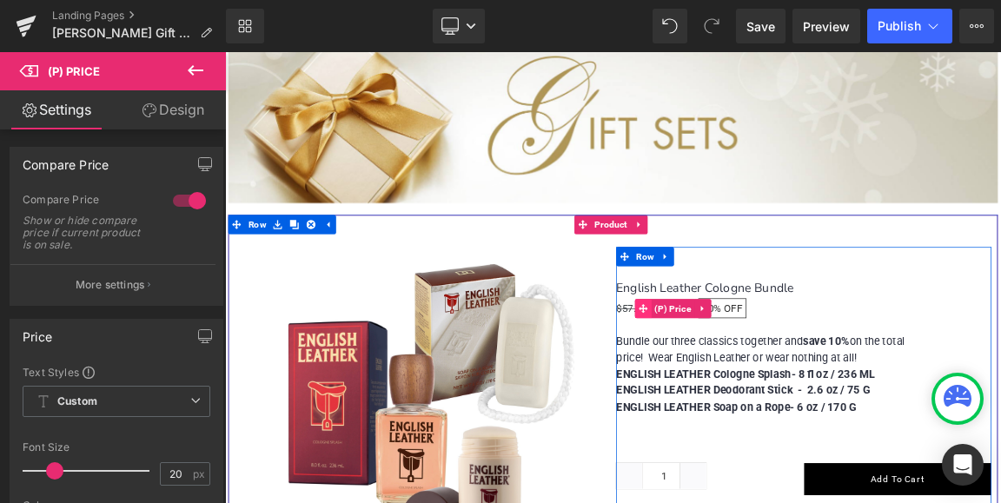
drag, startPoint x: 944, startPoint y: 400, endPoint x: 786, endPoint y: 402, distance: 157.3
click at [786, 402] on div "$57.97 $52.17 10% OFF (P) Price" at bounding box center [1009, 399] width 508 height 27
click at [816, 326] on icon at bounding box center [822, 329] width 12 height 13
click at [1000, 376] on h3 "English Leather Cologne Bundle" at bounding box center [1009, 373] width 508 height 26
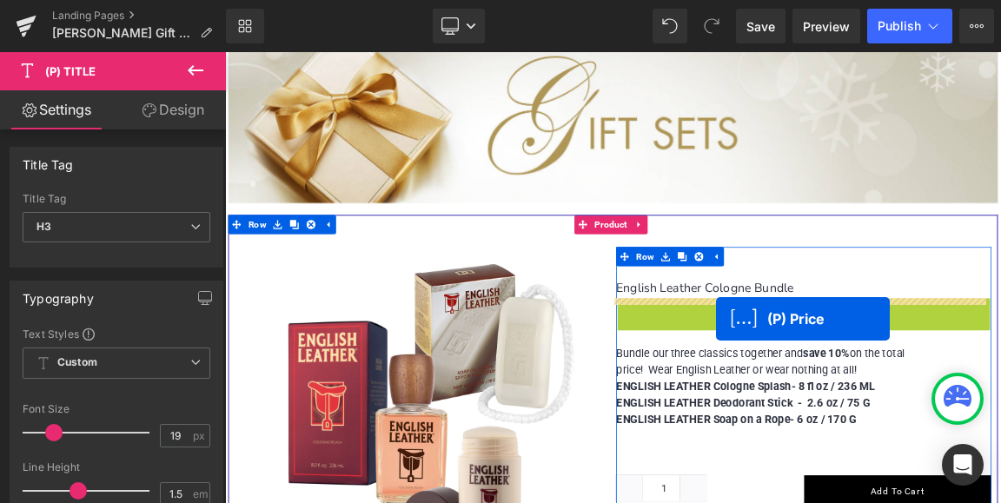
drag, startPoint x: 784, startPoint y: 399, endPoint x: 891, endPoint y: 414, distance: 107.9
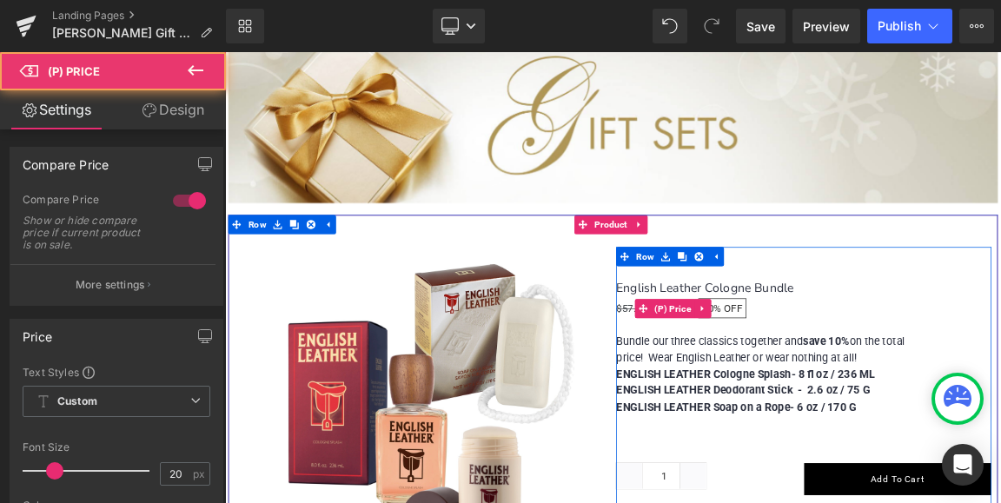
click at [995, 389] on div "$57.97 $52.17 10% OFF" at bounding box center [1009, 399] width 508 height 27
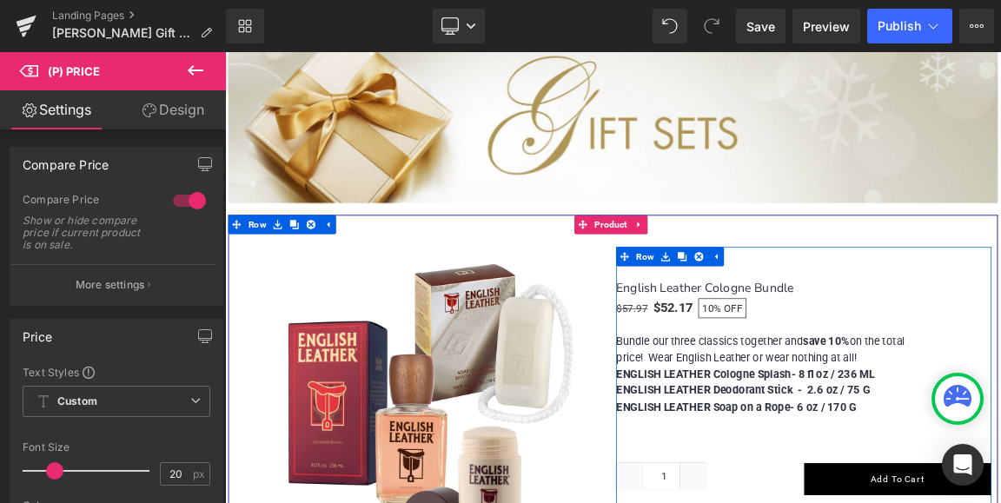
click at [1000, 350] on div "English Leather Cologne Bundle (P) Title $57.97 $52.17 10% OFF (P) Price Bundle…" at bounding box center [1009, 503] width 508 height 322
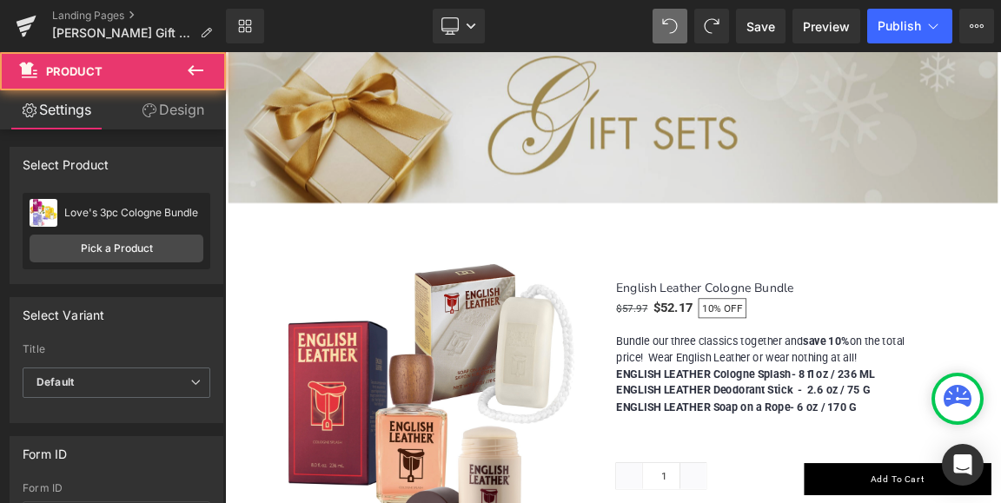
click at [879, 257] on img at bounding box center [750, 145] width 1043 height 224
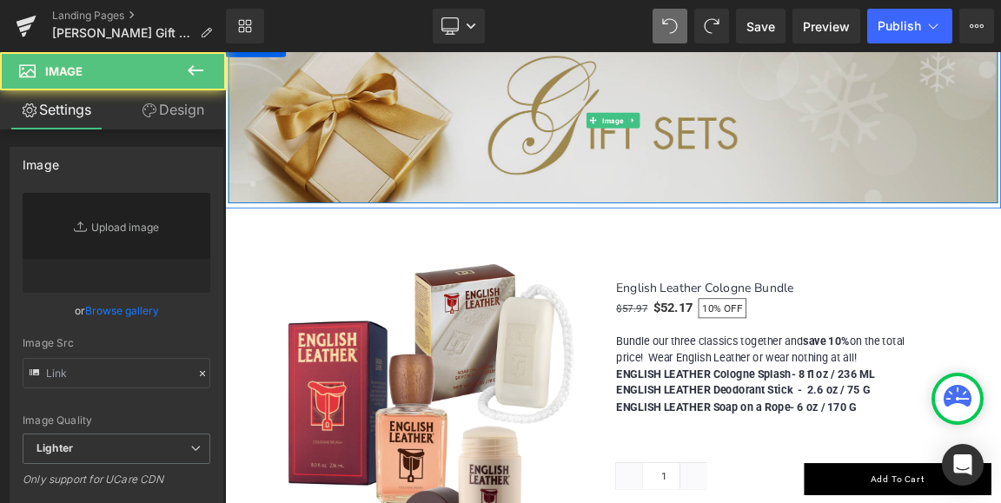
scroll to position [0, 0]
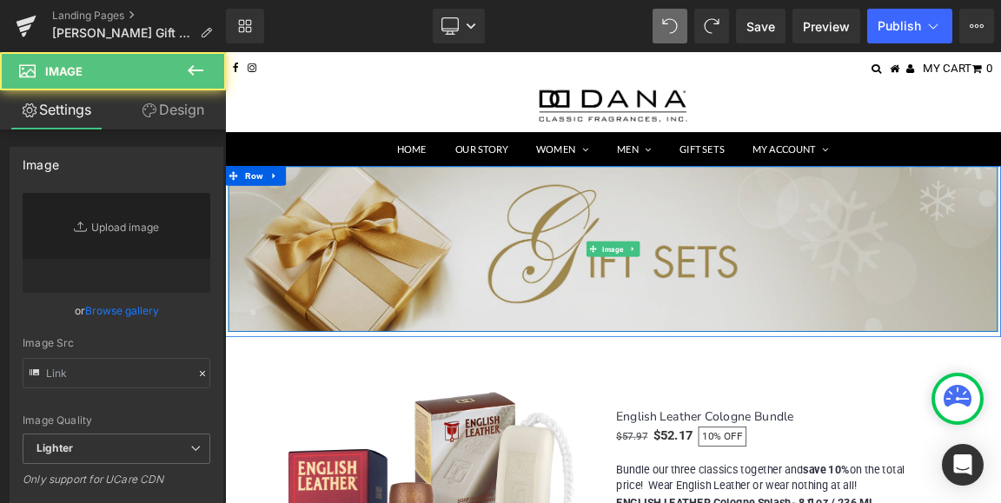
type input "https://ucarecdn.com/2d3fe66c-264a-4da5-8651-226314cfc552/-/format/auto/-/previ…"
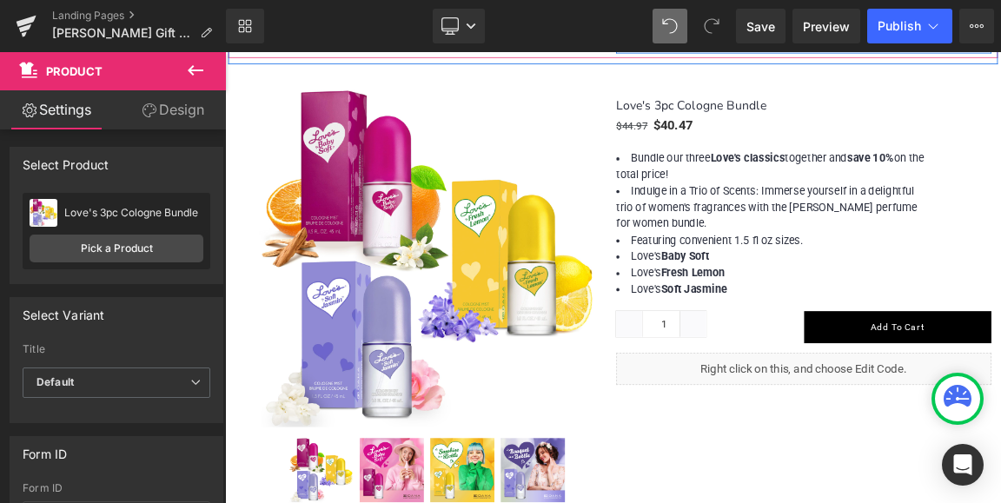
scroll to position [3042, 0]
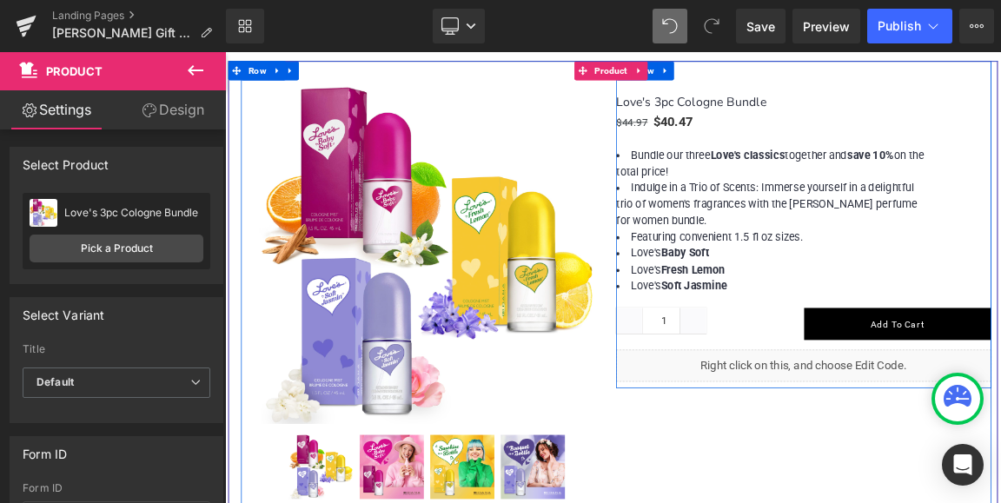
click at [984, 128] on div "Love's 3pc Cologne Bundle (P) Title $44.97 $40.47 (P) Price Bundle our three Lo…" at bounding box center [1009, 294] width 508 height 408
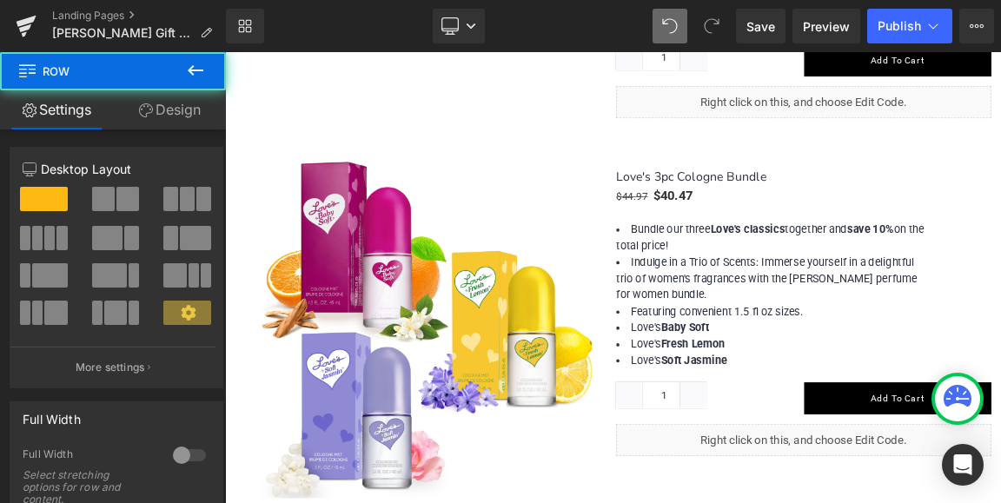
scroll to position [2868, 0]
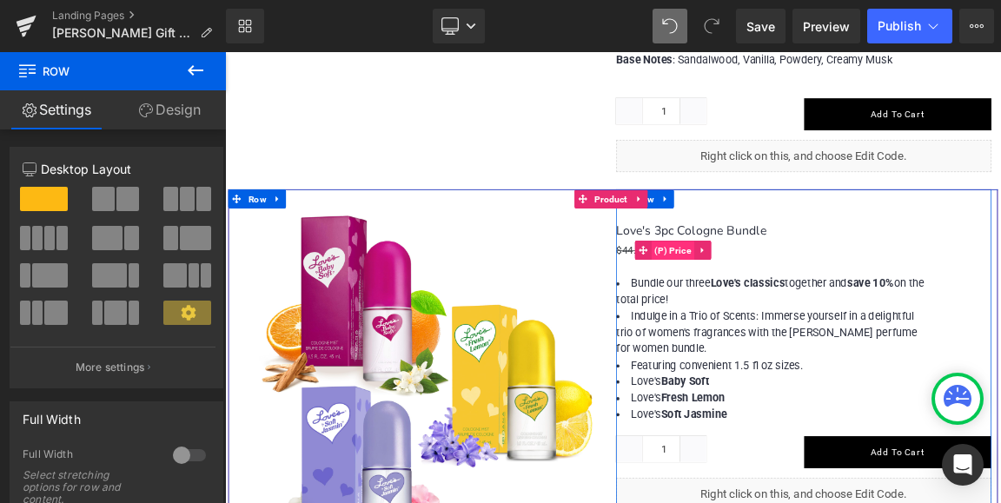
click at [833, 308] on span "(P) Price" at bounding box center [832, 321] width 59 height 26
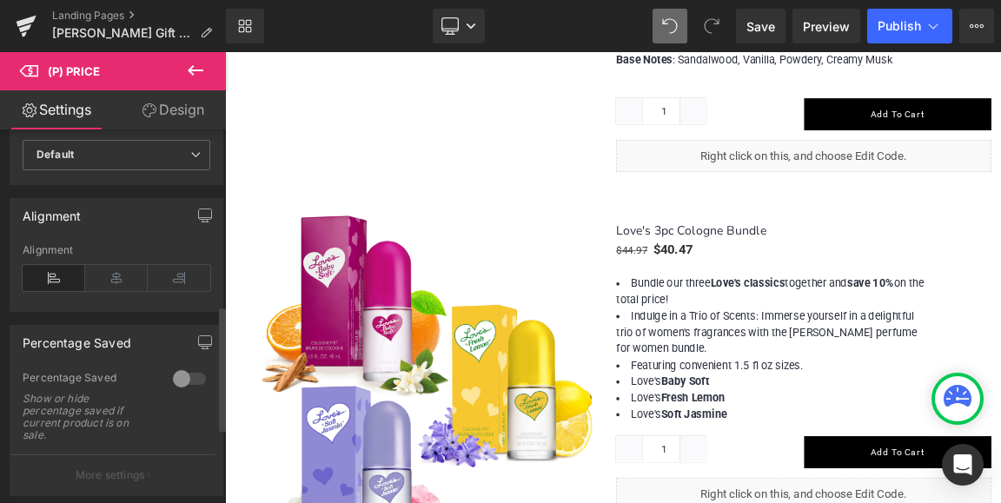
scroll to position [608, 0]
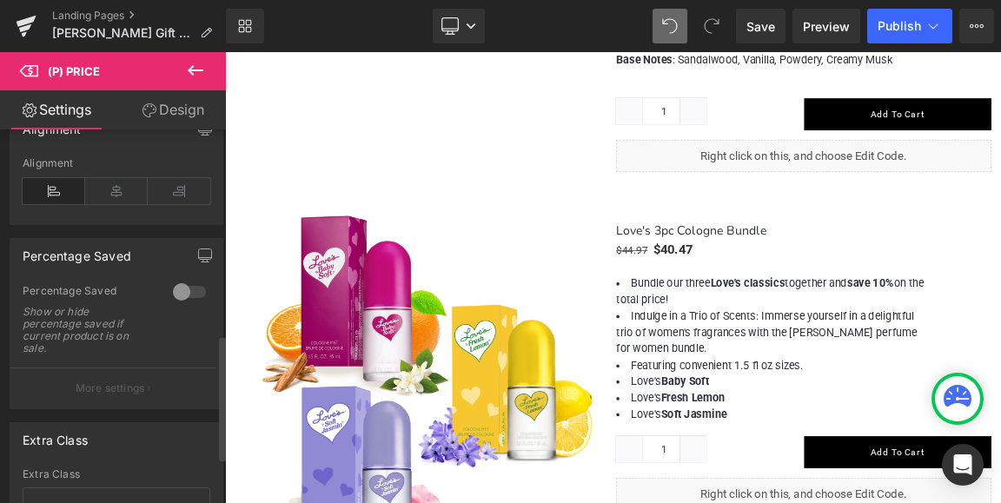
click at [191, 290] on div at bounding box center [190, 292] width 42 height 28
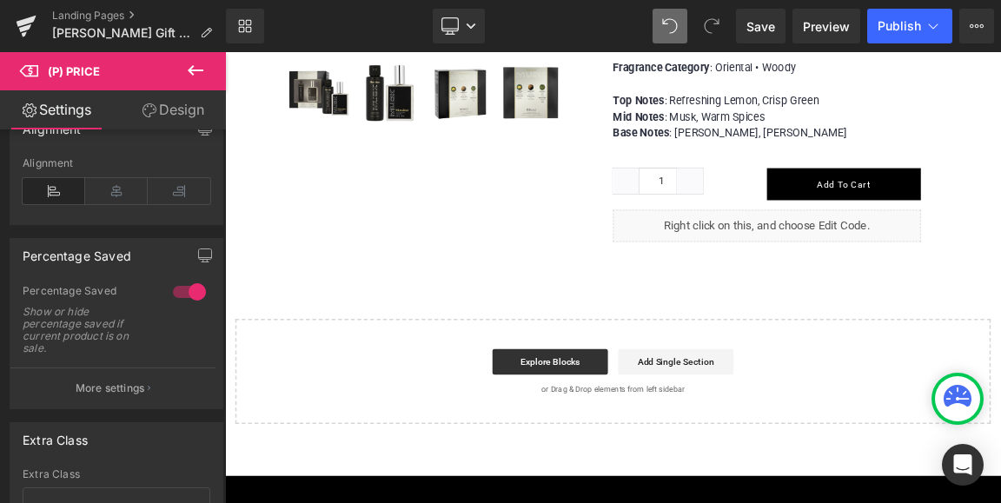
scroll to position [6646, 0]
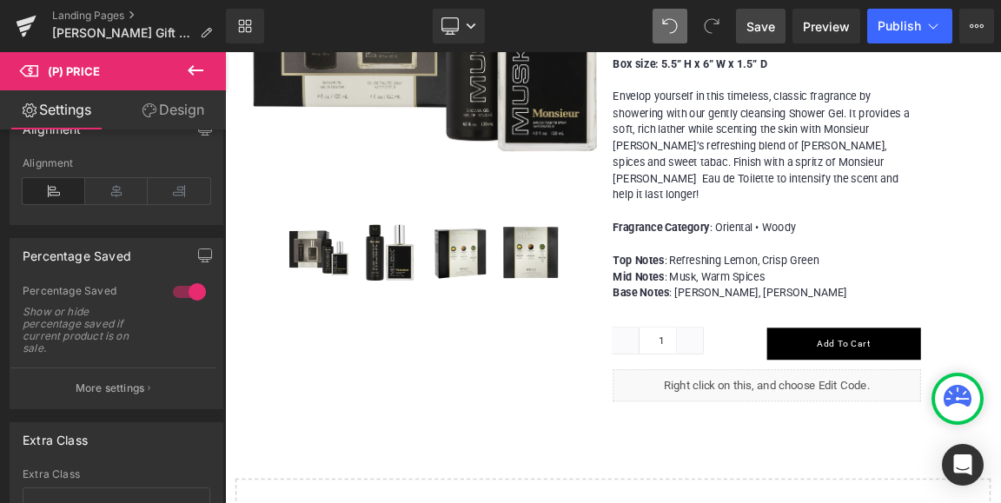
click at [760, 23] on span "Save" at bounding box center [760, 26] width 29 height 18
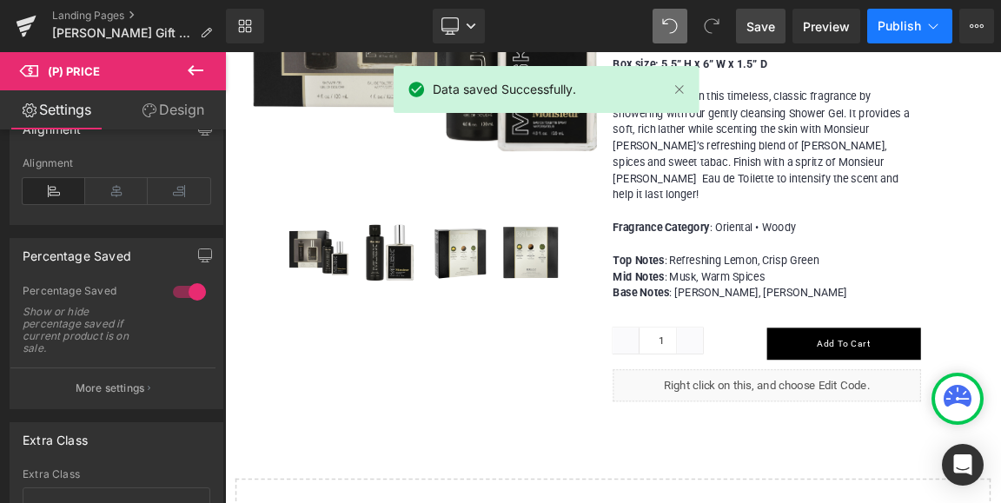
click at [893, 23] on span "Publish" at bounding box center [899, 26] width 43 height 14
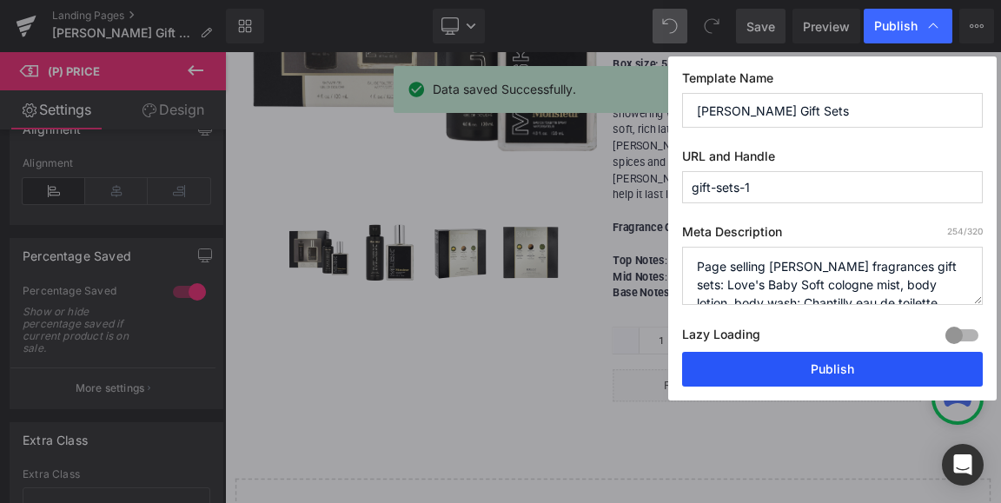
click at [814, 370] on button "Publish" at bounding box center [832, 369] width 301 height 35
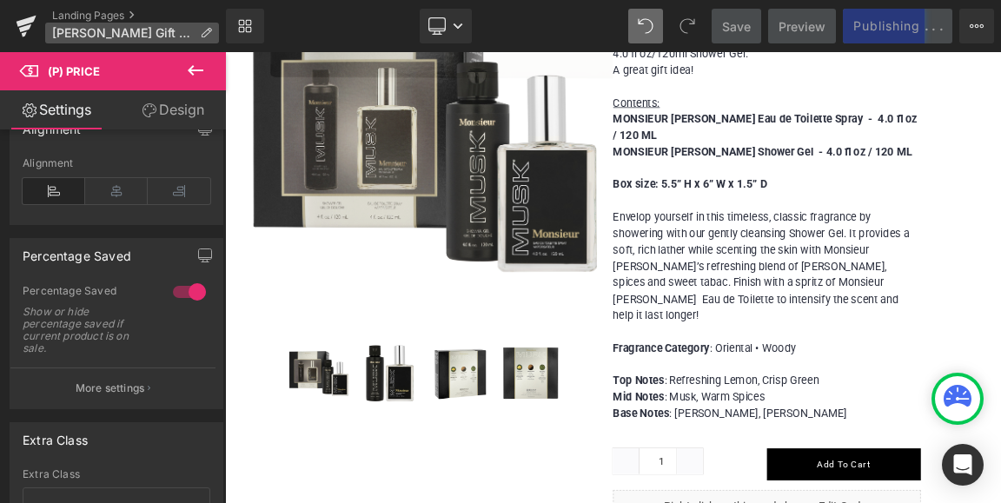
scroll to position [6472, 0]
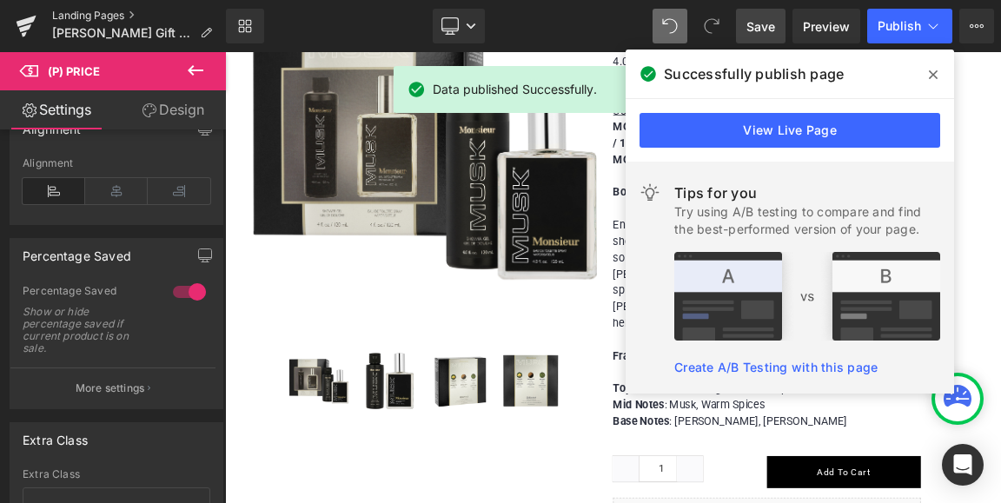
click at [85, 17] on link "Landing Pages" at bounding box center [139, 16] width 174 height 14
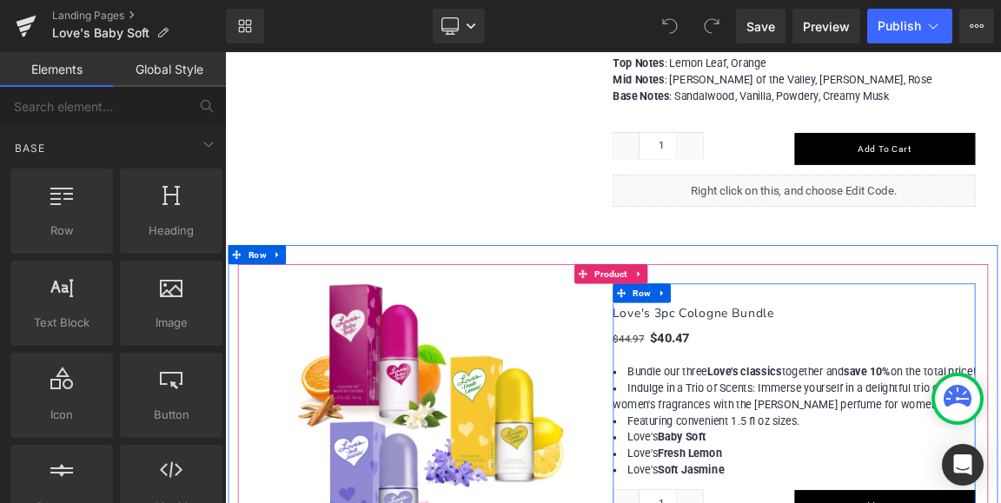
scroll to position [3215, 0]
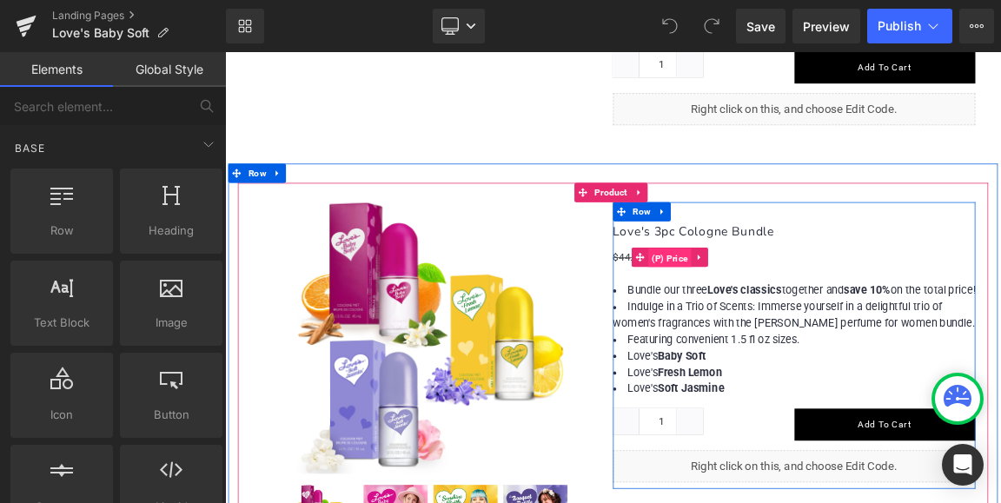
click at [829, 318] on span "(P) Price" at bounding box center [828, 331] width 59 height 26
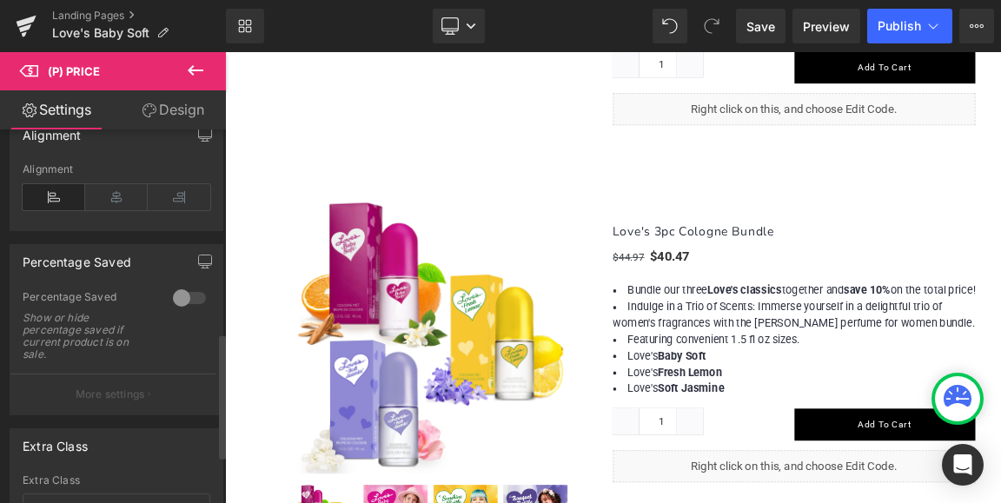
scroll to position [608, 0]
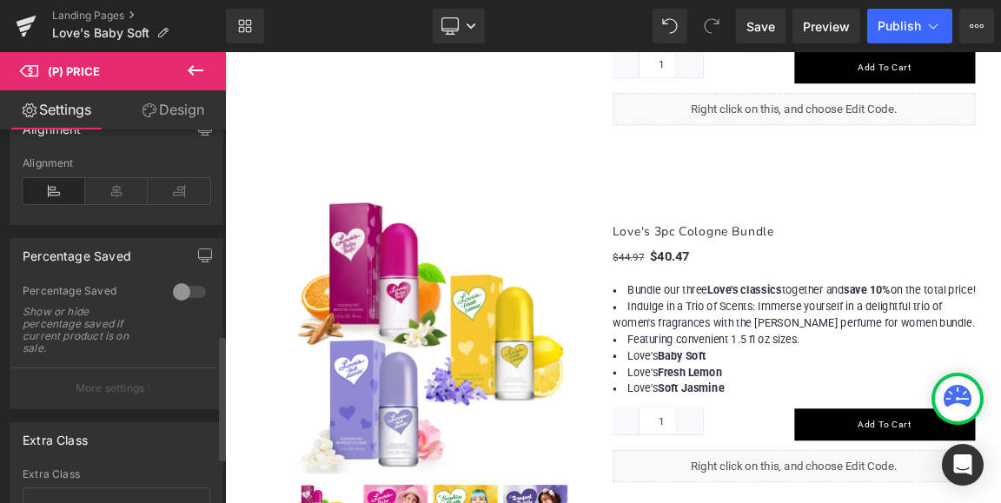
click at [180, 292] on div at bounding box center [190, 292] width 42 height 28
click at [763, 24] on span "Save" at bounding box center [760, 26] width 29 height 18
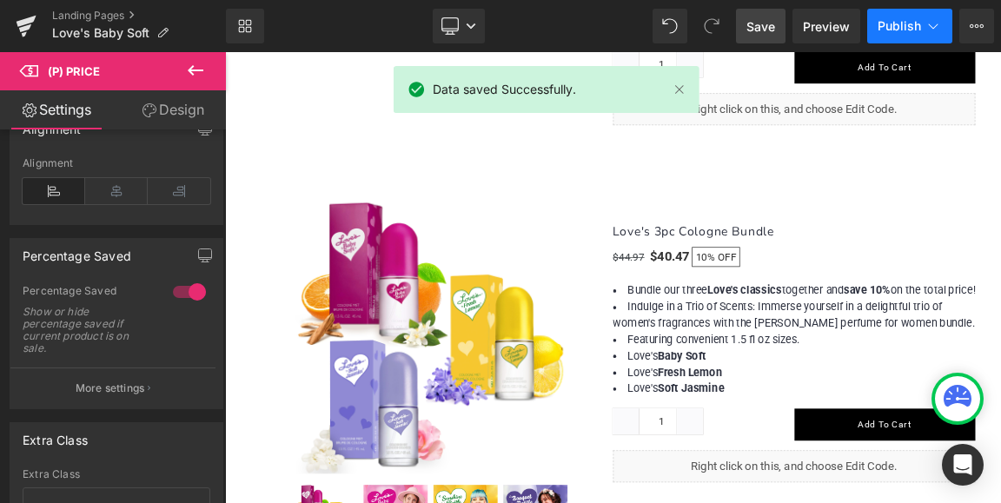
click at [917, 23] on span "Publish" at bounding box center [899, 26] width 43 height 14
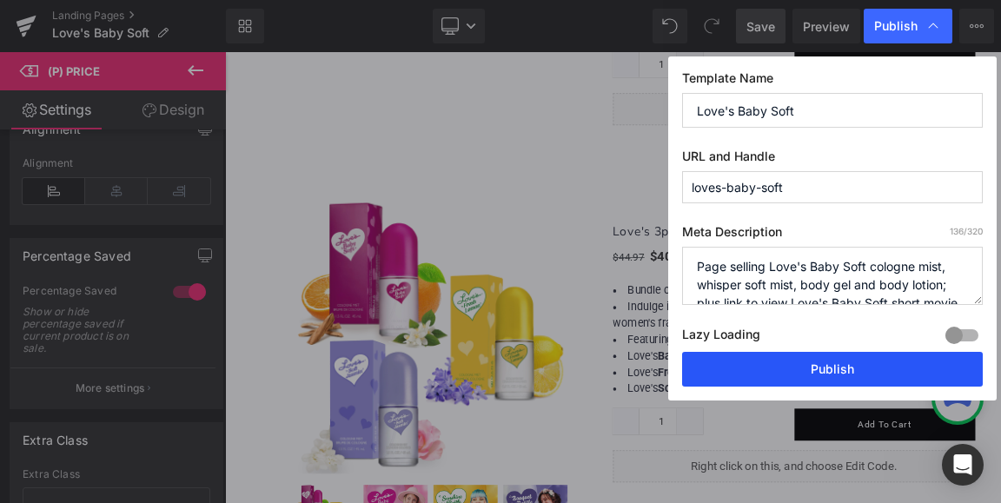
drag, startPoint x: 837, startPoint y: 375, endPoint x: 295, endPoint y: 171, distance: 578.3
click at [837, 375] on button "Publish" at bounding box center [832, 369] width 301 height 35
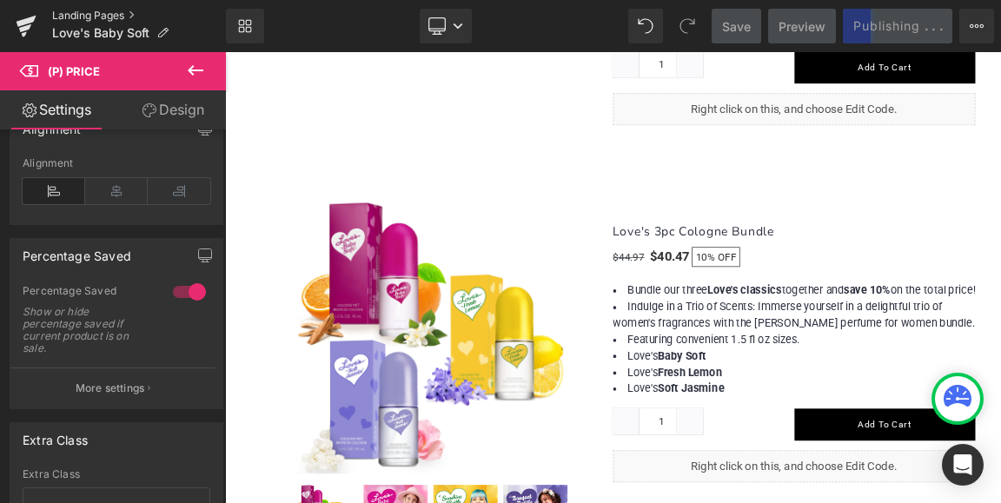
click at [83, 15] on link "Landing Pages" at bounding box center [139, 16] width 174 height 14
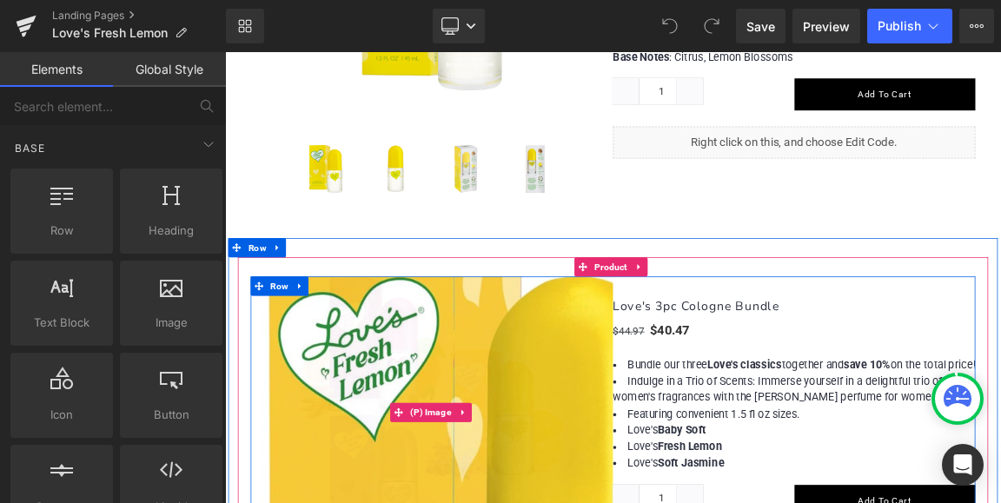
scroll to position [1564, 0]
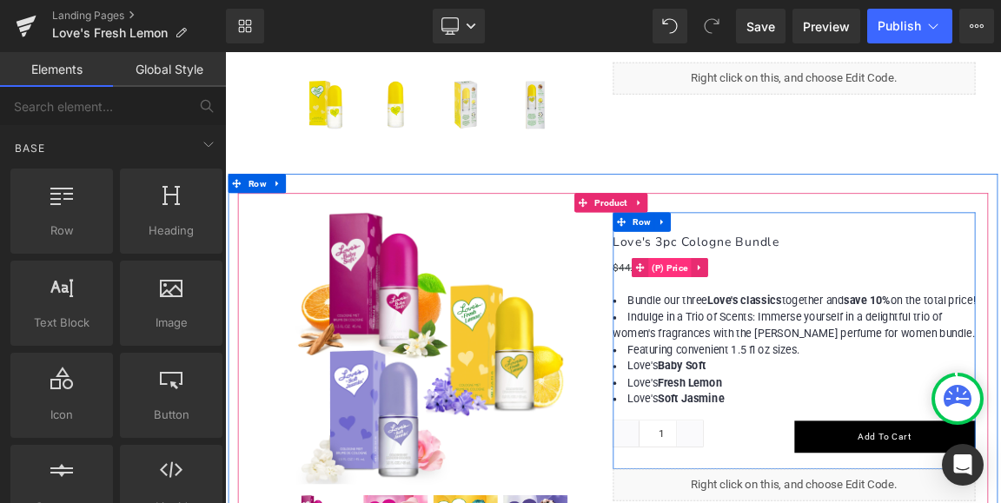
click at [821, 341] on span "(P) Price" at bounding box center [828, 344] width 59 height 26
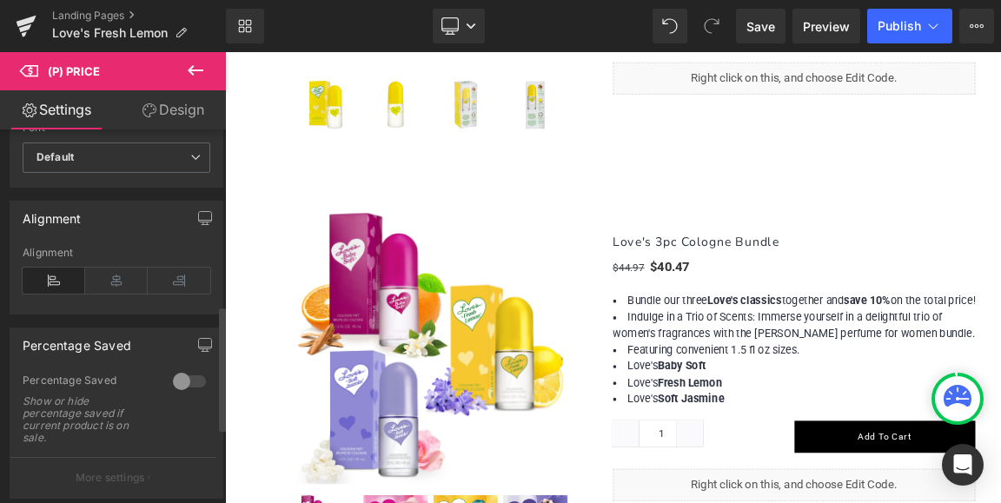
scroll to position [521, 0]
click at [169, 377] on div at bounding box center [190, 379] width 42 height 28
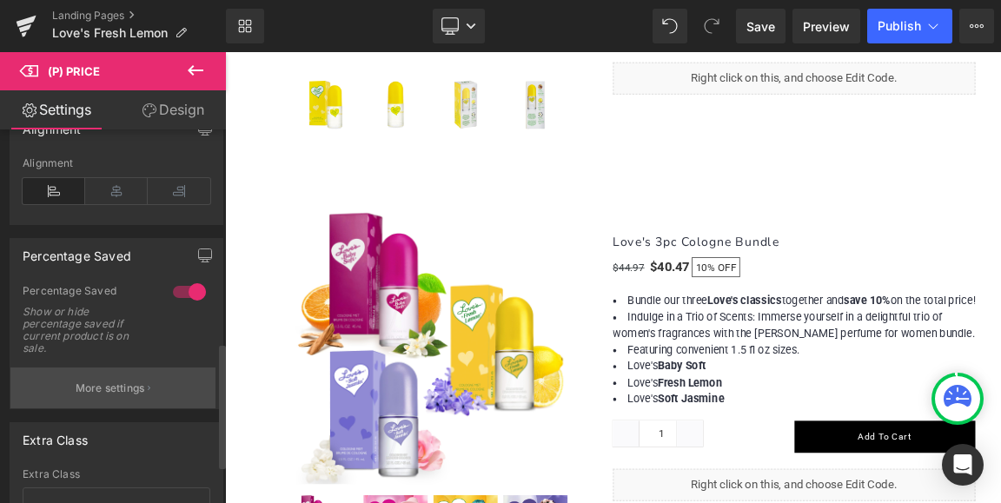
scroll to position [695, 0]
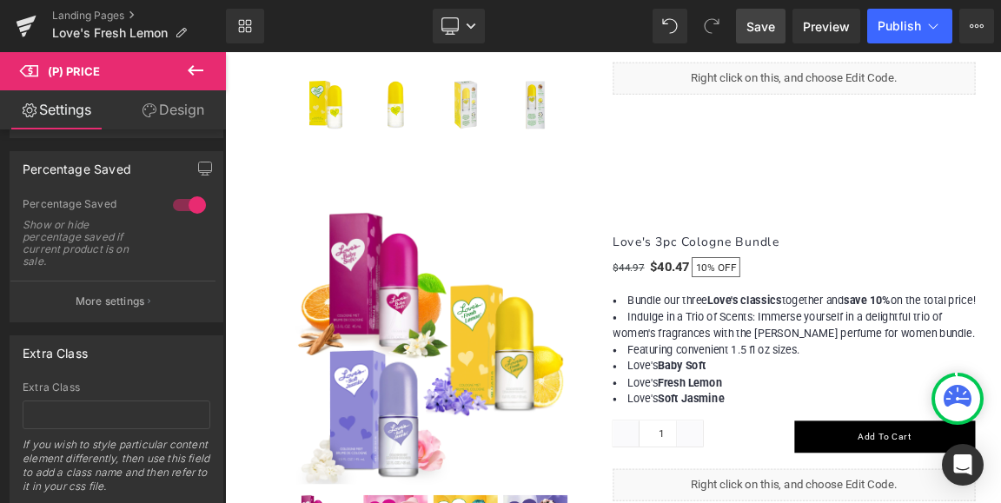
click at [755, 23] on span "Save" at bounding box center [760, 26] width 29 height 18
click at [889, 22] on span "Publish" at bounding box center [899, 26] width 43 height 14
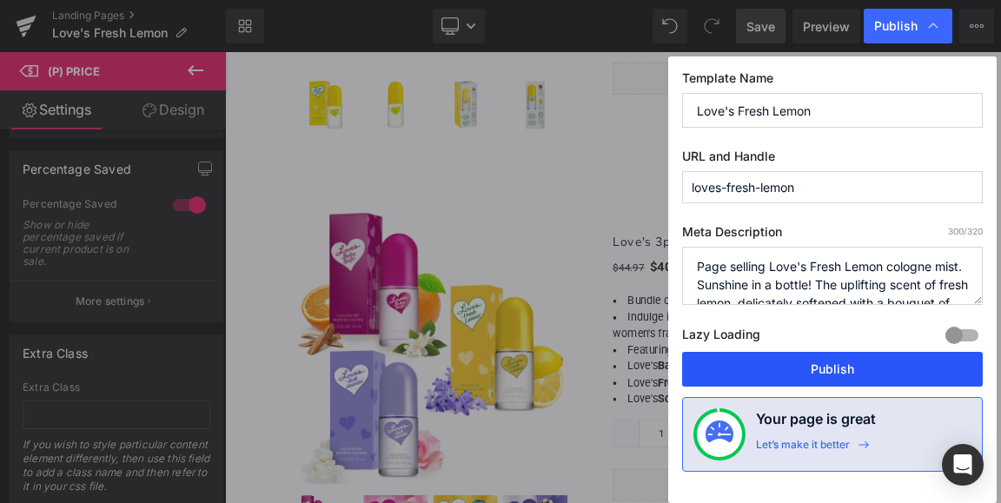
drag, startPoint x: 843, startPoint y: 368, endPoint x: 837, endPoint y: 428, distance: 60.3
click at [843, 368] on button "Publish" at bounding box center [832, 369] width 301 height 35
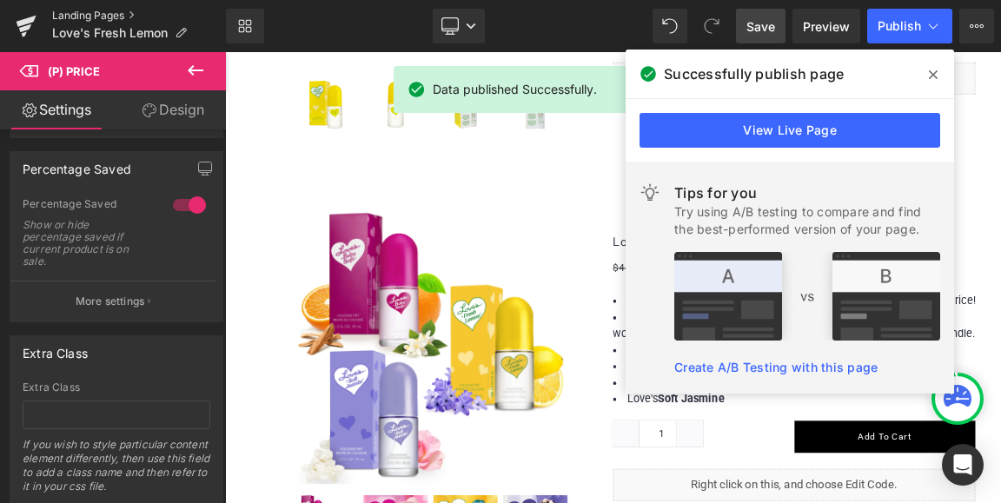
click at [73, 17] on link "Landing Pages" at bounding box center [139, 16] width 174 height 14
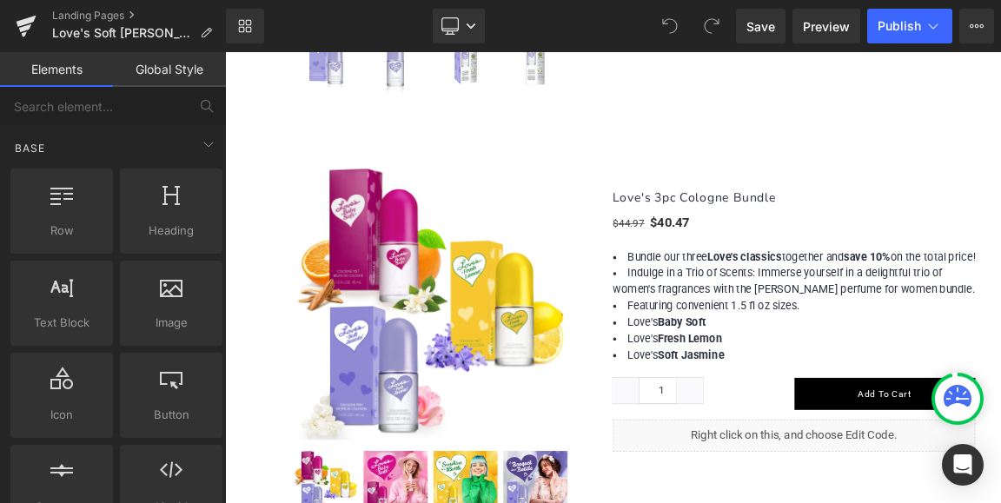
scroll to position [1651, 0]
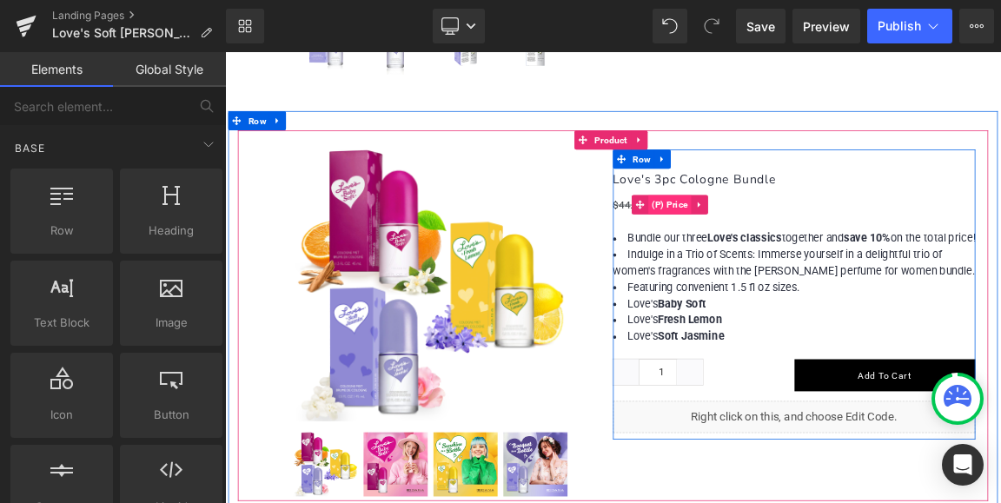
click at [829, 251] on span "(P) Price" at bounding box center [828, 259] width 59 height 26
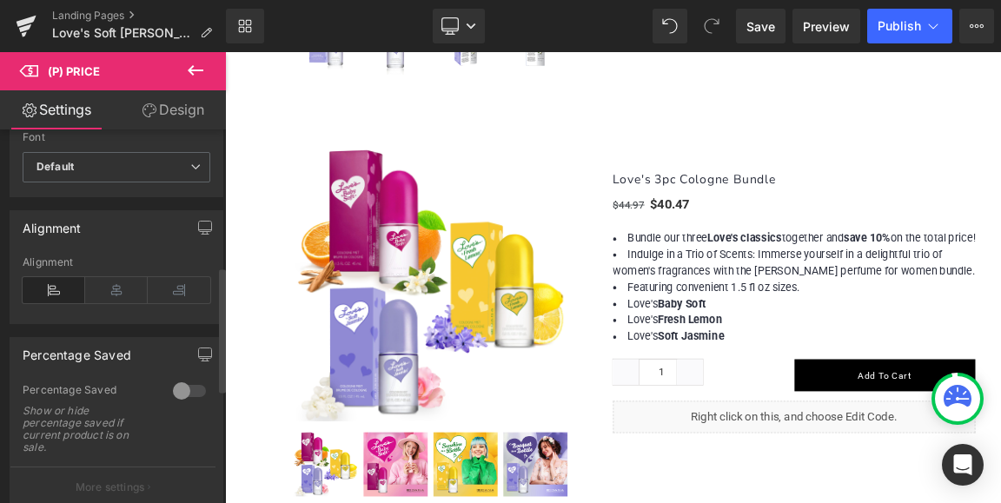
scroll to position [521, 0]
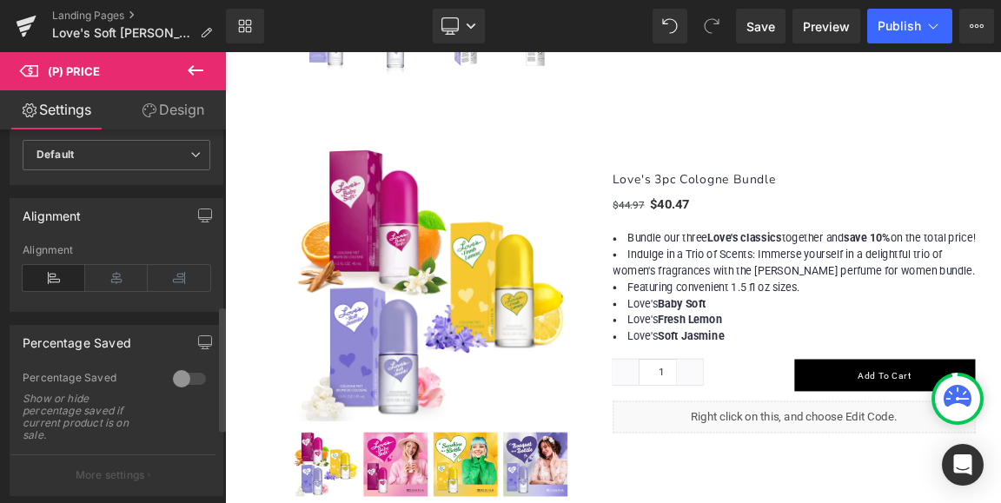
click at [181, 381] on div at bounding box center [190, 379] width 42 height 28
click at [761, 30] on span "Save" at bounding box center [760, 26] width 29 height 18
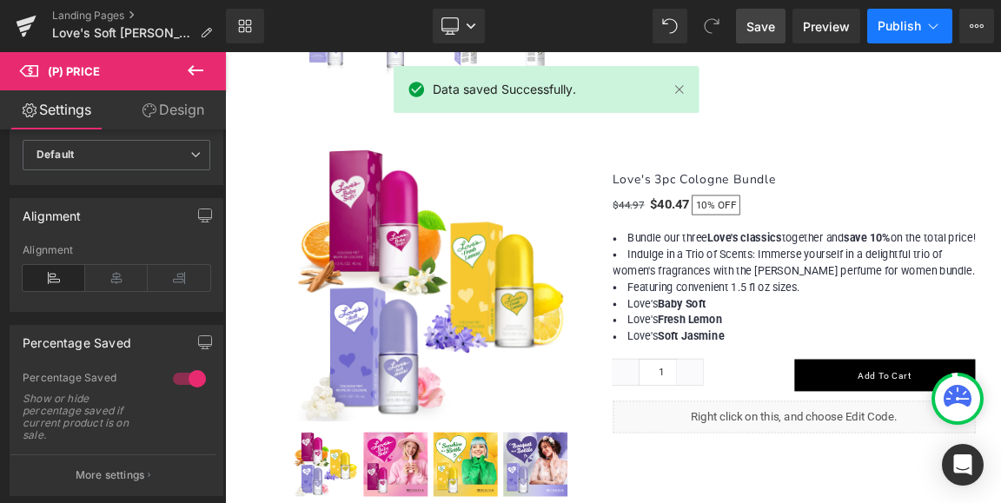
click at [904, 22] on span "Publish" at bounding box center [899, 26] width 43 height 14
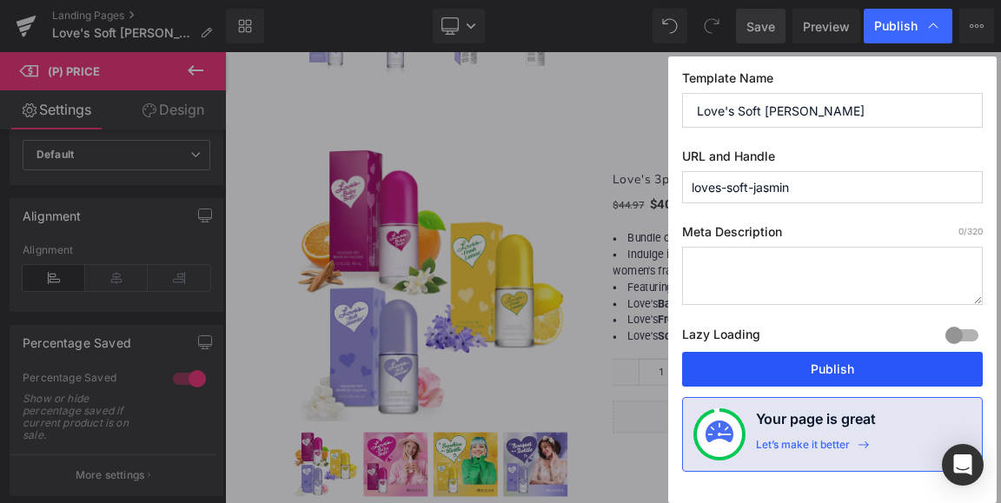
click at [829, 373] on button "Publish" at bounding box center [832, 369] width 301 height 35
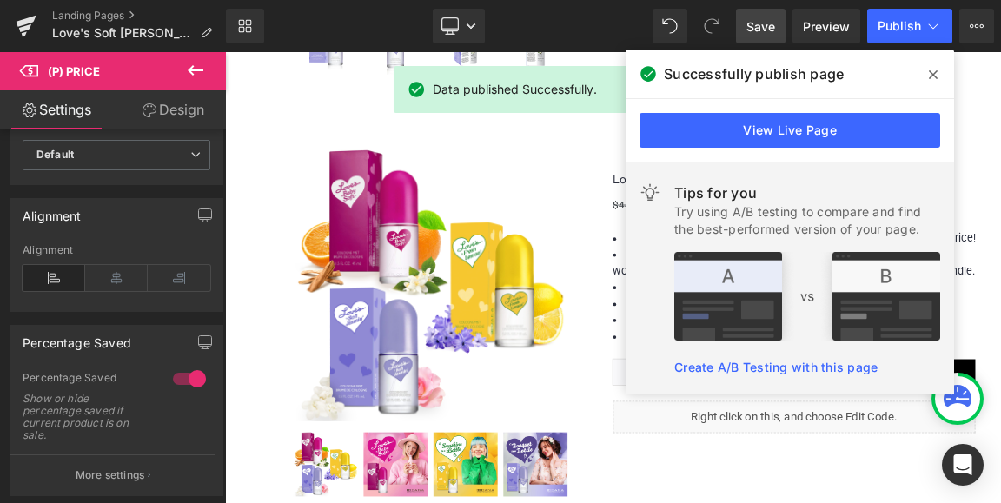
click at [935, 70] on icon at bounding box center [933, 75] width 9 height 14
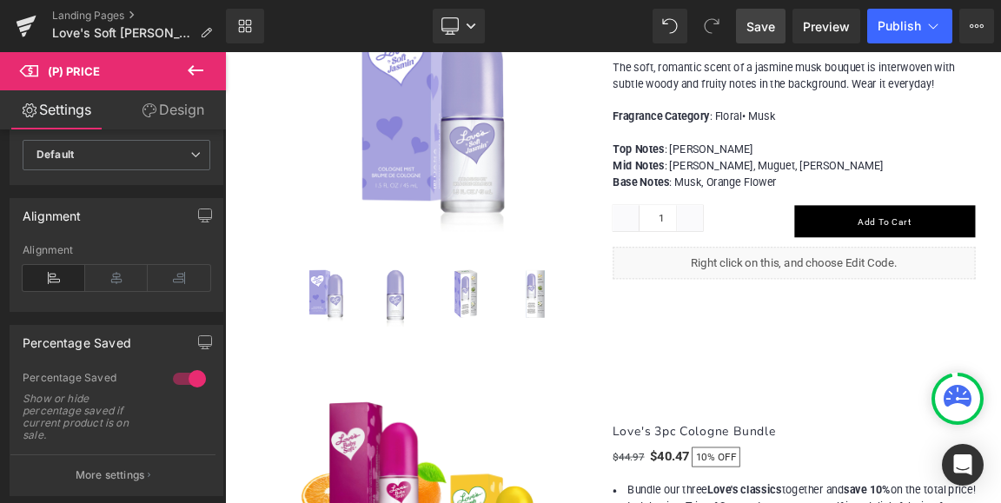
scroll to position [1304, 0]
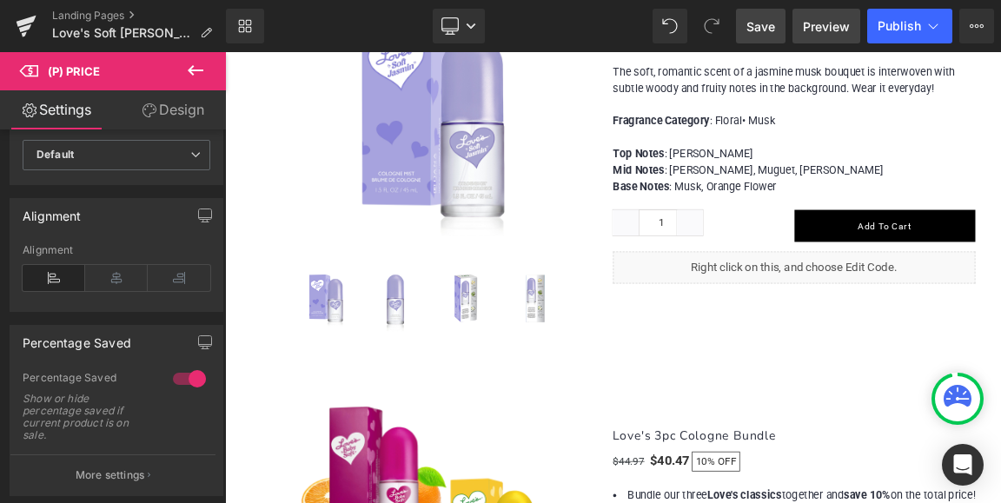
click at [824, 30] on span "Preview" at bounding box center [826, 26] width 47 height 18
click at [760, 23] on span "Save" at bounding box center [760, 26] width 29 height 18
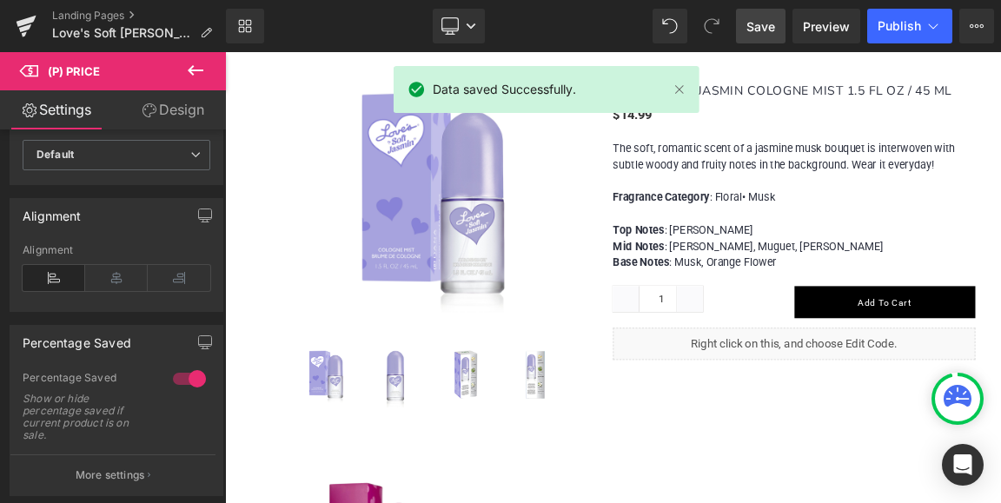
scroll to position [1043, 0]
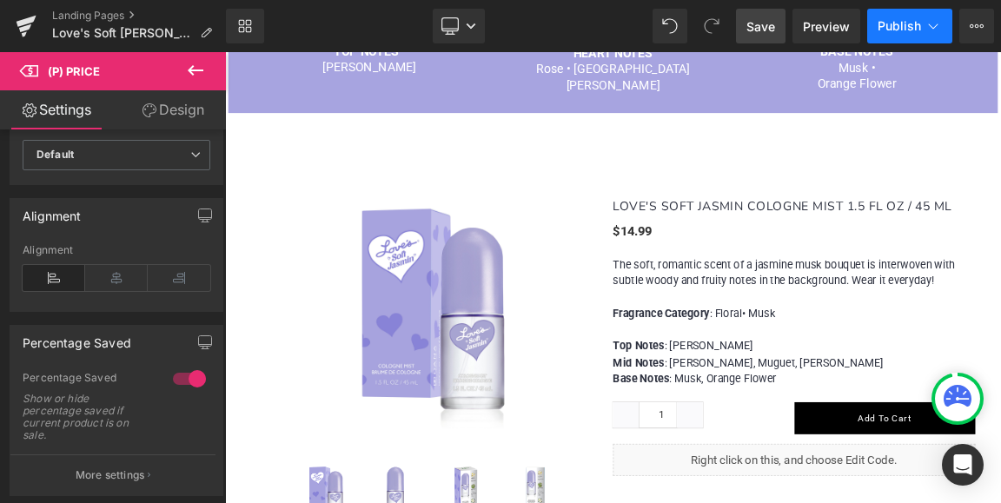
click at [907, 30] on span "Publish" at bounding box center [899, 26] width 43 height 14
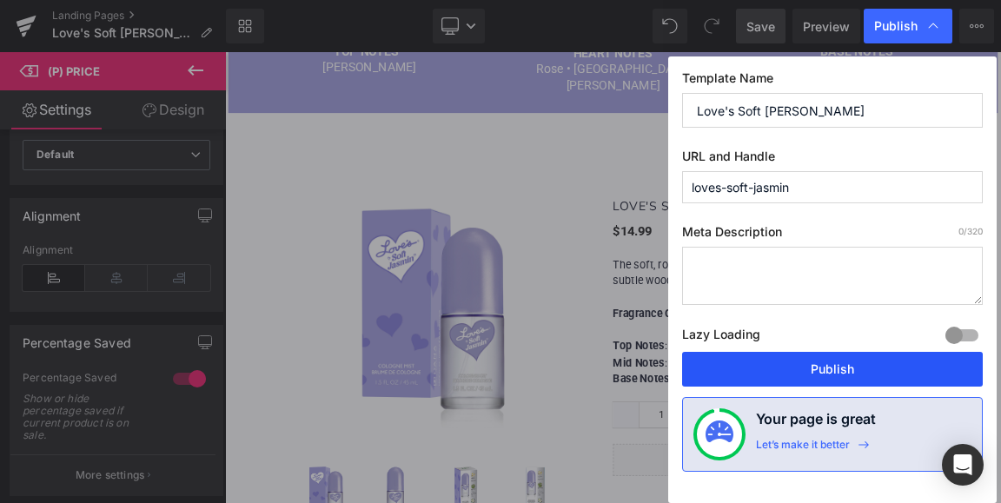
drag, startPoint x: 831, startPoint y: 368, endPoint x: 823, endPoint y: 428, distance: 60.5
click at [831, 368] on button "Publish" at bounding box center [832, 369] width 301 height 35
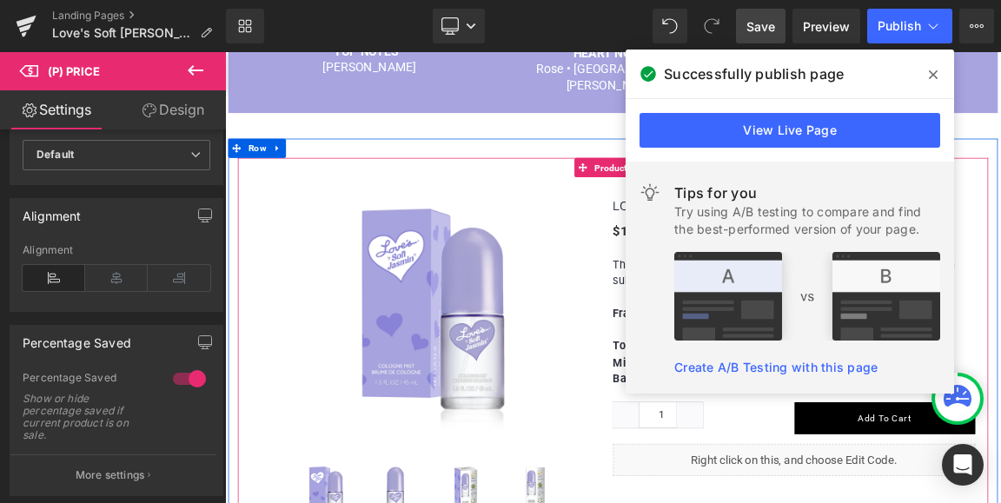
click at [669, 209] on div "(P) Image (P) Image List (P) Title $14.99" at bounding box center [750, 447] width 1017 height 502
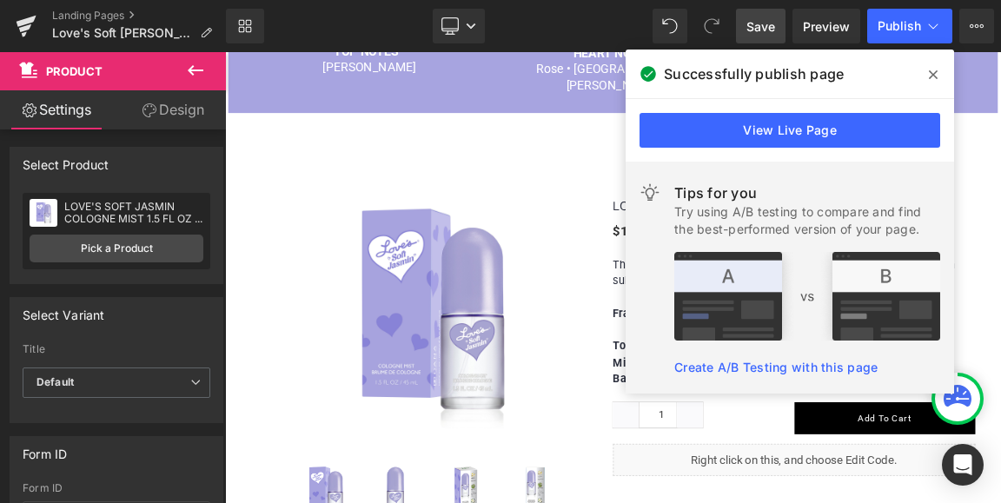
click at [936, 75] on icon at bounding box center [933, 75] width 9 height 14
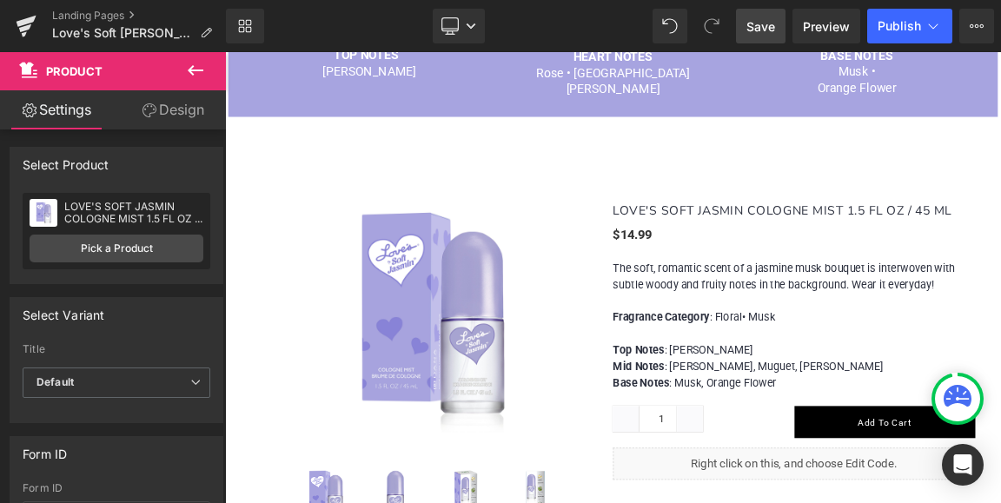
scroll to position [956, 0]
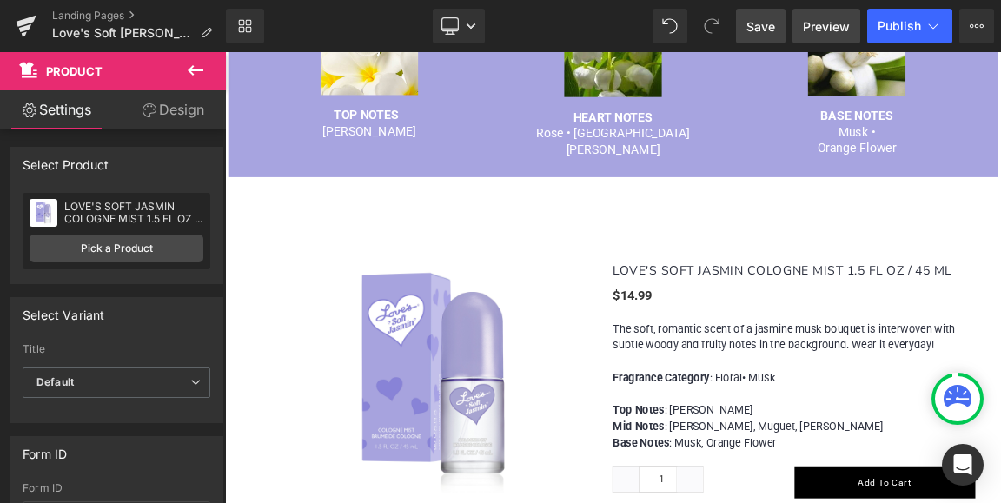
click at [829, 30] on span "Preview" at bounding box center [826, 26] width 47 height 18
